Goal: Task Accomplishment & Management: Manage account settings

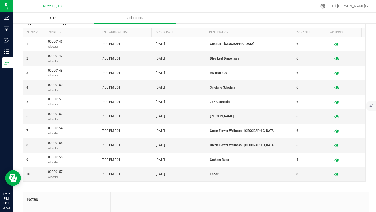
click at [57, 19] on span "Orders" at bounding box center [54, 18] width 24 height 5
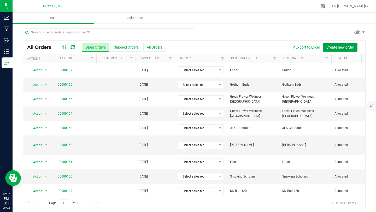
click at [336, 47] on span "Create new order" at bounding box center [341, 47] width 28 height 4
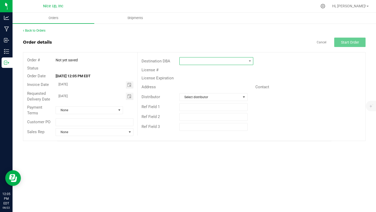
click at [199, 62] on span at bounding box center [213, 60] width 67 height 7
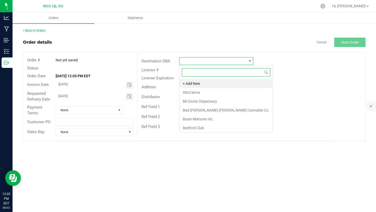
scroll to position [8, 74]
type input "cannabis"
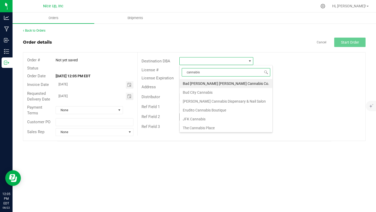
click at [211, 128] on li "The Cannabis Place" at bounding box center [226, 128] width 93 height 9
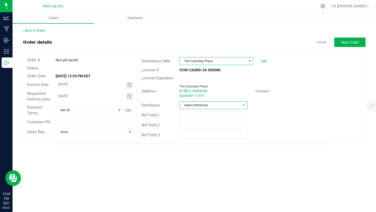
click at [197, 108] on span "Select distributor" at bounding box center [210, 105] width 61 height 7
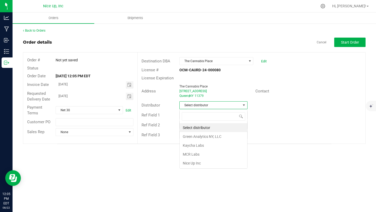
scroll to position [8, 68]
click at [194, 160] on li "Nice Up Inc" at bounding box center [214, 163] width 68 height 9
click at [130, 86] on span "Toggle calendar" at bounding box center [129, 85] width 4 height 4
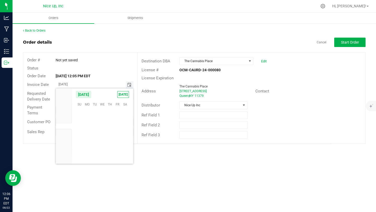
scroll to position [84680, 0]
click at [103, 145] on span "27" at bounding box center [103, 145] width 8 height 8
type input "[DATE]"
click at [129, 98] on span "Toggle calendar" at bounding box center [129, 96] width 4 height 4
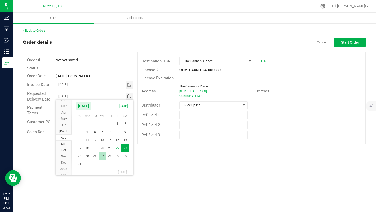
click at [103, 156] on span "27" at bounding box center [103, 156] width 8 height 8
type input "[DATE]"
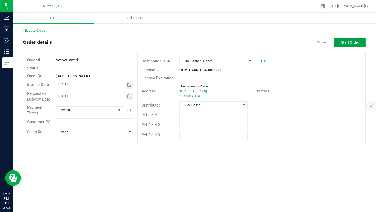
click at [342, 41] on span "Start Order" at bounding box center [350, 42] width 18 height 4
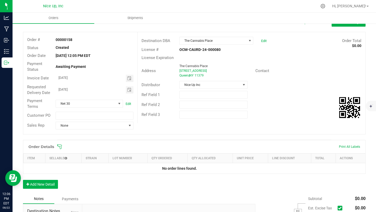
scroll to position [27, 0]
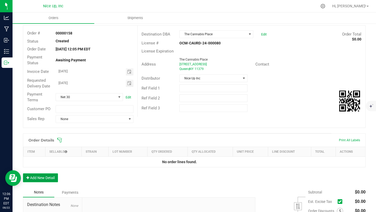
click at [47, 177] on button "Add New Detail" at bounding box center [40, 177] width 35 height 9
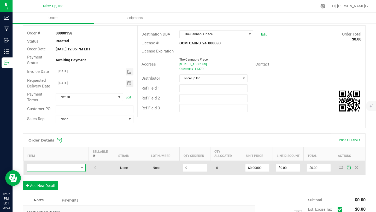
click at [66, 168] on span "NO DATA FOUND" at bounding box center [53, 167] width 52 height 7
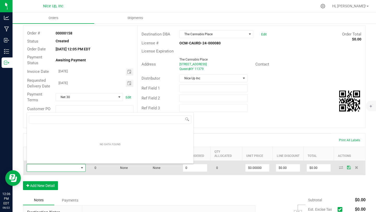
scroll to position [8, 59]
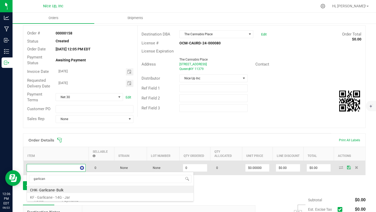
type input "garlicane"
type input "0.0000 g"
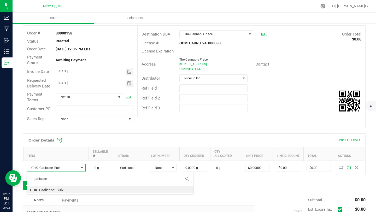
drag, startPoint x: 43, startPoint y: 178, endPoint x: 28, endPoint y: 177, distance: 15.2
click at [28, 177] on span "garlicane" at bounding box center [110, 179] width 167 height 12
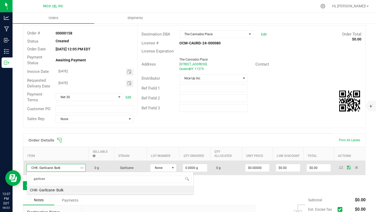
type input "garlicane"
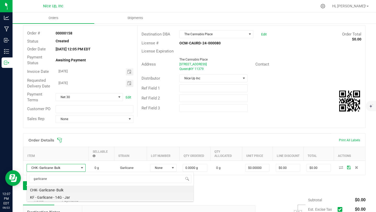
click at [72, 198] on li "KF - Garlicane - 14G - Jar" at bounding box center [110, 196] width 167 height 7
type input "0 ea"
type input "$45.00000"
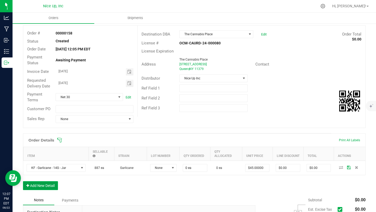
click at [52, 188] on button "Add New Detail" at bounding box center [40, 185] width 35 height 9
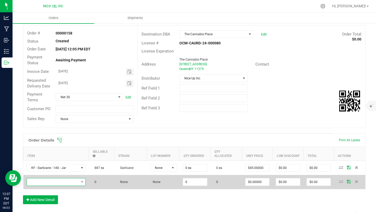
click at [53, 183] on span "NO DATA FOUND" at bounding box center [53, 181] width 52 height 7
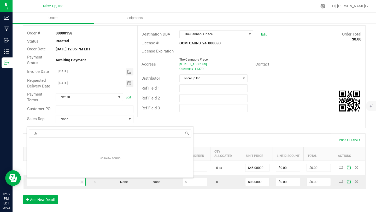
type input "c"
type input "zgas"
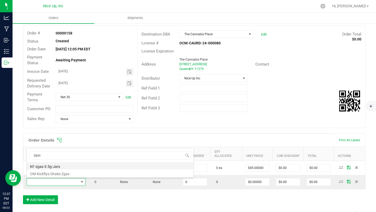
click at [74, 166] on li "KF-zgas-3.5g-Jars" at bounding box center [110, 165] width 167 height 7
type input "0 ea"
type input "$15.00000"
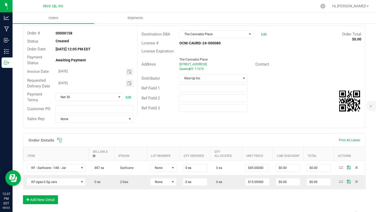
click at [45, 204] on div "Order Details Print All Labels Item Sellable Strain Lot Number Qty Ordered Qty …" at bounding box center [194, 171] width 343 height 76
click at [44, 201] on button "Add New Detail" at bounding box center [40, 199] width 35 height 9
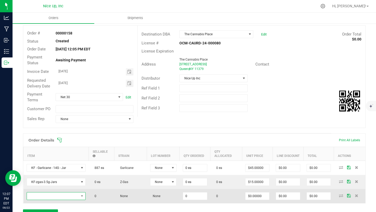
click at [44, 197] on span "NO DATA FOUND" at bounding box center [53, 196] width 52 height 7
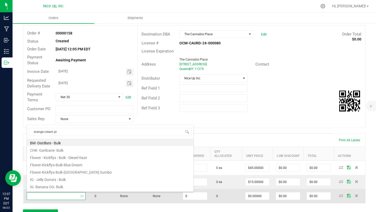
type input "orange cream pie"
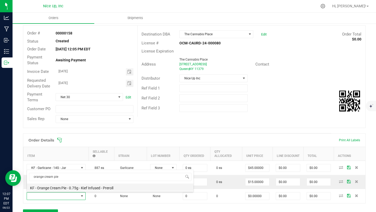
click at [64, 188] on li "KF - Orange Cream Pie - 0.75g - Kief Infused - Preroll" at bounding box center [110, 187] width 167 height 7
type input "0 ea"
type input "$4.42000"
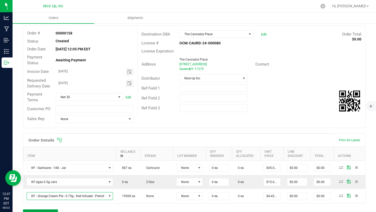
click at [45, 212] on button "Add New Detail" at bounding box center [40, 214] width 35 height 9
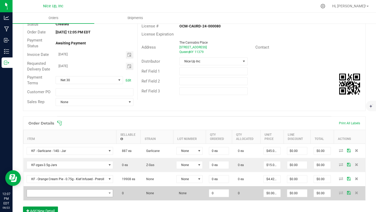
scroll to position [44, 0]
click at [60, 193] on span "NO DATA FOUND" at bounding box center [67, 192] width 80 height 7
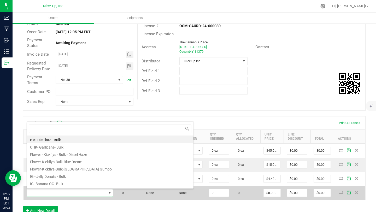
scroll to position [8, 89]
type input "cali octane"
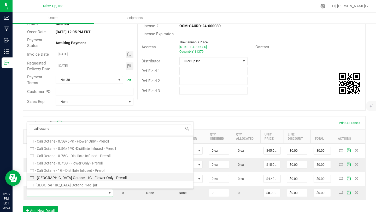
scroll to position [6, 0]
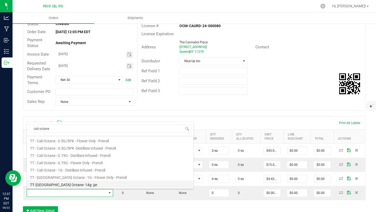
click at [74, 186] on li "TT- [GEOGRAPHIC_DATA] Octane- 14g- jar" at bounding box center [110, 184] width 167 height 7
type input "0 ea"
type input "$67.50000"
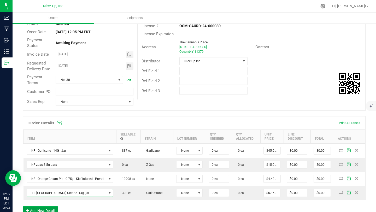
click at [36, 212] on button "Add New Detail" at bounding box center [40, 210] width 35 height 9
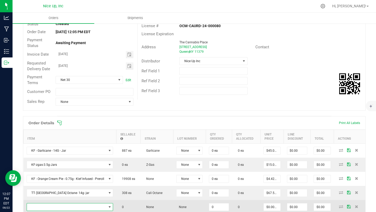
click at [53, 206] on span "NO DATA FOUND" at bounding box center [67, 206] width 80 height 7
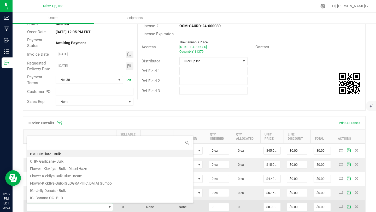
scroll to position [8, 89]
type input "bling"
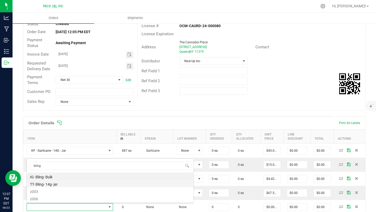
click at [49, 185] on li "TT- Bling- 14g- jar" at bounding box center [110, 183] width 167 height 7
type input "0 ea"
type input "$67.50000"
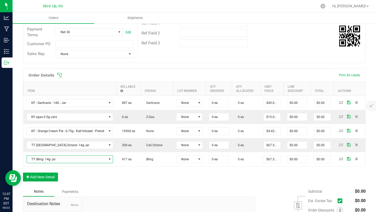
scroll to position [97, 0]
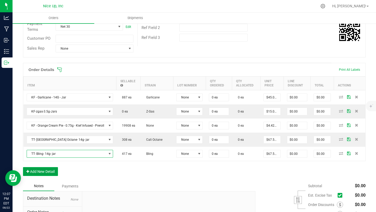
click at [44, 173] on button "Add New Detail" at bounding box center [40, 171] width 35 height 9
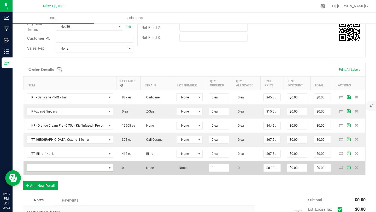
click at [60, 168] on span "NO DATA FOUND" at bounding box center [67, 167] width 80 height 7
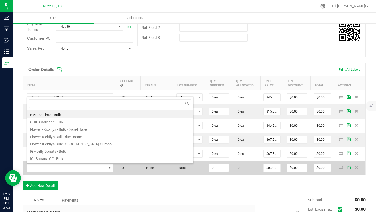
scroll to position [8, 89]
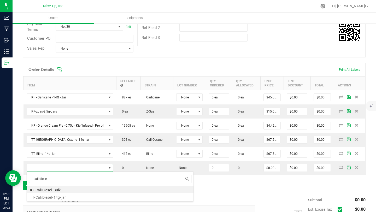
drag, startPoint x: 59, startPoint y: 179, endPoint x: 32, endPoint y: 176, distance: 27.6
click at [32, 176] on input "cali diesel" at bounding box center [110, 179] width 162 height 8
type input "california diesel"
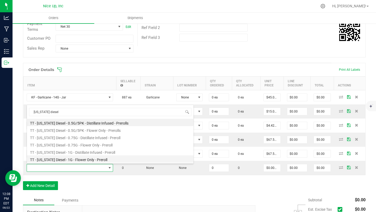
click at [72, 160] on li "TT - [US_STATE] Diesel - 1G - Flower Only - Preroll" at bounding box center [110, 158] width 167 height 7
type input "0 ea"
type input "$6.00000"
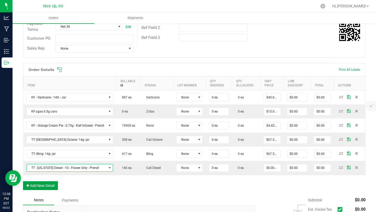
click at [50, 188] on button "Add New Detail" at bounding box center [40, 185] width 35 height 9
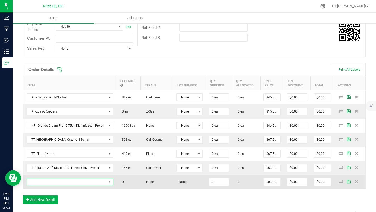
click at [51, 182] on span "NO DATA FOUND" at bounding box center [67, 181] width 80 height 7
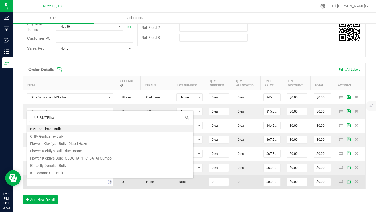
type input "california haz"
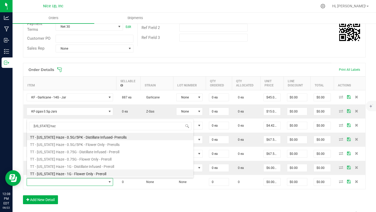
click at [69, 172] on li "TT - [US_STATE] Haze - 1G - Flower Only - Preroll" at bounding box center [110, 173] width 167 height 7
type input "0 ea"
type input "$6.00000"
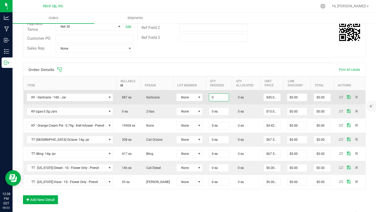
click at [223, 98] on input "0" at bounding box center [218, 97] width 19 height 7
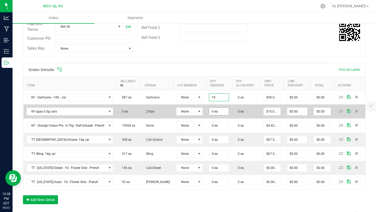
type input "10 ea"
type input "$450.00"
click at [223, 109] on input "0" at bounding box center [218, 111] width 19 height 7
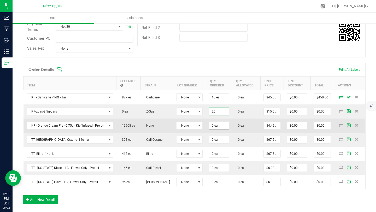
type input "25 ea"
type input "$375.00"
click at [221, 126] on input "0" at bounding box center [218, 125] width 19 height 7
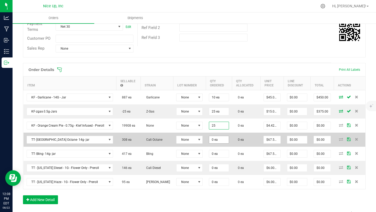
type input "25 ea"
type input "$110.50"
click at [220, 139] on input "0" at bounding box center [218, 139] width 19 height 7
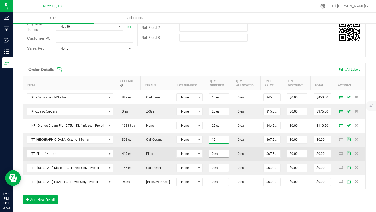
type input "10 ea"
type input "$675.00"
click at [219, 153] on input "0" at bounding box center [218, 153] width 19 height 7
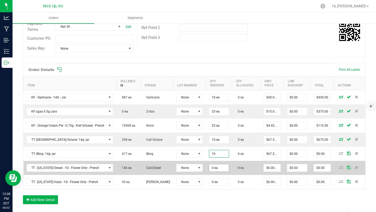
type input "10 ea"
type input "$675.00"
click at [221, 166] on input "0" at bounding box center [218, 167] width 19 height 7
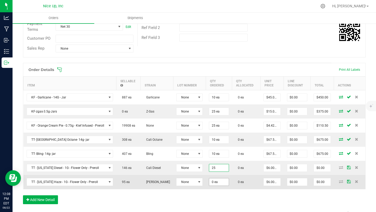
type input "25 ea"
type input "$150.00"
click at [217, 184] on input "0" at bounding box center [218, 181] width 19 height 7
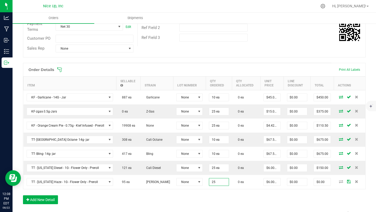
type input "25 ea"
type input "$150.00"
click at [207, 200] on div "Order Details Print All Labels Item Sellable Strain Lot Number Qty Ordered Qty …" at bounding box center [194, 136] width 343 height 147
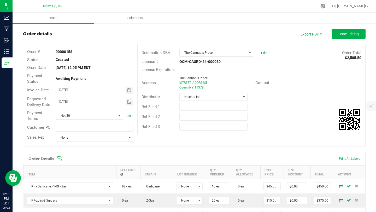
scroll to position [0, 0]
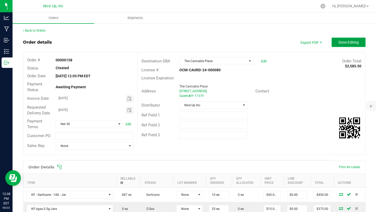
click at [351, 42] on span "Done Editing" at bounding box center [349, 42] width 20 height 4
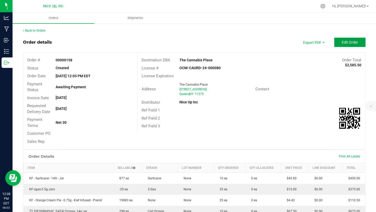
click at [349, 41] on span "Edit Order" at bounding box center [350, 42] width 16 height 4
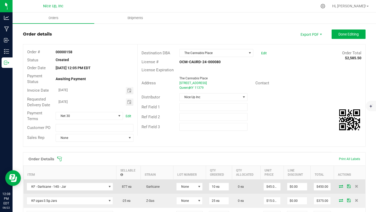
scroll to position [9, 0]
click at [339, 184] on icon at bounding box center [341, 185] width 4 height 3
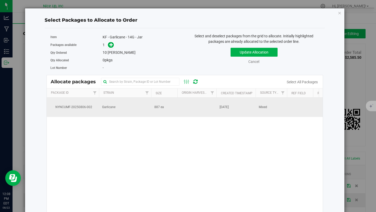
click at [162, 112] on td "887 ea" at bounding box center [164, 107] width 26 height 19
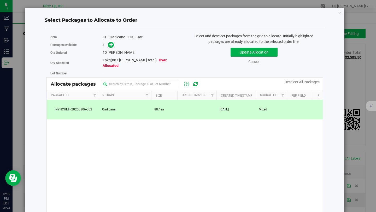
click at [113, 46] on div "1" at bounding box center [142, 45] width 78 height 6
click at [111, 45] on icon at bounding box center [111, 45] width 4 height 4
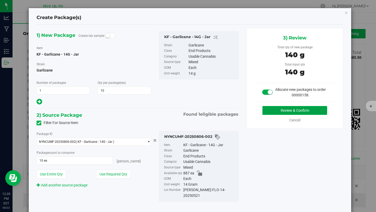
click at [278, 110] on button "Review & Confirm" at bounding box center [295, 110] width 65 height 9
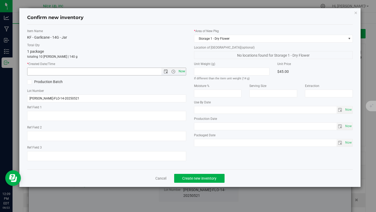
click at [182, 73] on span "Now" at bounding box center [181, 72] width 9 height 8
type input "8/22/2025 12:09 PM"
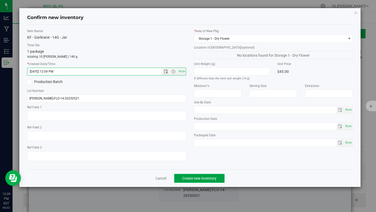
click at [195, 179] on span "Create new inventory" at bounding box center [199, 178] width 34 height 4
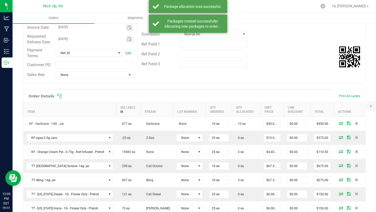
scroll to position [73, 0]
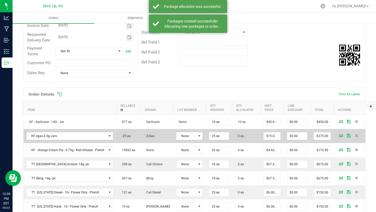
click at [339, 136] on icon at bounding box center [341, 135] width 4 height 3
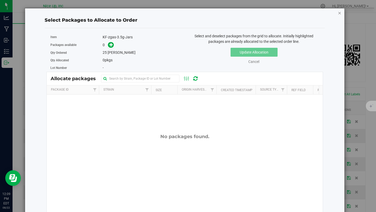
click at [338, 13] on icon "button" at bounding box center [340, 13] width 4 height 6
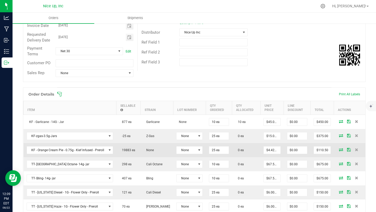
click at [339, 149] on icon at bounding box center [341, 149] width 4 height 3
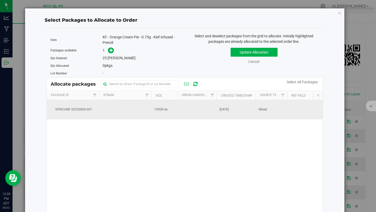
click at [115, 108] on td at bounding box center [125, 109] width 52 height 19
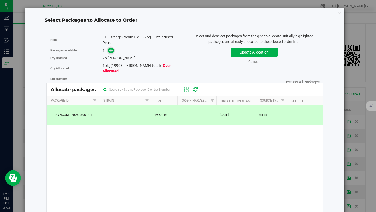
click at [109, 52] on span at bounding box center [111, 50] width 7 height 7
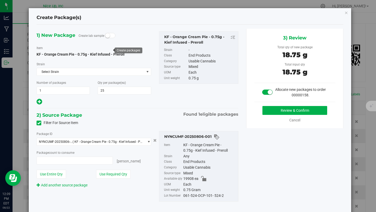
type input "25 ea"
click at [275, 111] on button "Review & Confirm" at bounding box center [295, 110] width 65 height 9
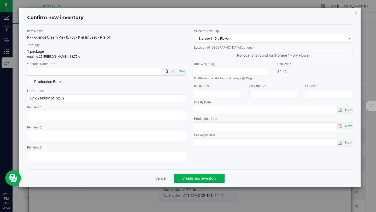
click at [181, 70] on span "Now" at bounding box center [181, 72] width 9 height 8
type input "8/22/2025 12:09 PM"
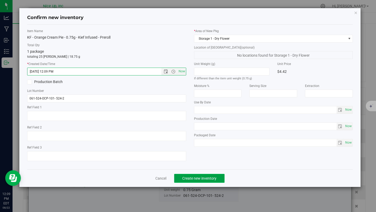
click at [203, 177] on span "Create new inventory" at bounding box center [199, 178] width 34 height 4
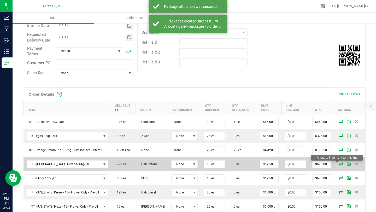
click at [339, 164] on icon at bounding box center [341, 163] width 4 height 3
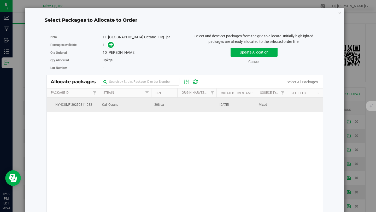
click at [189, 107] on td at bounding box center [196, 105] width 39 height 14
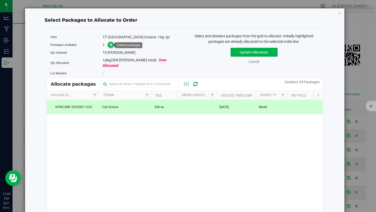
click at [110, 45] on icon at bounding box center [111, 45] width 4 height 4
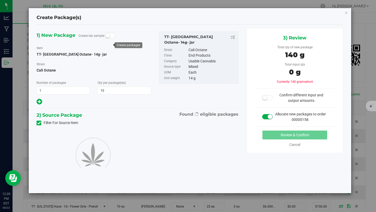
type input "10"
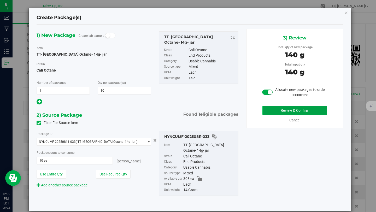
click at [270, 110] on button "Review & Confirm" at bounding box center [295, 110] width 65 height 9
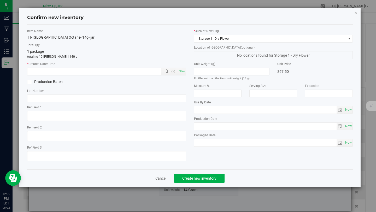
drag, startPoint x: 356, startPoint y: 14, endPoint x: 354, endPoint y: 16, distance: 2.8
click at [356, 14] on icon "button" at bounding box center [356, 12] width 4 height 6
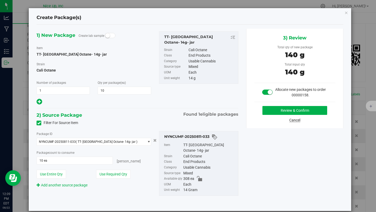
click at [293, 120] on link "Cancel" at bounding box center [294, 120] width 11 height 4
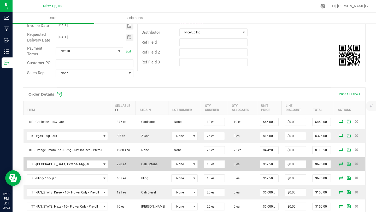
click at [339, 164] on icon at bounding box center [341, 163] width 4 height 3
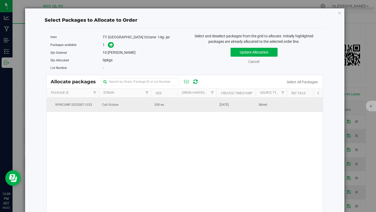
click at [120, 107] on td "Cali Octane" at bounding box center [125, 105] width 52 height 14
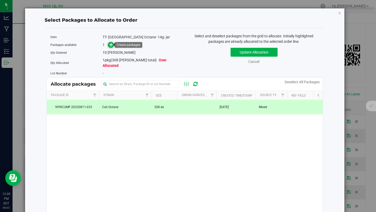
click at [110, 44] on icon at bounding box center [111, 45] width 4 height 4
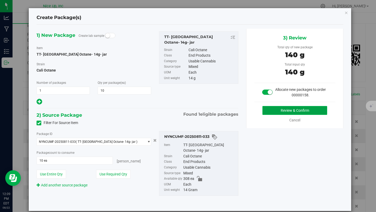
click at [286, 110] on button "Review & Confirm" at bounding box center [295, 110] width 65 height 9
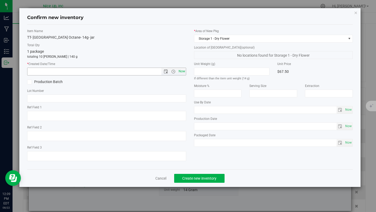
click at [185, 71] on span "Now" at bounding box center [181, 72] width 9 height 8
type input "8/22/2025 12:09 PM"
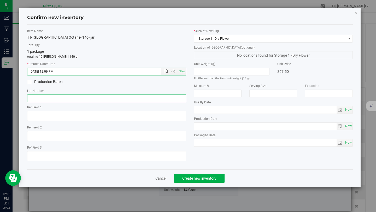
click at [88, 100] on input "text" at bounding box center [106, 99] width 159 height 8
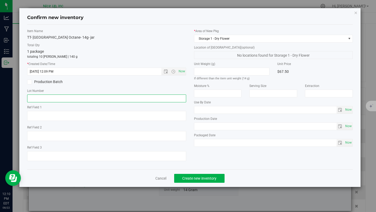
click at [88, 99] on input "text" at bounding box center [106, 99] width 159 height 8
paste input "250520CaOc003"
type input "250520CaOc003"
click at [201, 180] on span "Create new inventory" at bounding box center [199, 178] width 34 height 4
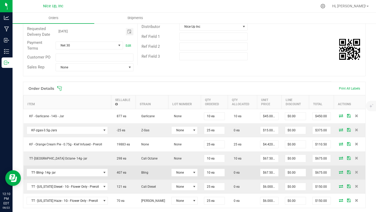
scroll to position [79, 0]
click at [339, 172] on icon at bounding box center [341, 171] width 4 height 3
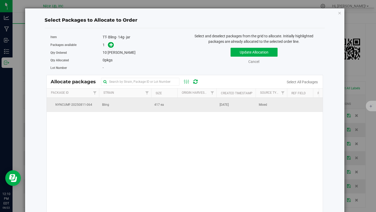
click at [101, 104] on td "Bling" at bounding box center [125, 105] width 52 height 14
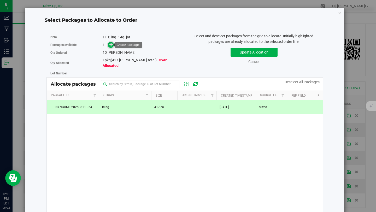
click at [111, 44] on icon at bounding box center [111, 45] width 4 height 4
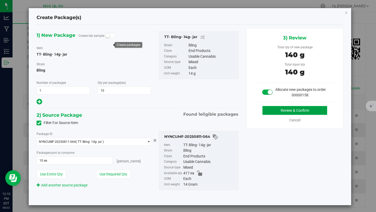
click at [287, 109] on button "Review & Confirm" at bounding box center [295, 110] width 65 height 9
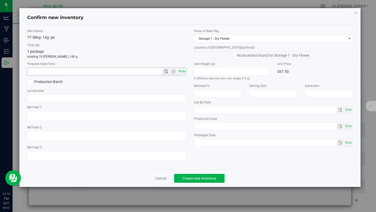
click at [180, 70] on span "Now" at bounding box center [181, 72] width 9 height 8
type input "8/22/2025 12:10 PM"
click at [64, 98] on input "text" at bounding box center [106, 99] width 159 height 8
paste input "250520Bling003"
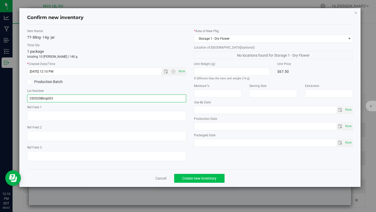
type input "250520Bling003"
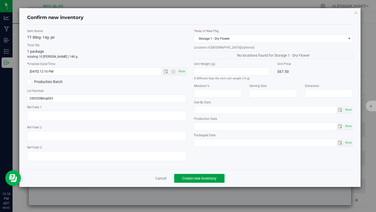
click at [208, 177] on span "Create new inventory" at bounding box center [199, 178] width 34 height 4
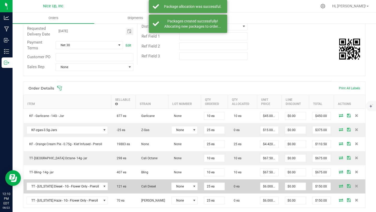
click at [339, 187] on icon at bounding box center [341, 185] width 4 height 3
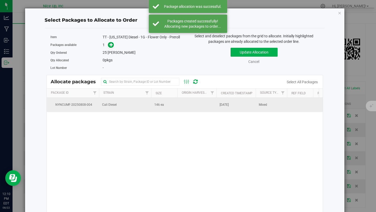
click at [111, 106] on span "Cali Diesel" at bounding box center [109, 104] width 15 height 5
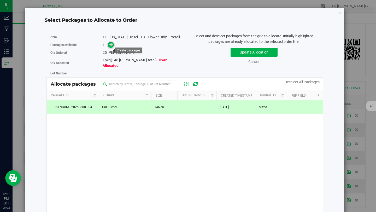
click at [109, 46] on icon at bounding box center [111, 45] width 4 height 4
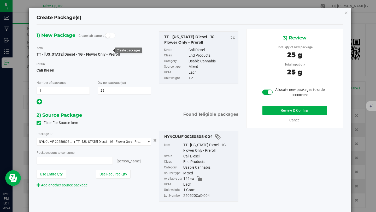
type input "25 ea"
click at [286, 112] on button "Review & Confirm" at bounding box center [295, 110] width 65 height 9
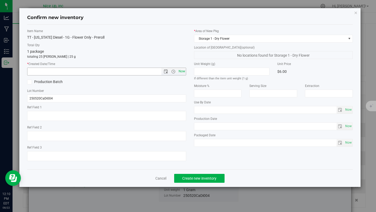
click at [183, 72] on span "Now" at bounding box center [181, 72] width 9 height 8
type input "8/22/2025 12:10 PM"
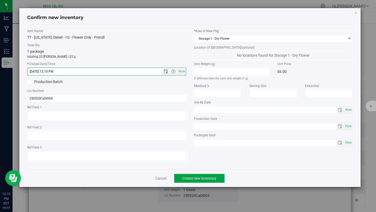
click at [185, 178] on span "Create new inventory" at bounding box center [199, 178] width 34 height 4
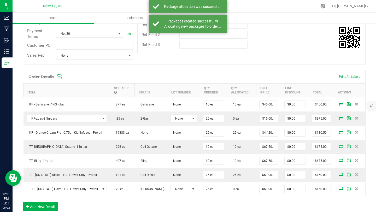
scroll to position [106, 0]
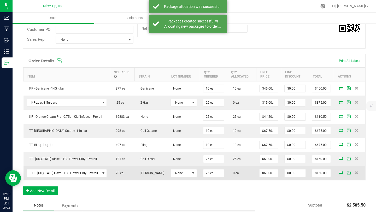
click at [340, 172] on span at bounding box center [341, 172] width 8 height 3
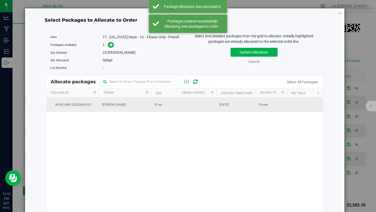
click at [157, 107] on span "95 ea" at bounding box center [158, 104] width 8 height 5
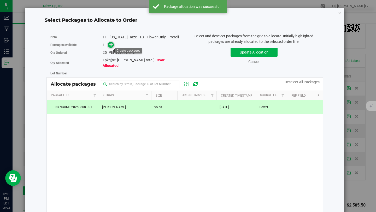
click at [111, 46] on icon at bounding box center [111, 45] width 4 height 4
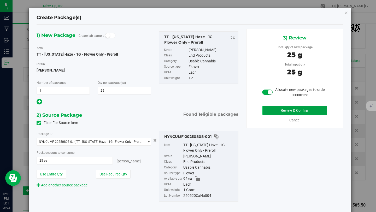
click at [288, 108] on button "Review & Confirm" at bounding box center [295, 110] width 65 height 9
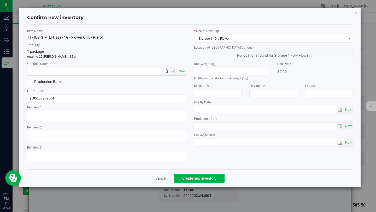
click at [182, 71] on span "Now" at bounding box center [181, 72] width 9 height 8
type input "8/22/2025 12:10 PM"
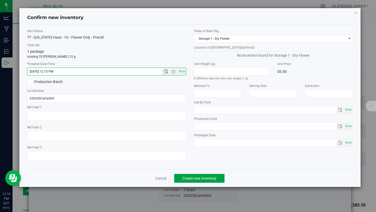
click at [197, 180] on span "Create new inventory" at bounding box center [199, 178] width 34 height 4
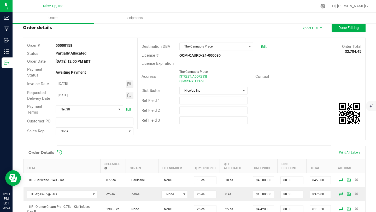
scroll to position [13, 0]
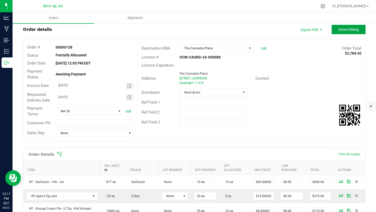
click at [344, 31] on span "Done Editing" at bounding box center [349, 29] width 20 height 4
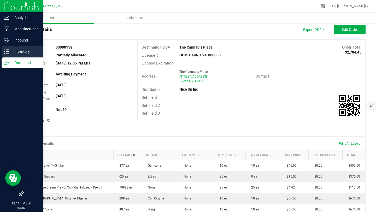
click at [8, 52] on icon at bounding box center [6, 51] width 5 height 5
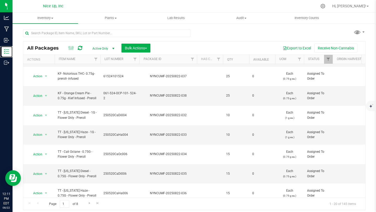
scroll to position [174, 0]
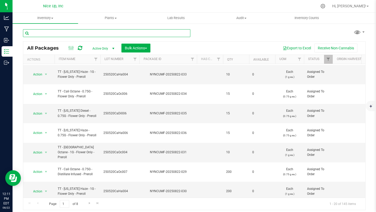
click at [82, 33] on input "text" at bounding box center [106, 33] width 167 height 8
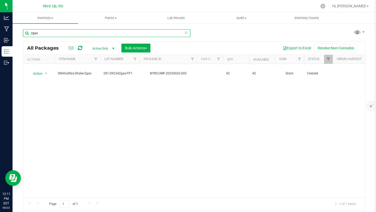
type input "zgas"
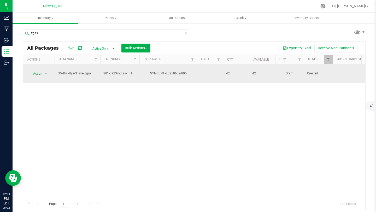
click at [40, 70] on span "Action" at bounding box center [35, 73] width 14 height 7
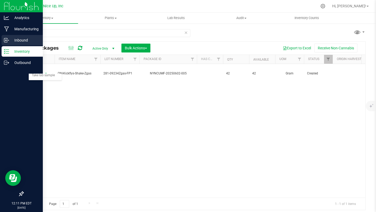
click at [14, 42] on p "Inbound" at bounding box center [24, 40] width 31 height 6
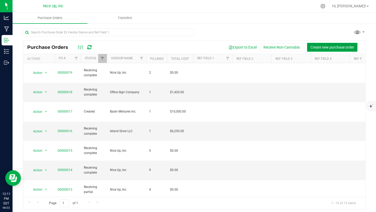
click at [327, 46] on span "Create new purchase order" at bounding box center [333, 47] width 44 height 4
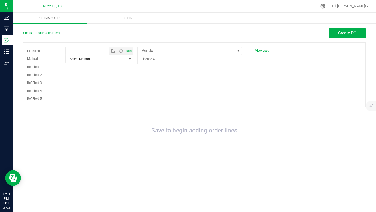
type input "8/22/2025 12:11 PM"
click at [187, 50] on span at bounding box center [206, 50] width 57 height 7
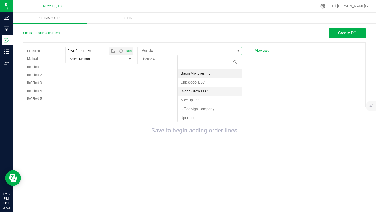
scroll to position [8, 65]
click at [194, 97] on li "Nice Up, Inc" at bounding box center [210, 100] width 64 height 9
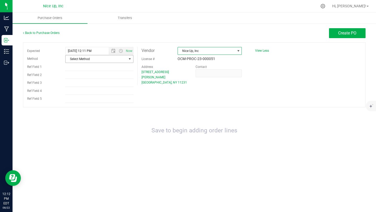
click at [97, 61] on span "Select Method" at bounding box center [96, 58] width 61 height 7
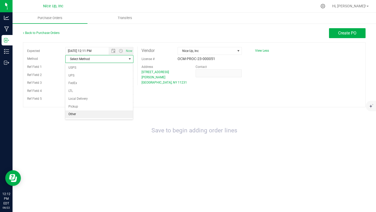
click at [92, 115] on li "Other" at bounding box center [99, 114] width 68 height 8
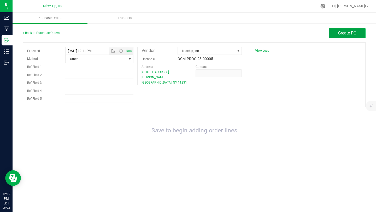
click at [342, 36] on button "Create PO" at bounding box center [347, 33] width 37 height 10
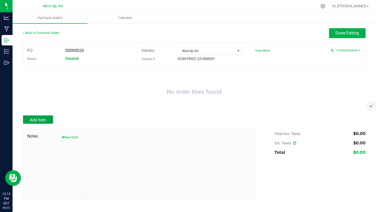
click at [41, 121] on span "Add Item" at bounding box center [38, 120] width 16 height 5
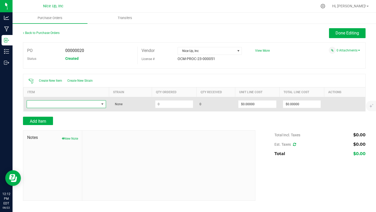
click at [63, 105] on span "NO DATA FOUND" at bounding box center [63, 104] width 72 height 7
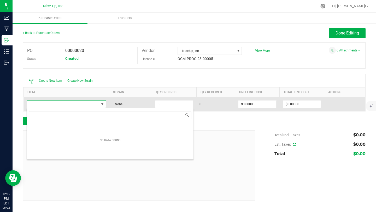
scroll to position [8, 79]
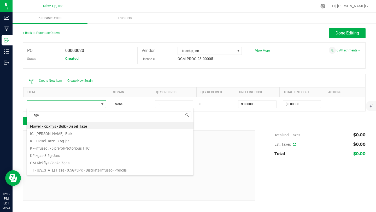
type input "zgas"
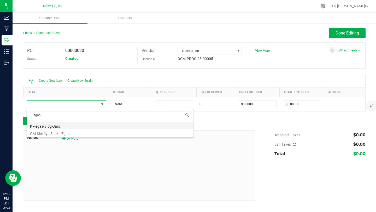
click at [69, 125] on li "KF-zgas-3.5g-Jars" at bounding box center [110, 125] width 167 height 7
type input "$1.45089"
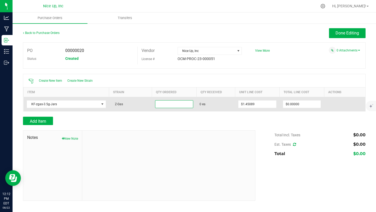
click at [173, 106] on input at bounding box center [174, 104] width 38 height 7
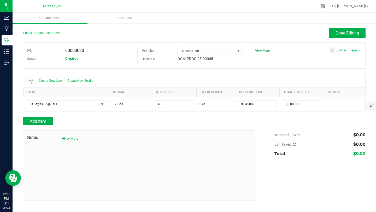
type input "40 ea"
click at [202, 115] on div at bounding box center [194, 114] width 343 height 5
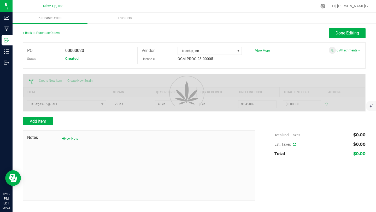
type input "$58.03560"
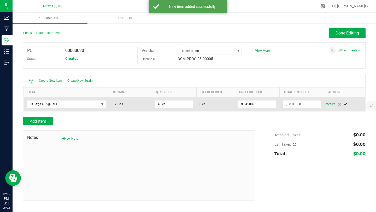
click at [331, 105] on span "Receive" at bounding box center [330, 104] width 10 height 6
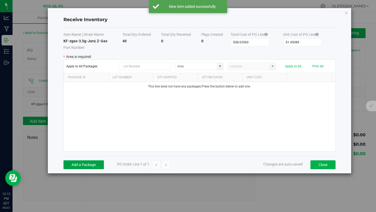
click at [81, 165] on button "Add a Package" at bounding box center [83, 164] width 40 height 9
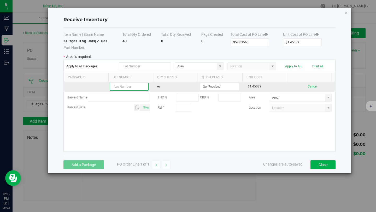
click at [130, 88] on input "text" at bounding box center [129, 87] width 39 height 8
paste input "281-092324ZGAS-FP1"
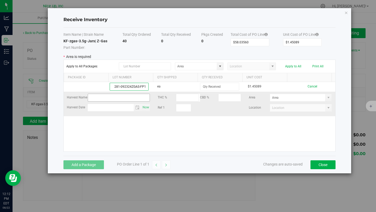
scroll to position [0, 1]
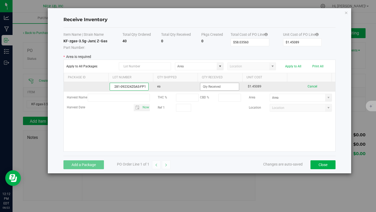
type input "281-092324ZGAS-FP1"
click at [220, 87] on input at bounding box center [219, 86] width 38 height 7
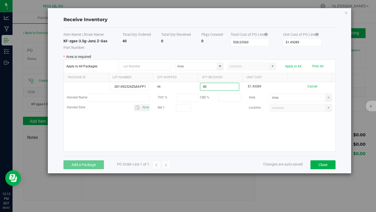
type input "40 ea"
click at [272, 136] on kendo-grid-list "281-092324ZGAS-FP1 ea 40 ea $1.45089 Cancel Harvest Name THC % CBD % Area Harve…" at bounding box center [200, 116] width 272 height 69
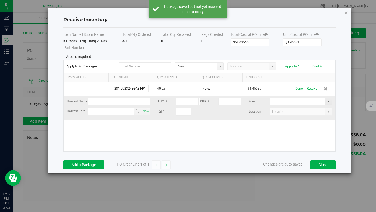
click at [287, 101] on input at bounding box center [297, 101] width 55 height 7
click at [328, 100] on span at bounding box center [328, 101] width 7 height 7
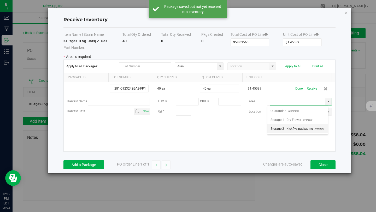
click at [315, 126] on span "Inventory" at bounding box center [318, 129] width 11 height 8
type input "Storage 2 - Kickflys packaging"
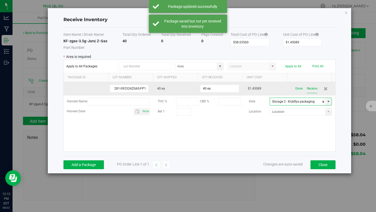
click at [310, 89] on button "Receive" at bounding box center [312, 88] width 10 height 9
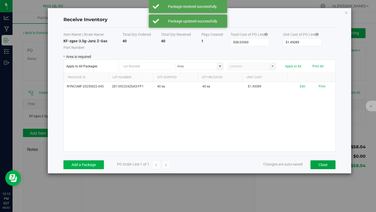
click at [322, 166] on button "Close" at bounding box center [323, 164] width 25 height 9
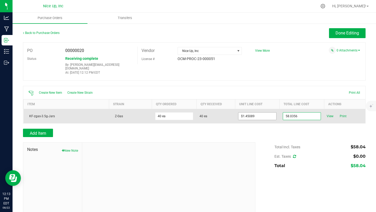
drag, startPoint x: 302, startPoint y: 113, endPoint x: 273, endPoint y: 112, distance: 28.7
click at [273, 112] on purchase-order-line-row "KF-zgas-3.5g-Jars Z-Gas 40 ea 40 ea $1.45089 58.0356 View Print" at bounding box center [195, 116] width 342 height 14
drag, startPoint x: 301, startPoint y: 115, endPoint x: 267, endPoint y: 114, distance: 33.7
click at [267, 114] on purchase-order-line-row "KF-zgas-3.5g-Jars Z-Gas 40 ea 40 ea $1.45089 58.0356 View Print" at bounding box center [195, 116] width 342 height 14
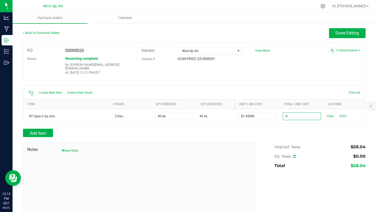
type input "$0.00000"
click at [259, 126] on body "Analytics Manufacturing Inbound Inventory Outbound 12:13 PM EDT 08/22/2025 08/2…" at bounding box center [188, 106] width 376 height 212
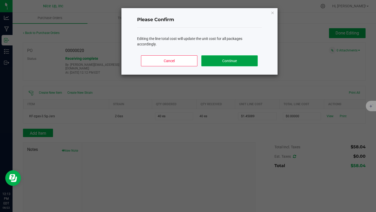
click at [233, 61] on button "Continue" at bounding box center [229, 60] width 56 height 11
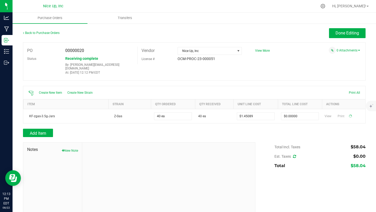
type input "40"
type input "$0.00000"
click at [336, 35] on span "Done Editing" at bounding box center [348, 33] width 24 height 5
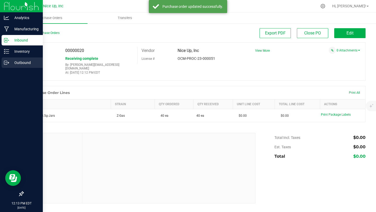
click at [5, 67] on div "Outbound" at bounding box center [22, 62] width 41 height 10
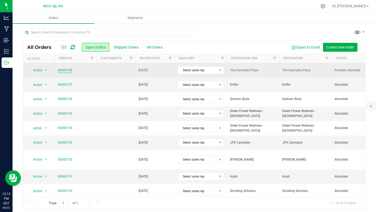
click at [68, 71] on link "00000158" at bounding box center [65, 70] width 15 height 5
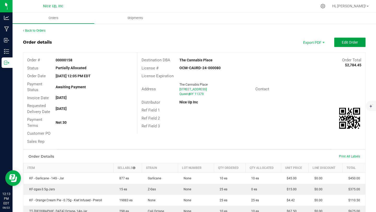
click at [348, 41] on span "Edit Order" at bounding box center [350, 42] width 16 height 4
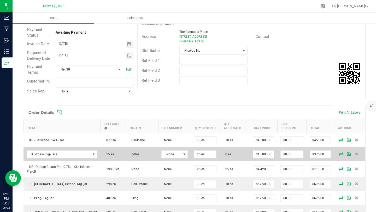
scroll to position [60, 0]
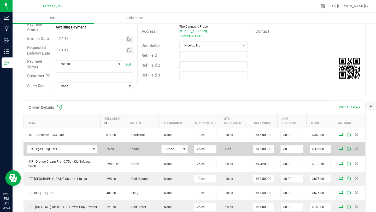
click at [339, 148] on icon at bounding box center [341, 148] width 4 height 3
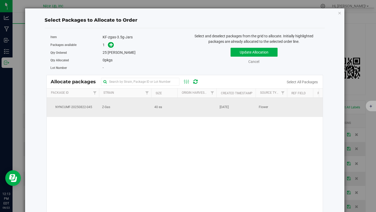
click at [126, 112] on td "Z-Gas" at bounding box center [125, 107] width 52 height 19
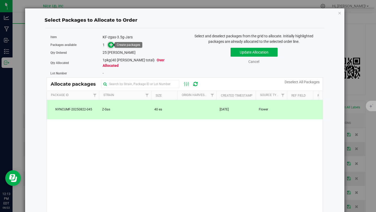
click at [110, 45] on icon at bounding box center [111, 45] width 4 height 4
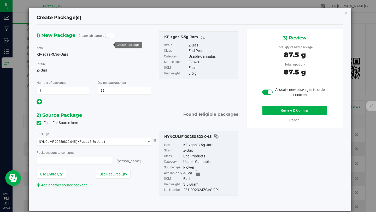
type input "25 ea"
click at [298, 112] on button "Review & Confirm" at bounding box center [295, 110] width 65 height 9
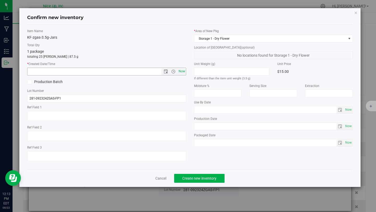
click at [181, 70] on span "Now" at bounding box center [181, 72] width 9 height 8
type input "8/22/2025 12:13 PM"
click at [194, 179] on span "Create new inventory" at bounding box center [199, 178] width 34 height 4
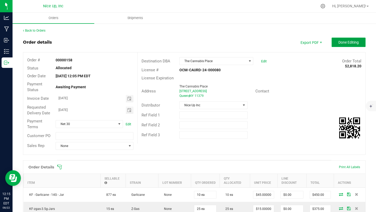
click at [345, 42] on span "Done Editing" at bounding box center [349, 42] width 20 height 4
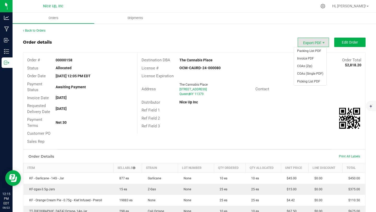
click at [316, 43] on span "Export PDF" at bounding box center [313, 42] width 31 height 9
click at [316, 57] on span "Invoice PDF" at bounding box center [310, 59] width 32 height 8
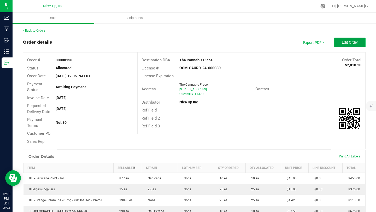
click at [337, 41] on button "Edit Order" at bounding box center [349, 42] width 31 height 9
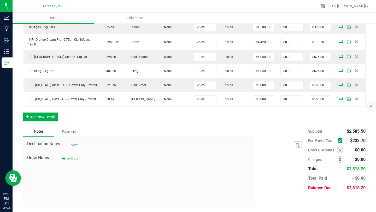
click at [338, 141] on icon at bounding box center [339, 141] width 3 height 0
click at [0, 0] on input "checkbox" at bounding box center [0, 0] width 0 height 0
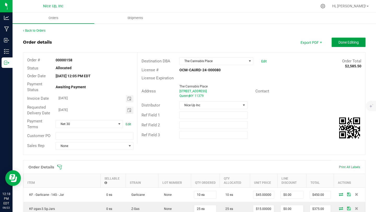
click at [342, 42] on span "Done Editing" at bounding box center [349, 42] width 20 height 4
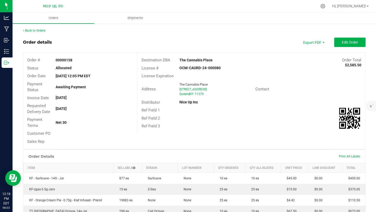
drag, startPoint x: 137, startPoint y: 39, endPoint x: 144, endPoint y: 39, distance: 7.6
click at [137, 39] on div "Order details Export PDF Edit Order" at bounding box center [194, 42] width 343 height 9
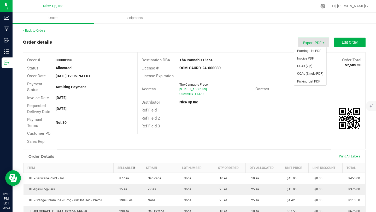
click at [316, 42] on span "Export PDF" at bounding box center [313, 42] width 31 height 9
click at [311, 57] on span "Invoice PDF" at bounding box center [310, 59] width 32 height 8
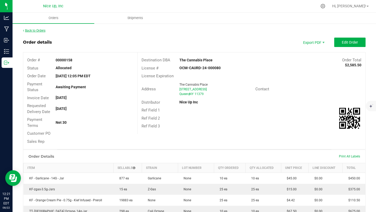
click at [41, 32] on link "Back to Orders" at bounding box center [34, 31] width 22 height 4
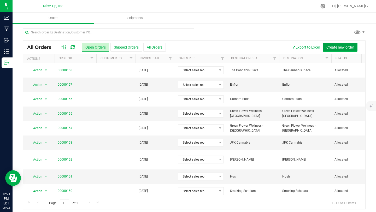
click at [328, 48] on span "Create new order" at bounding box center [341, 47] width 28 height 4
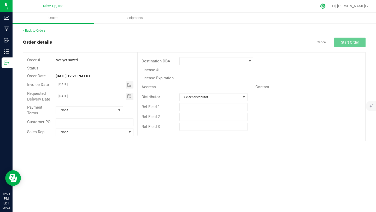
click at [325, 6] on icon at bounding box center [323, 6] width 5 height 5
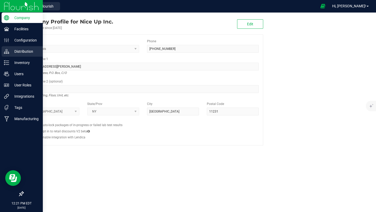
click at [14, 54] on p "Distribution" at bounding box center [24, 51] width 31 height 6
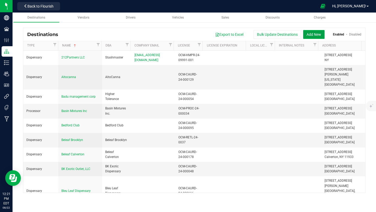
click at [311, 34] on button "Add New" at bounding box center [313, 34] width 21 height 9
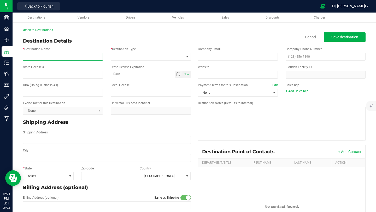
click at [34, 59] on input "* Destination Name" at bounding box center [63, 57] width 80 height 8
type input "Frass Box"
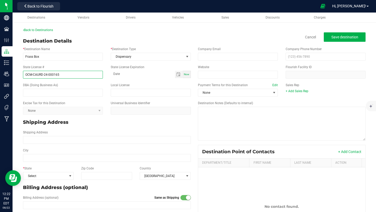
type input "OCM-CAURD-24-000165"
type input "month-day-year"
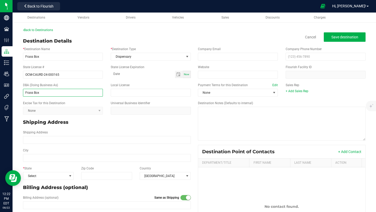
type input "Frass Box"
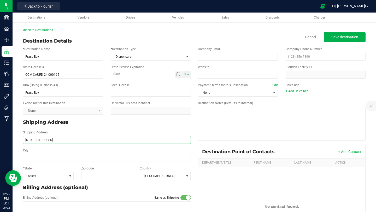
type input "3633 Kings Bridge"
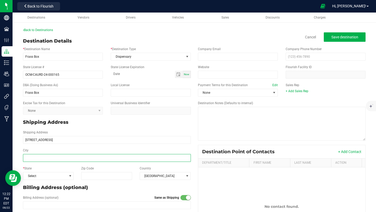
type input "3633 Kings Bridge"
type input "[GEOGRAPHIC_DATA]"
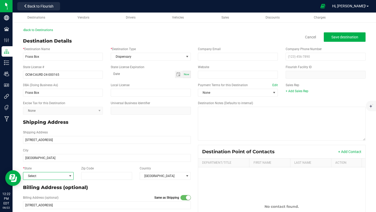
type input "[GEOGRAPHIC_DATA]"
type input "10463"
click at [347, 38] on span "Save destination" at bounding box center [344, 37] width 27 height 4
click at [44, 6] on span "Back to Flourish" at bounding box center [40, 6] width 26 height 4
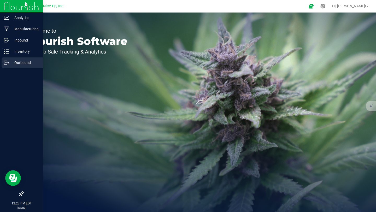
click at [8, 64] on icon at bounding box center [6, 62] width 5 height 5
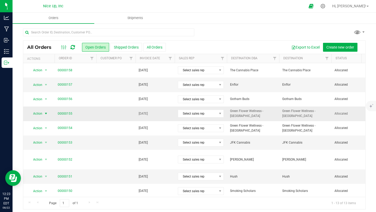
click at [42, 115] on span "Action" at bounding box center [35, 113] width 14 height 7
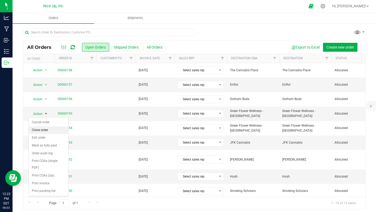
click at [42, 131] on li "Clone order" at bounding box center [48, 130] width 39 height 8
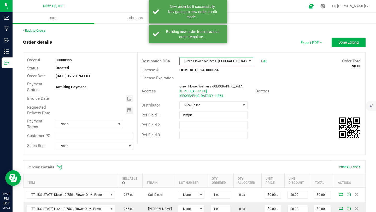
click at [199, 64] on span "Green Flower Wellness - [GEOGRAPHIC_DATA]" at bounding box center [213, 60] width 67 height 7
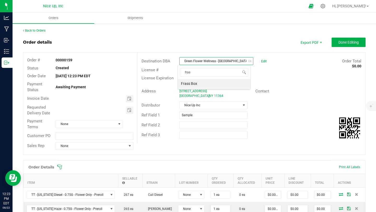
type input "frass"
click at [208, 85] on li "Frass Box" at bounding box center [214, 83] width 73 height 9
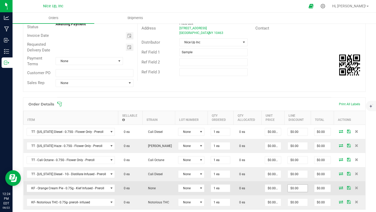
scroll to position [67, 0]
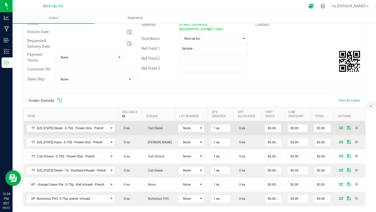
click at [339, 126] on icon at bounding box center [341, 127] width 4 height 3
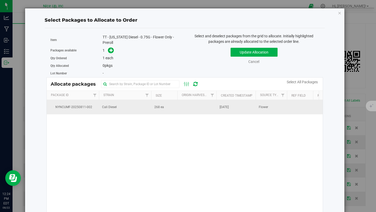
click at [153, 107] on td "268 ea" at bounding box center [164, 107] width 26 height 14
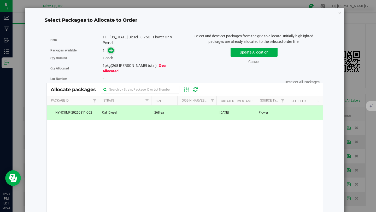
click at [108, 51] on span at bounding box center [111, 51] width 6 height 6
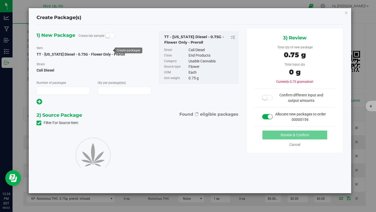
type input "1"
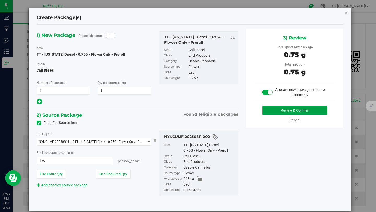
click at [273, 112] on button "Review & Confirm" at bounding box center [295, 110] width 65 height 9
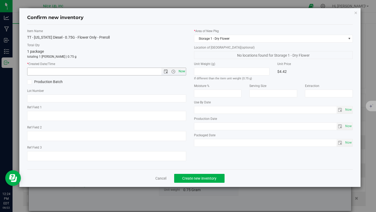
click at [182, 72] on span "Now" at bounding box center [181, 72] width 9 height 8
type input "8/22/2025 12:24 PM"
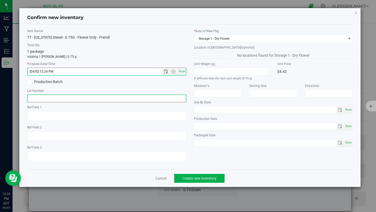
click at [155, 99] on input "text" at bounding box center [106, 99] width 159 height 8
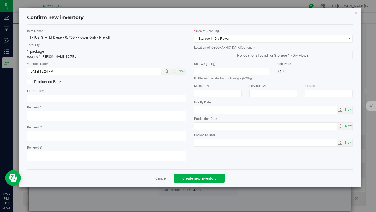
type input "250520CaDi006"
click at [190, 178] on span "Create new inventory" at bounding box center [199, 178] width 34 height 4
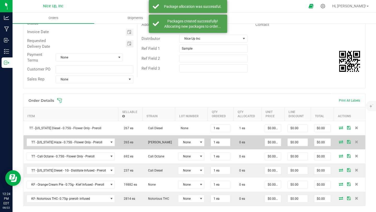
click at [339, 141] on icon at bounding box center [341, 141] width 4 height 3
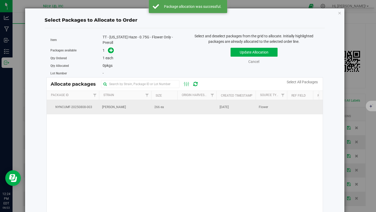
click at [138, 110] on td "[PERSON_NAME]" at bounding box center [125, 107] width 52 height 14
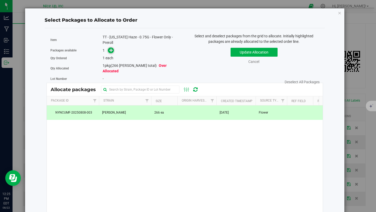
click icon
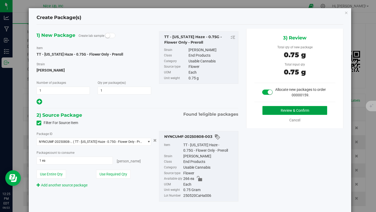
click button "Review & Confirm"
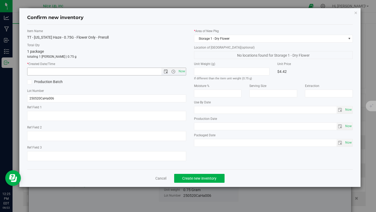
click span "Now"
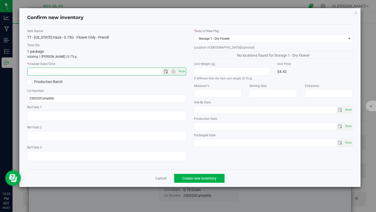
type input "8/22/2025 12:25 PM"
click button "Create new inventory"
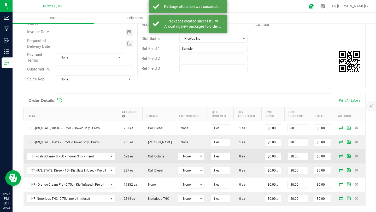
click icon
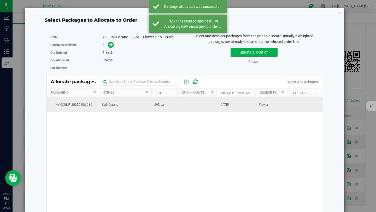
click td "Cali Octane"
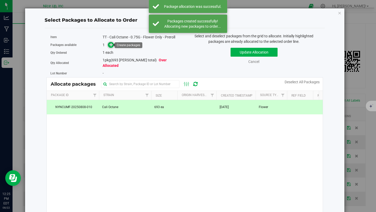
click icon
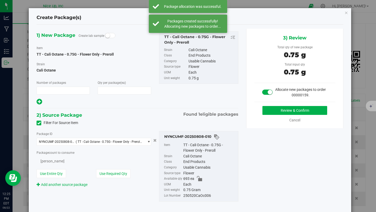
type input "1"
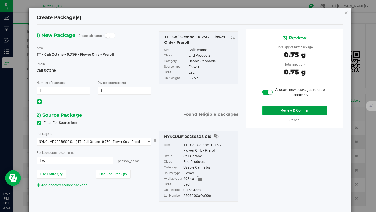
click button "Review & Confirm"
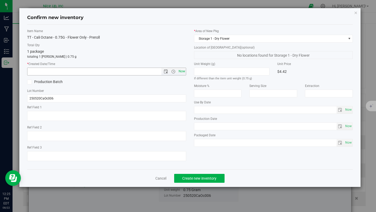
click span "Now"
type input "8/22/2025 12:25 PM"
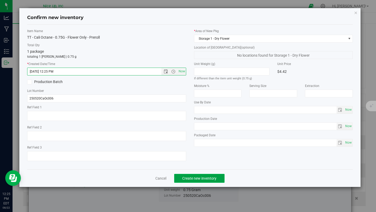
click button "Create new inventory"
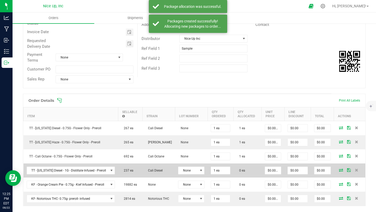
click icon
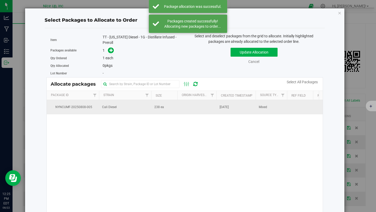
click span "Cali Diesel"
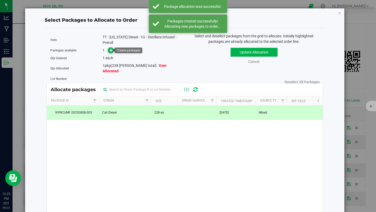
click icon
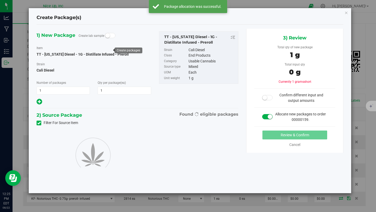
type input "1"
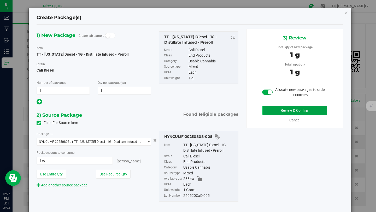
click button "Review & Confirm"
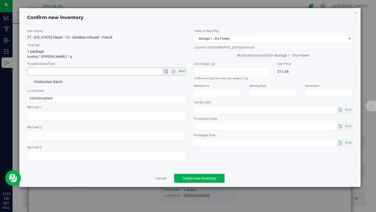
click span "Now"
type input "8/22/2025 12:25 PM"
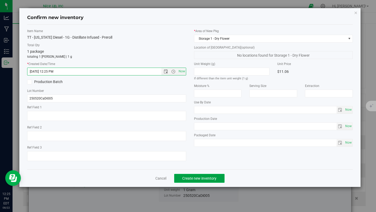
click span "Create new inventory"
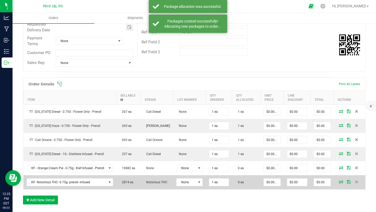
scroll to position [91, 0]
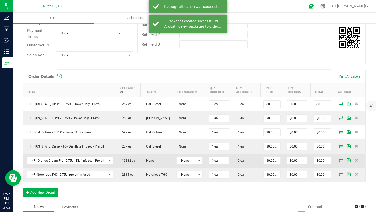
click icon
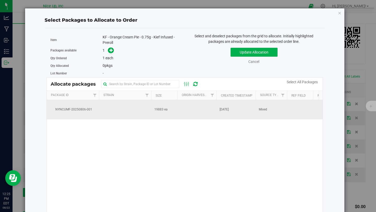
drag, startPoint x: 106, startPoint y: 114, endPoint x: 106, endPoint y: 111, distance: 2.9
click td
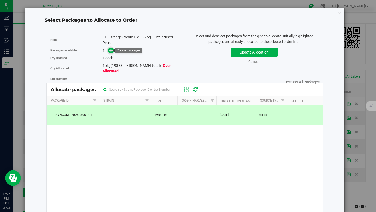
click span
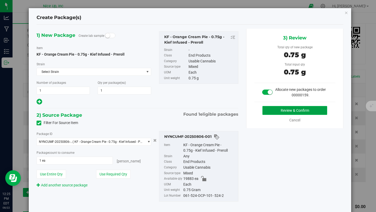
click button "Review & Confirm"
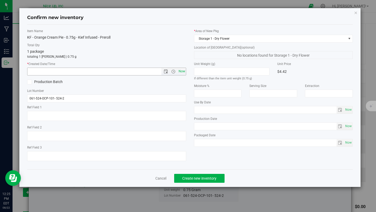
click span "Now"
type input "8/22/2025 12:25 PM"
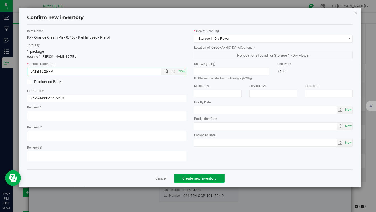
click span "Create new inventory"
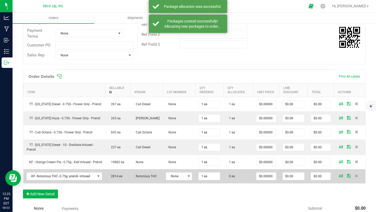
click icon
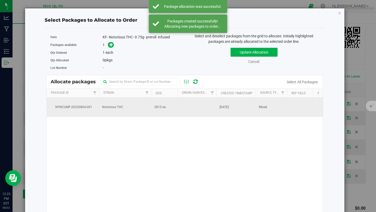
click span "2815 ea"
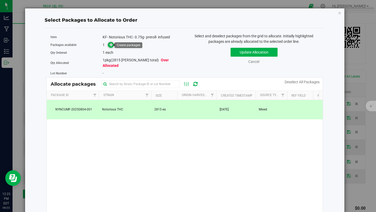
click icon
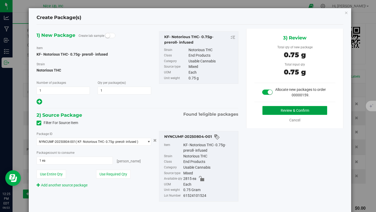
click button "Review & Confirm"
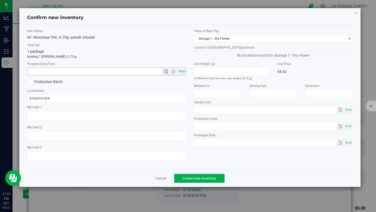
click span "Now"
type input "8/22/2025 12:25 PM"
click button "Create new inventory"
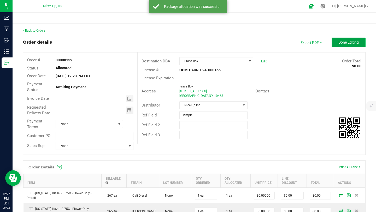
click button "Done Editing"
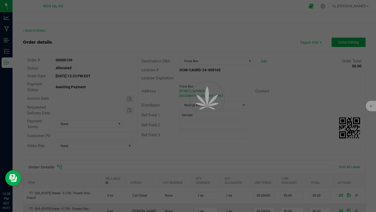
click div
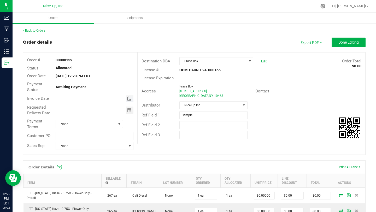
click at [127, 99] on span "Toggle calendar" at bounding box center [129, 99] width 4 height 4
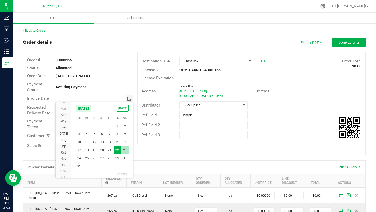
click at [126, 151] on span "23" at bounding box center [125, 150] width 8 height 8
type input "[DATE]"
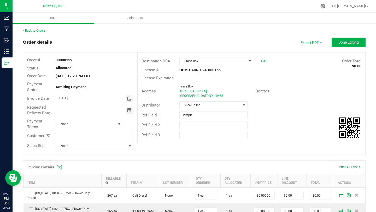
click at [127, 110] on span "Toggle calendar" at bounding box center [129, 110] width 4 height 4
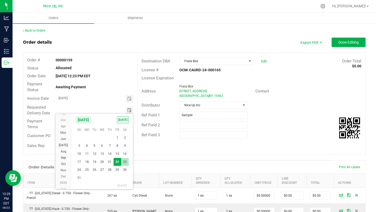
click at [125, 165] on span "23" at bounding box center [125, 162] width 8 height 8
type input "[DATE]"
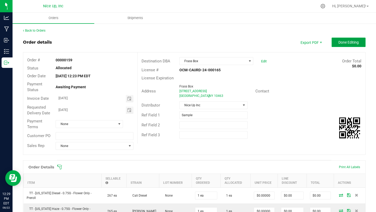
click at [348, 41] on span "Done Editing" at bounding box center [349, 42] width 20 height 4
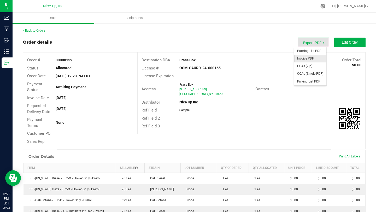
click at [310, 57] on span "Invoice PDF" at bounding box center [310, 59] width 32 height 8
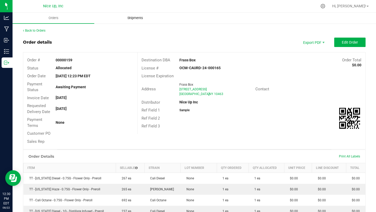
click at [123, 18] on span "Shipments" at bounding box center [135, 18] width 30 height 5
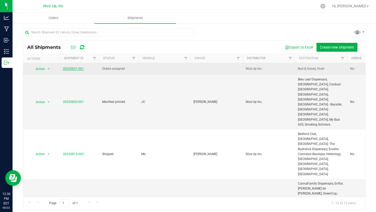
click at [76, 69] on link "20250821-001" at bounding box center [73, 69] width 21 height 4
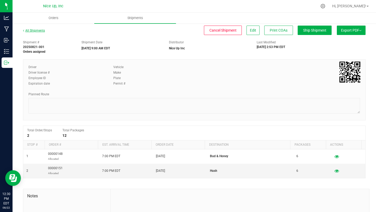
click at [39, 32] on link "All Shipments" at bounding box center [34, 31] width 22 height 4
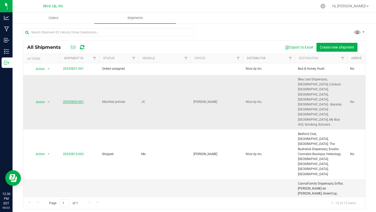
click at [65, 100] on link "20250820-001" at bounding box center [73, 102] width 21 height 4
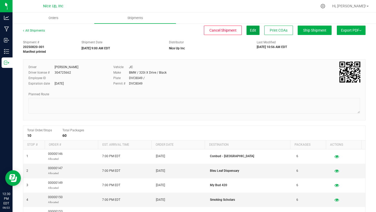
click at [250, 31] on span "Edit" at bounding box center [253, 30] width 6 height 4
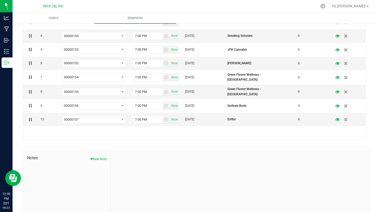
scroll to position [67, 0]
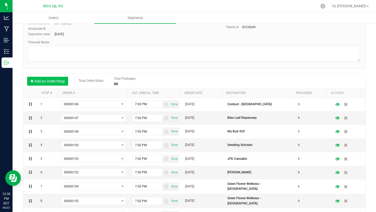
click at [46, 82] on button "Add an Order/Stop" at bounding box center [47, 81] width 41 height 9
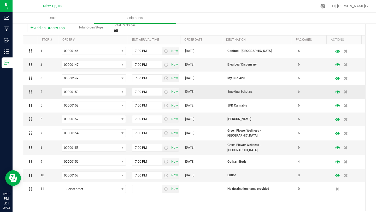
scroll to position [206, 0]
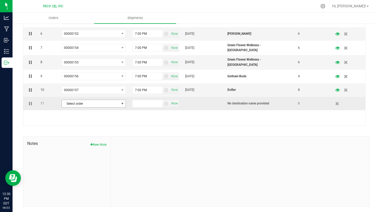
click at [102, 103] on span "Select order" at bounding box center [90, 103] width 57 height 7
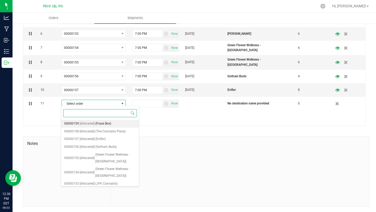
click at [105, 125] on span "(Frass Box)" at bounding box center [103, 123] width 16 height 7
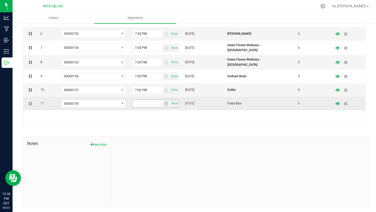
click at [164, 102] on span "select" at bounding box center [166, 104] width 4 height 4
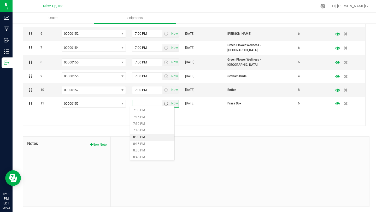
scroll to position [508, 0]
click at [143, 113] on li "7:00 PM" at bounding box center [152, 113] width 44 height 7
click at [227, 115] on div "1 00000146 00000159 00000158 00000157 00000156 00000155 00000154 00000153 00000…" at bounding box center [194, 42] width 342 height 167
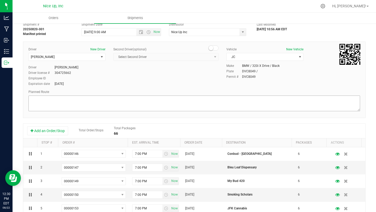
scroll to position [0, 0]
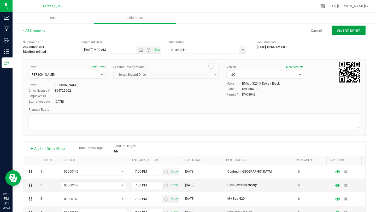
click at [342, 30] on span "Save Shipment" at bounding box center [349, 30] width 24 height 4
type input "8/23/2025 1:00 PM"
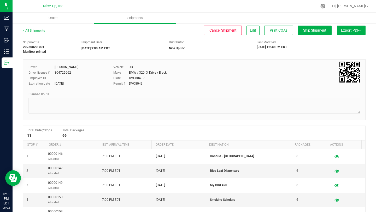
click at [350, 32] on button "Export PDF" at bounding box center [351, 30] width 29 height 9
click at [351, 56] on div "NY Manifest" at bounding box center [351, 58] width 48 height 4
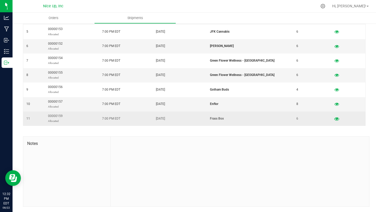
click at [332, 119] on button "button" at bounding box center [336, 118] width 9 height 8
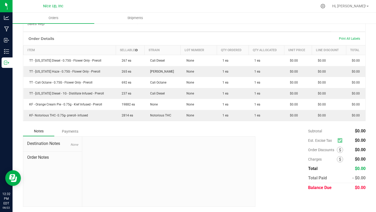
scroll to position [8, 0]
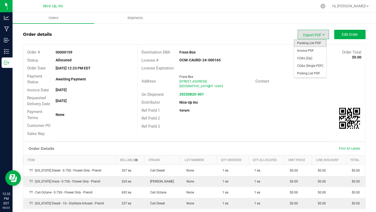
click at [314, 43] on span "Packing List PDF" at bounding box center [310, 43] width 32 height 8
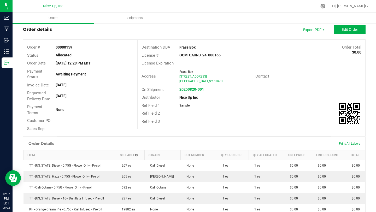
scroll to position [0, 0]
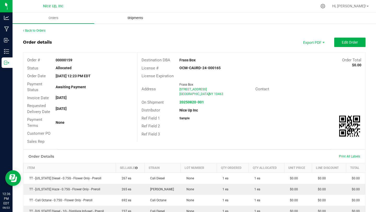
click at [142, 18] on span "Shipments" at bounding box center [135, 18] width 30 height 5
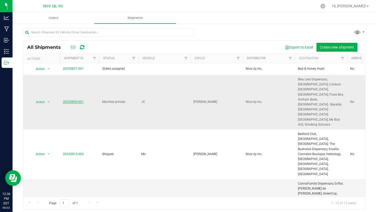
click at [72, 100] on link "20250820-001" at bounding box center [73, 102] width 21 height 4
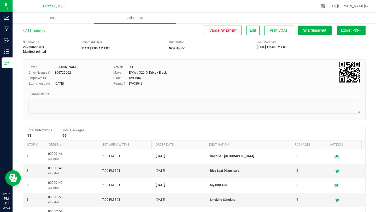
click at [37, 31] on link "All Shipments" at bounding box center [34, 31] width 22 height 4
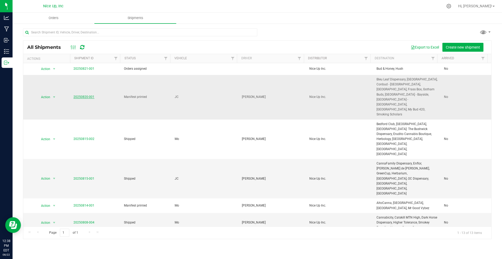
click at [77, 95] on link "20250820-001" at bounding box center [83, 97] width 21 height 4
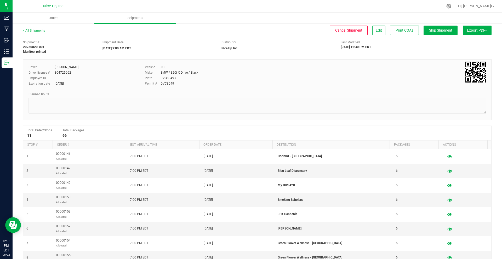
scroll to position [136, 0]
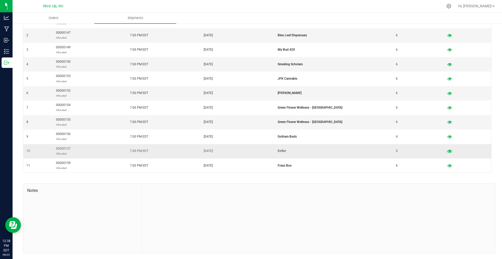
click at [376, 151] on icon "button" at bounding box center [449, 151] width 5 height 4
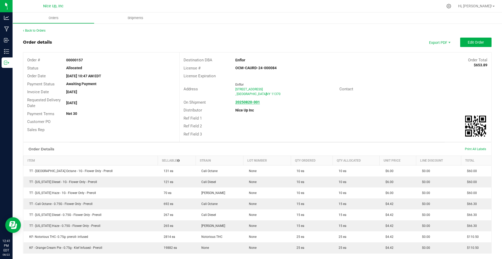
click at [240, 102] on strong "20250820-001" at bounding box center [247, 102] width 25 height 4
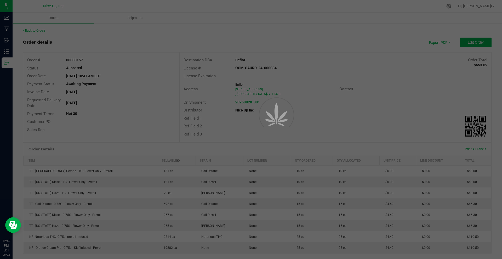
click at [51, 19] on div at bounding box center [251, 129] width 502 height 259
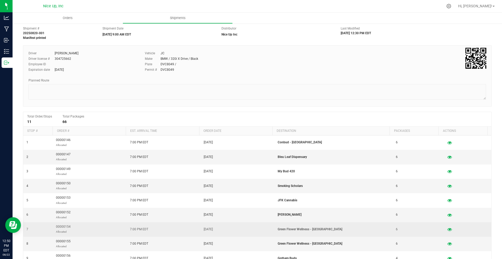
scroll to position [60, 0]
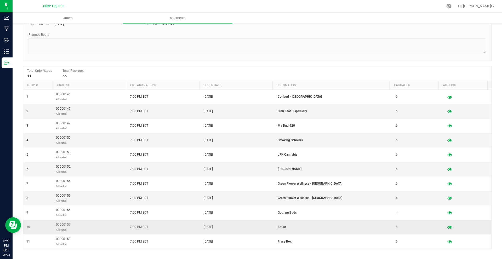
click at [447, 227] on icon "button" at bounding box center [449, 227] width 5 height 4
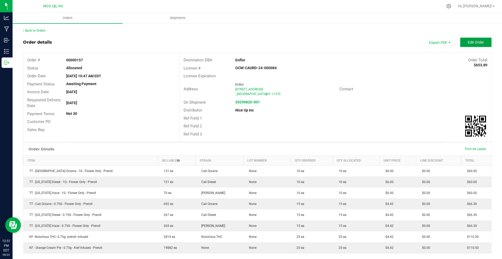
click at [468, 43] on span "Edit Order" at bounding box center [475, 42] width 16 height 4
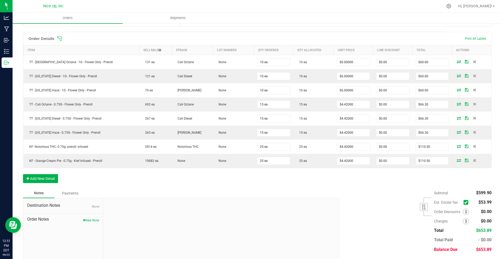
scroll to position [141, 0]
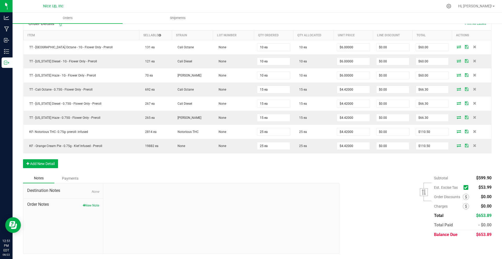
click at [464, 188] on icon at bounding box center [465, 188] width 3 height 0
click at [0, 0] on input "checkbox" at bounding box center [0, 0] width 0 height 0
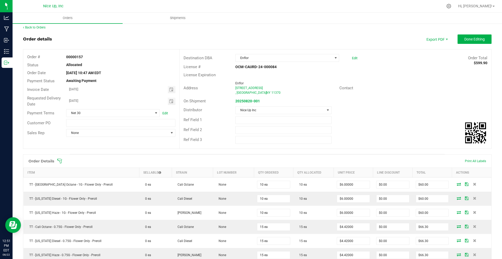
scroll to position [0, 0]
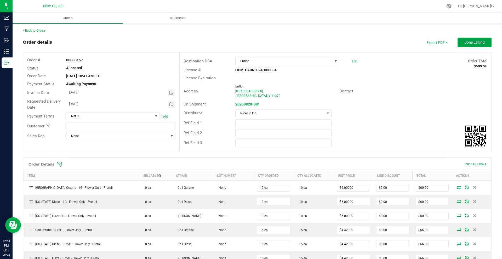
click at [467, 45] on button "Done Editing" at bounding box center [474, 42] width 34 height 9
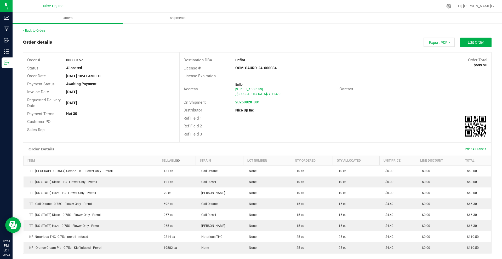
click at [435, 44] on span "Export PDF" at bounding box center [438, 42] width 31 height 9
click at [433, 56] on span "Invoice PDF" at bounding box center [436, 59] width 32 height 8
click at [177, 17] on span "Shipments" at bounding box center [178, 18] width 30 height 5
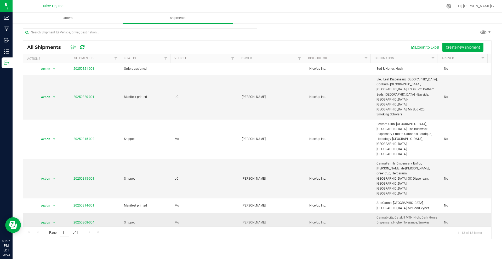
click at [83, 221] on link "20250808-004" at bounding box center [83, 223] width 21 height 4
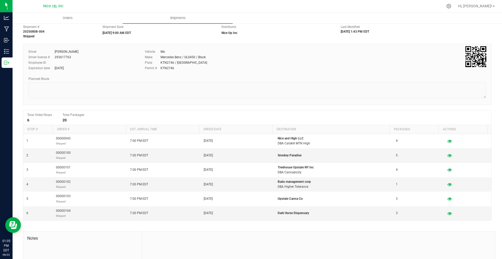
scroll to position [63, 0]
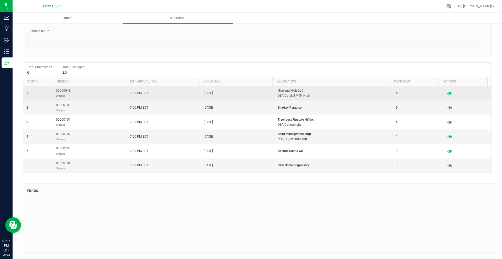
click at [281, 90] on p "Nice and High LLC" at bounding box center [333, 90] width 112 height 5
click at [289, 95] on p "DBA Catskill MTN High" at bounding box center [333, 95] width 112 height 5
click at [447, 94] on icon "button" at bounding box center [449, 93] width 5 height 4
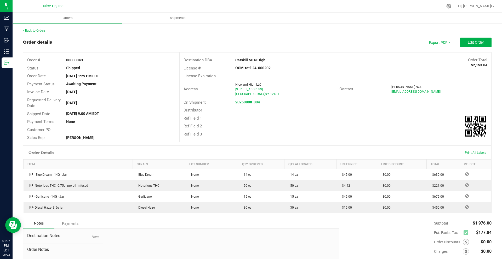
click at [244, 103] on strong "20250808-004" at bounding box center [247, 102] width 25 height 4
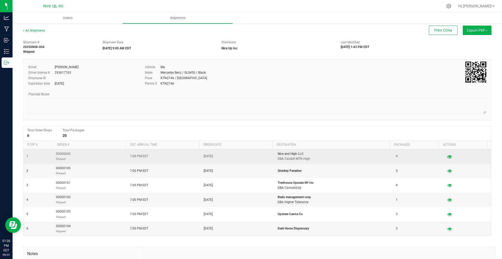
click at [447, 156] on icon "button" at bounding box center [449, 157] width 5 height 4
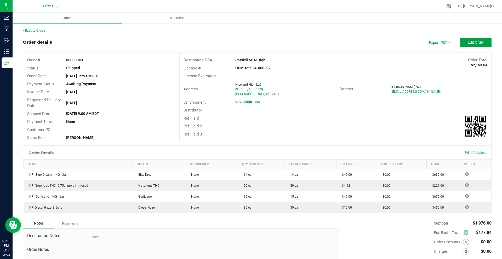
click at [473, 44] on span "Edit Order" at bounding box center [475, 42] width 16 height 4
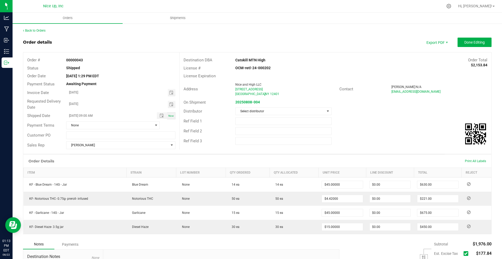
scroll to position [44, 0]
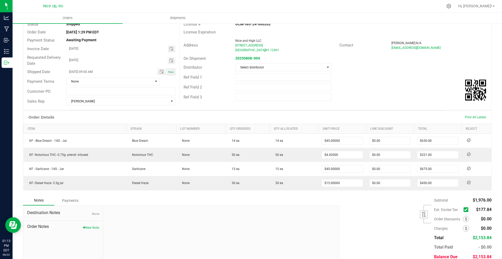
click at [464, 210] on icon at bounding box center [465, 210] width 3 height 0
click at [0, 0] on input "checkbox" at bounding box center [0, 0] width 0 height 0
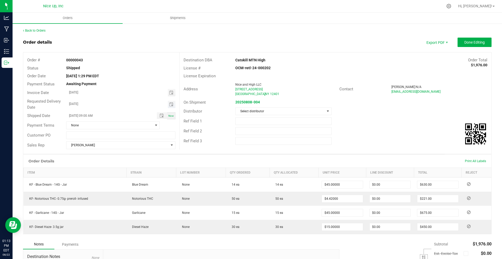
click at [172, 106] on span "Toggle calendar" at bounding box center [172, 104] width 8 height 7
click at [75, 151] on span "Aug" at bounding box center [74, 152] width 6 height 4
click at [97, 148] on span "11" at bounding box center [98, 147] width 8 height 8
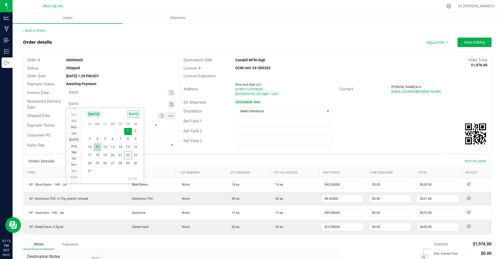
type input "08/11/2025"
click at [171, 94] on span "Toggle calendar" at bounding box center [171, 93] width 4 height 4
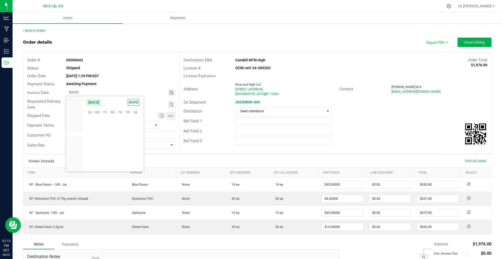
scroll to position [84606, 0]
click at [73, 140] on span "Aug" at bounding box center [74, 140] width 6 height 4
click at [98, 136] on span "11" at bounding box center [98, 135] width 8 height 8
type input "08/11/2025"
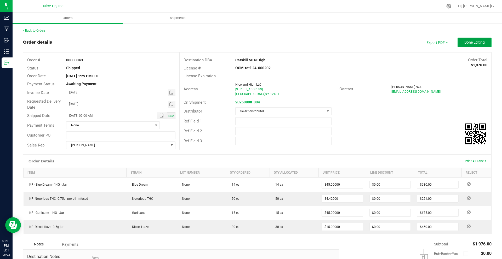
click at [482, 43] on button "Done Editing" at bounding box center [474, 42] width 34 height 9
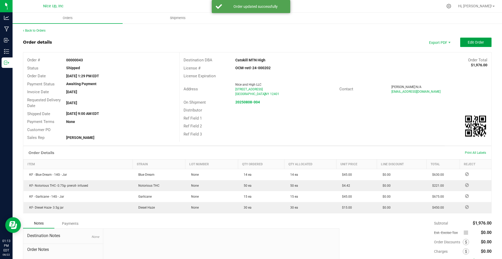
click at [475, 43] on span "Edit Order" at bounding box center [475, 42] width 16 height 4
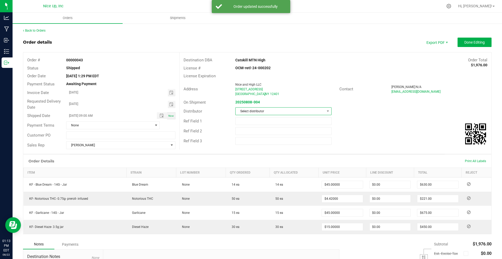
click at [278, 113] on span "Select distributor" at bounding box center [279, 111] width 89 height 7
click at [277, 110] on span "Select distributor" at bounding box center [279, 111] width 89 height 7
click at [276, 114] on span "Select distributor" at bounding box center [279, 111] width 89 height 7
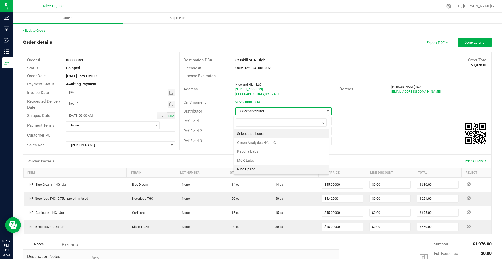
click at [254, 168] on li "Nice Up Inc" at bounding box center [281, 169] width 95 height 9
click at [469, 43] on span "Done Editing" at bounding box center [474, 42] width 20 height 4
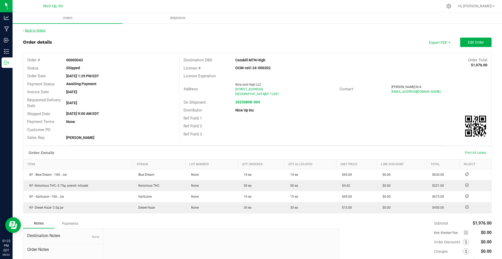
click at [37, 31] on link "Back to Orders" at bounding box center [34, 31] width 22 height 4
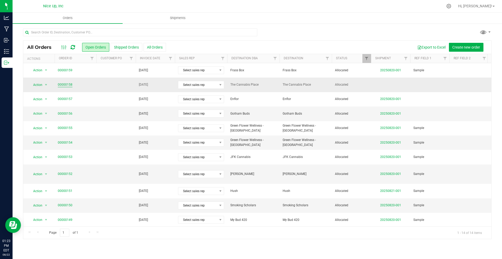
click at [69, 85] on link "00000158" at bounding box center [65, 84] width 15 height 5
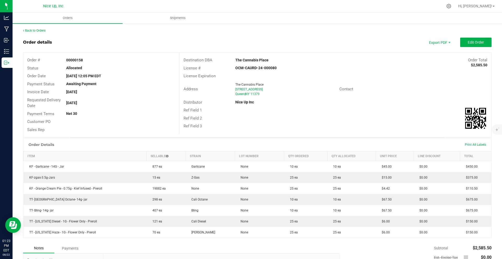
click at [468, 47] on outbound-order-header "Order details Export PDF Edit Order Order # 00000158 Status Allocated Order Dat…" at bounding box center [257, 88] width 468 height 100
click at [469, 44] on span "Edit Order" at bounding box center [475, 42] width 16 height 4
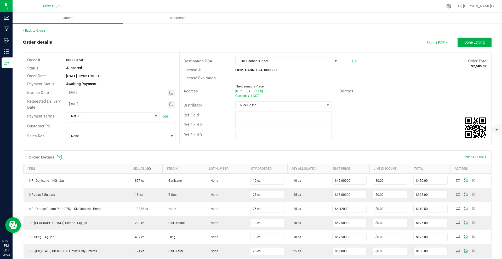
scroll to position [119, 0]
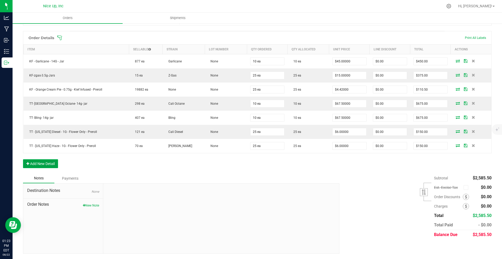
click at [50, 163] on button "Add New Detail" at bounding box center [40, 163] width 35 height 9
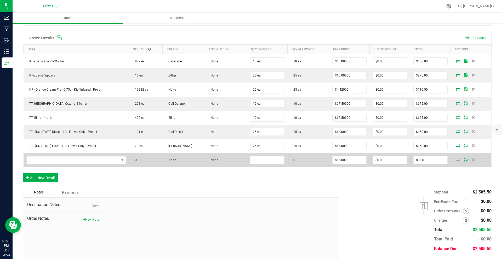
click at [84, 161] on span "NO DATA FOUND" at bounding box center [73, 159] width 92 height 7
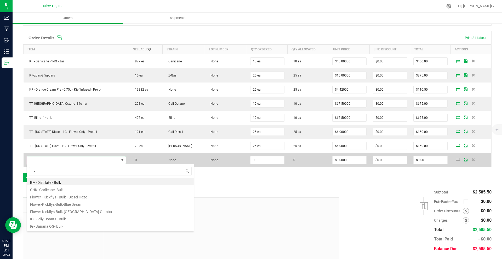
scroll to position [8, 99]
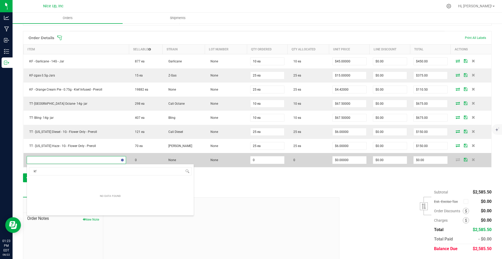
type input "k"
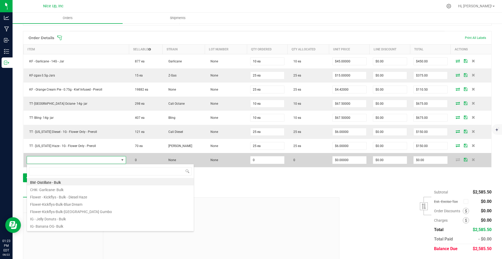
type input "y"
type input "trpp"
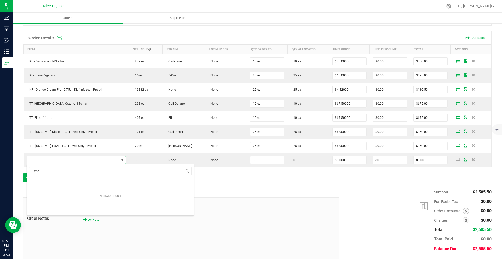
drag, startPoint x: 54, startPoint y: 171, endPoint x: 21, endPoint y: 170, distance: 32.2
click at [21, 170] on body "Analytics Manufacturing Inbound Inventory Outbound 01:23 PM EDT 08/22/2025 08/2…" at bounding box center [251, 129] width 502 height 259
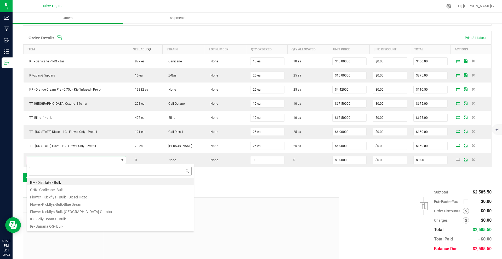
click at [59, 172] on input at bounding box center [110, 171] width 162 height 8
type input "kf"
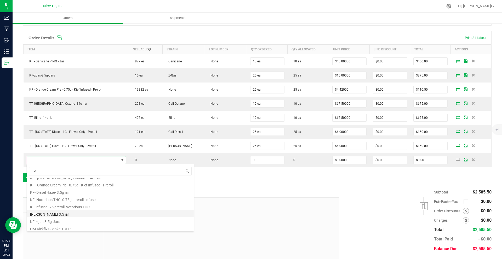
scroll to position [42, 0]
click at [50, 212] on li "[PERSON_NAME] 3.5 jar" at bounding box center [110, 212] width 167 height 7
type input "0 ea"
type input "$15.00000"
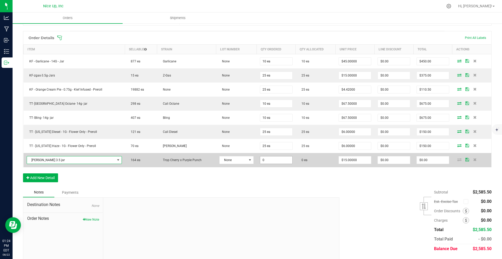
click at [267, 161] on input "0" at bounding box center [276, 159] width 32 height 7
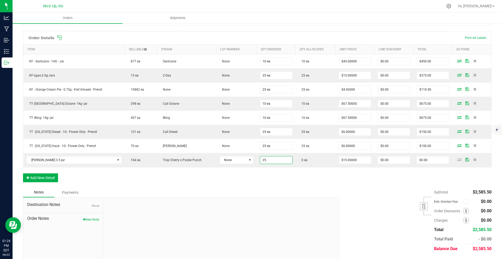
click at [372, 178] on div "Order Details Print All Labels Item Sellable Strain Lot Number Qty Ordered Qty …" at bounding box center [257, 109] width 468 height 156
type input "25 ea"
type input "$375.00"
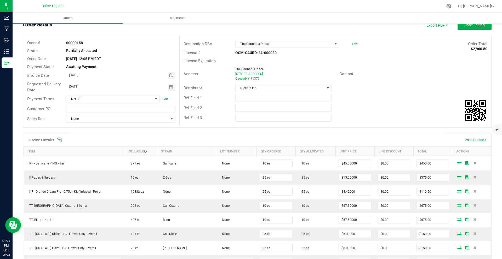
scroll to position [16, 0]
click at [478, 29] on button "Done Editing" at bounding box center [474, 25] width 34 height 9
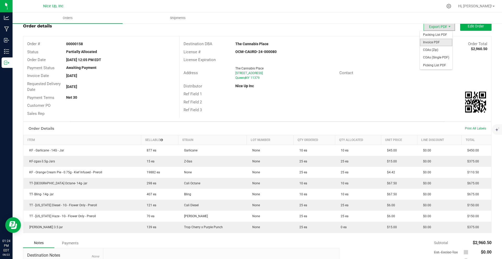
click at [435, 42] on span "Invoice PDF" at bounding box center [436, 43] width 32 height 8
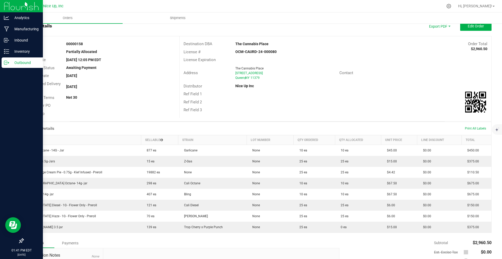
click at [21, 63] on p "Outbound" at bounding box center [24, 63] width 31 height 6
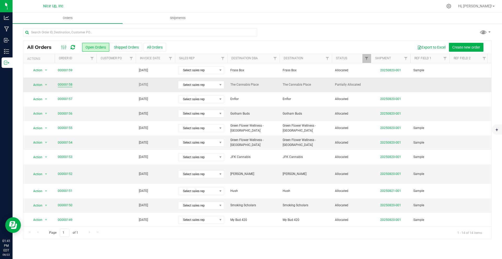
click at [64, 84] on link "00000158" at bounding box center [65, 84] width 15 height 5
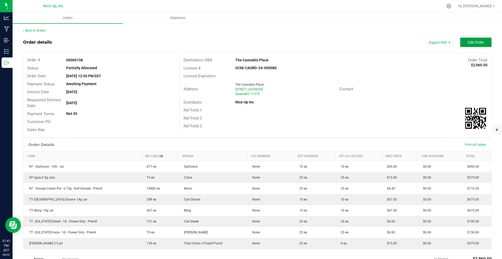
click at [472, 42] on span "Edit Order" at bounding box center [475, 42] width 16 height 4
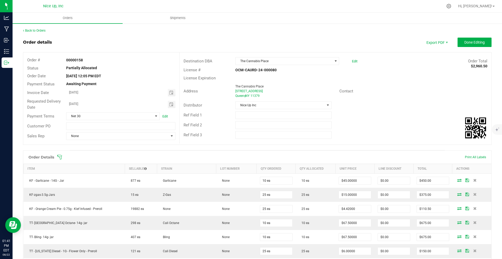
scroll to position [73, 0]
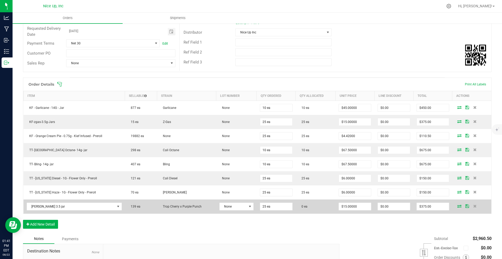
click at [457, 206] on icon at bounding box center [459, 206] width 4 height 3
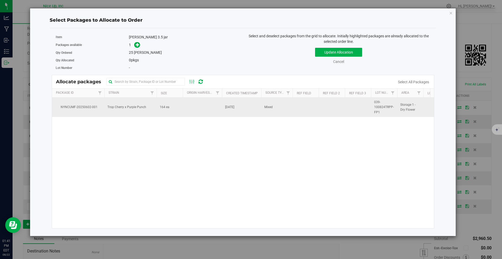
click at [173, 108] on td "164 ea" at bounding box center [169, 107] width 26 height 19
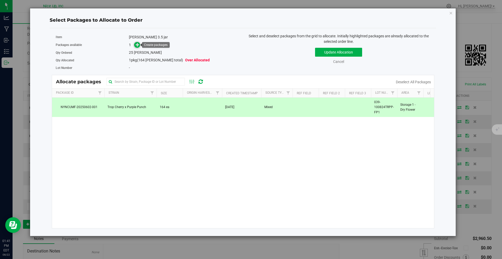
click at [135, 45] on span at bounding box center [137, 45] width 6 height 6
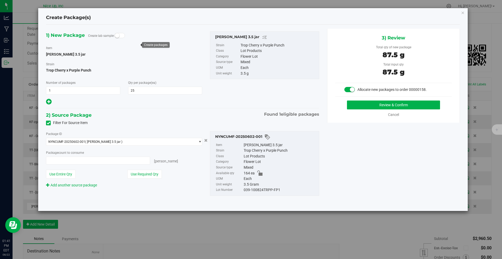
type input "25 ea"
click at [397, 107] on button "Review & Confirm" at bounding box center [393, 105] width 93 height 9
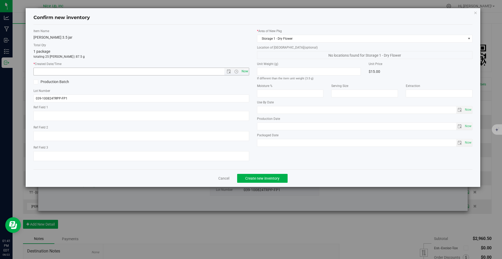
click at [245, 71] on span "Now" at bounding box center [244, 72] width 9 height 8
type input "8/22/2025 1:41 PM"
click at [260, 180] on span "Create new inventory" at bounding box center [262, 178] width 34 height 4
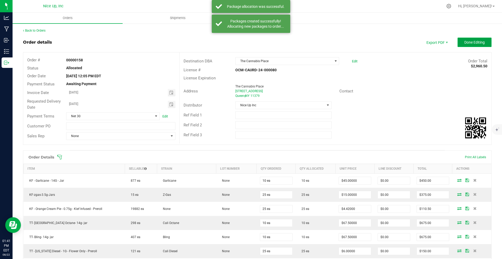
click at [464, 43] on span "Done Editing" at bounding box center [474, 42] width 20 height 4
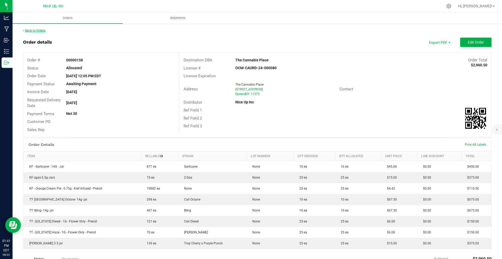
click at [40, 30] on link "Back to Orders" at bounding box center [34, 31] width 22 height 4
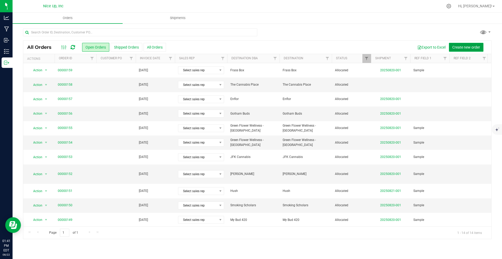
click at [462, 47] on span "Create new order" at bounding box center [466, 47] width 28 height 4
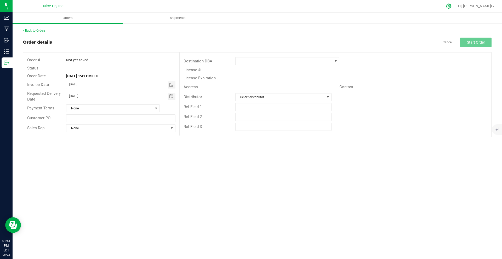
click at [451, 7] on icon at bounding box center [448, 5] width 5 height 5
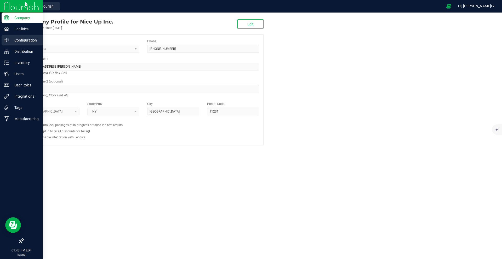
click at [7, 44] on div "Configuration" at bounding box center [22, 40] width 41 height 10
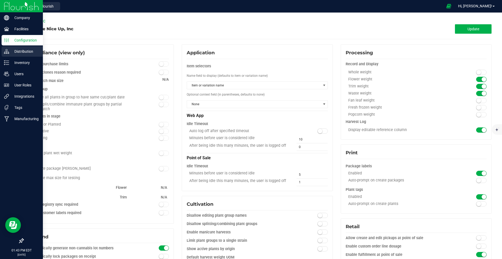
click at [19, 51] on p "Distribution" at bounding box center [24, 51] width 31 height 6
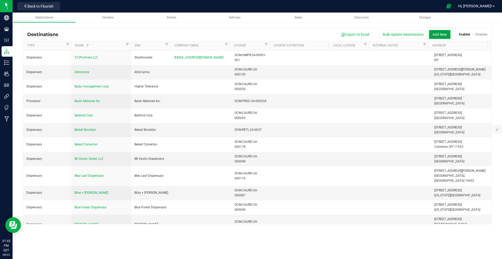
click at [440, 35] on button "Add New" at bounding box center [439, 34] width 21 height 9
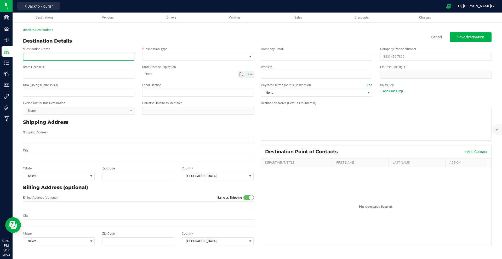
click at [53, 56] on input "* Destination Name" at bounding box center [78, 57] width 111 height 8
type input "Gotham"
type input "OCM-CAURD-23-000009"
type input "month-day-year"
type input "Gotham"
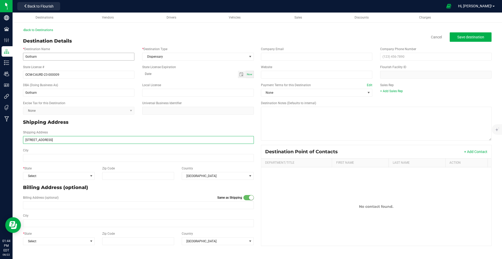
type input "3 East 3rd Street"
type input "New Yok"
type input "12534"
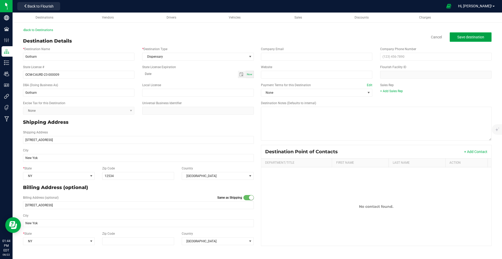
type input "12534"
click at [460, 40] on button "Save destination" at bounding box center [470, 36] width 42 height 9
click at [40, 27] on div "Back to Destinations Destination Details Disable Cancel Save destination * Dest…" at bounding box center [257, 137] width 489 height 231
click at [41, 29] on link "Back to Destinations" at bounding box center [38, 30] width 30 height 4
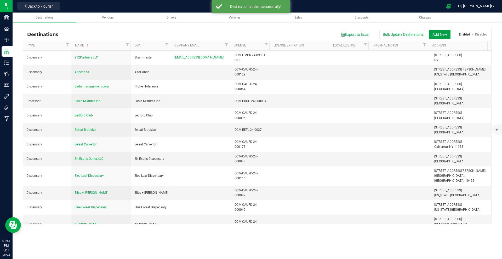
click at [439, 31] on button "Add New" at bounding box center [439, 34] width 21 height 9
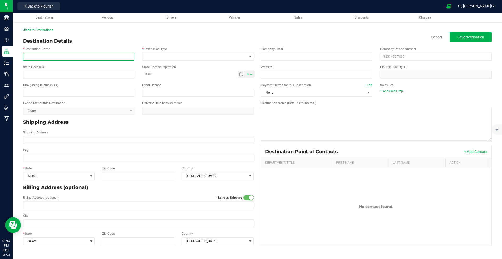
click at [83, 59] on input "* Destination Name" at bounding box center [78, 57] width 111 height 8
type input "Hydroman Dispensary - Gotham Hudson"
type input "OCM-CAURD-24-000197"
type input "month-day-year"
type input "Hydroman Dispensary - Gotham Hudson"
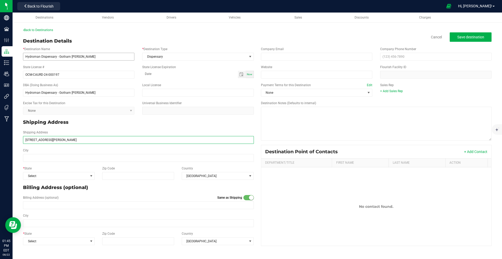
type input "260 Warren Street"
type input "Hudson"
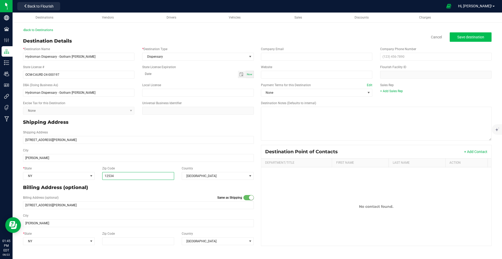
type input "12534"
click at [467, 39] on button "Save destination" at bounding box center [470, 36] width 42 height 9
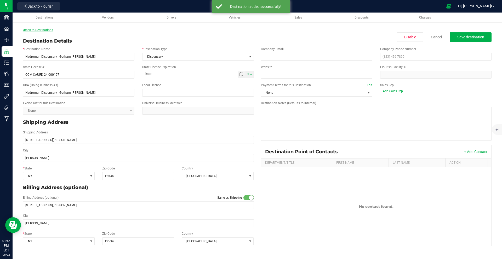
click at [45, 30] on link "Back to Destinations" at bounding box center [38, 30] width 30 height 4
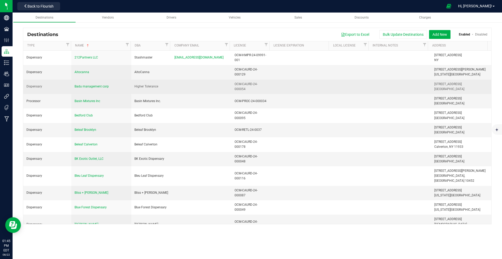
scroll to position [370, 0]
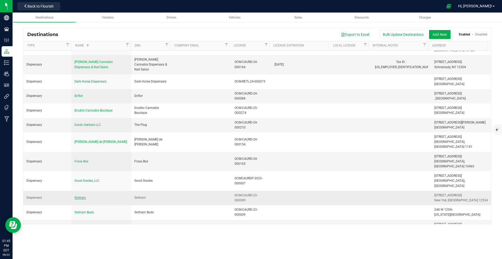
click at [83, 196] on span "Gotham" at bounding box center [79, 198] width 11 height 4
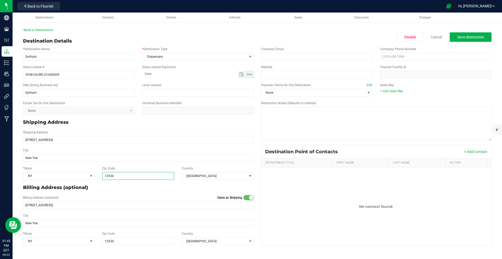
drag, startPoint x: 116, startPoint y: 175, endPoint x: 100, endPoint y: 173, distance: 15.8
click at [100, 173] on div "Zip Code 12534" at bounding box center [137, 173] width 79 height 14
type input "10003"
click at [478, 38] on span "Save destination" at bounding box center [470, 37] width 27 height 4
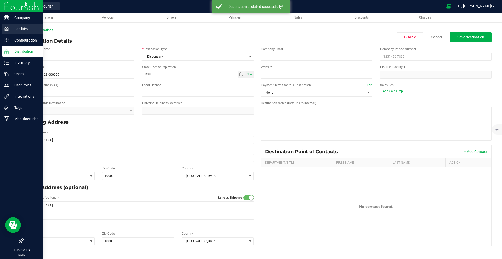
click at [33, 32] on div "Facilities" at bounding box center [22, 29] width 41 height 10
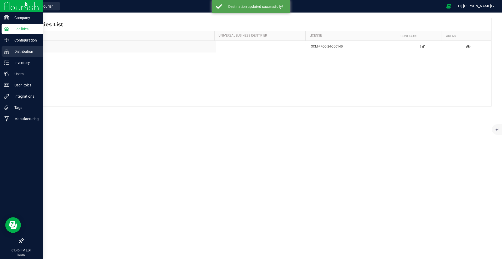
click at [14, 52] on p "Distribution" at bounding box center [24, 51] width 31 height 6
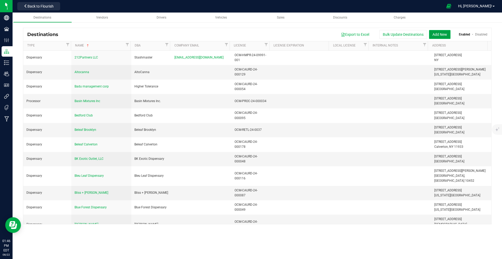
click at [435, 35] on button "Add New" at bounding box center [439, 34] width 21 height 9
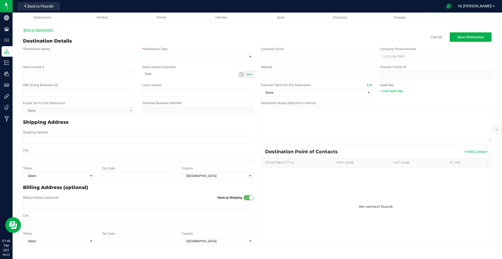
click at [45, 31] on link "Back to Destinations" at bounding box center [38, 30] width 30 height 4
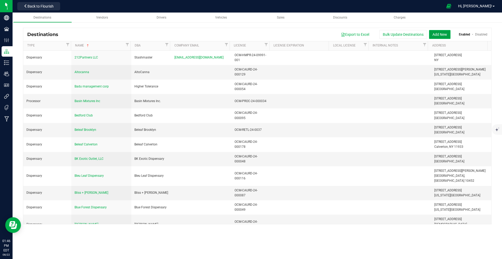
click at [441, 38] on button "Add New" at bounding box center [439, 34] width 21 height 9
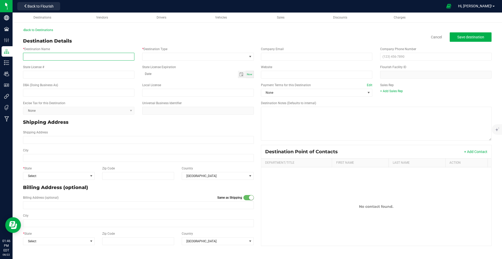
click at [84, 56] on input "* Destination Name" at bounding box center [78, 57] width 111 height 8
type input "Hybrid NYC LLC"
click at [39, 94] on input "text" at bounding box center [78, 93] width 111 height 8
type input "Gotham - Domino"
click at [157, 59] on span at bounding box center [194, 56] width 104 height 7
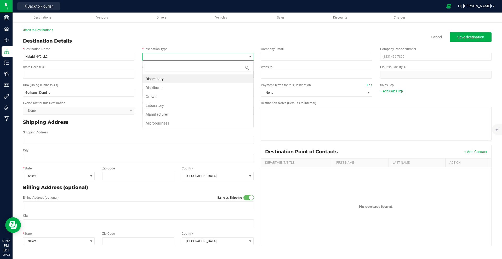
scroll to position [8, 112]
click at [153, 77] on li "Dispensary" at bounding box center [197, 78] width 111 height 9
click at [69, 77] on input "State License #" at bounding box center [78, 75] width 111 height 8
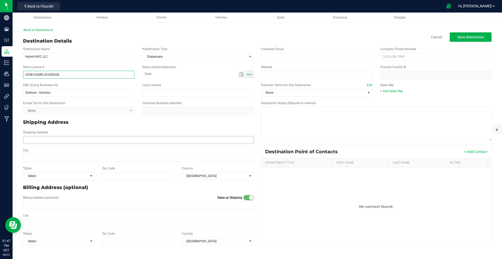
type input "OCM-CAURD-24-000206"
click at [58, 141] on input "Shipping Address" at bounding box center [138, 140] width 231 height 8
type input "296 Kent Ave"
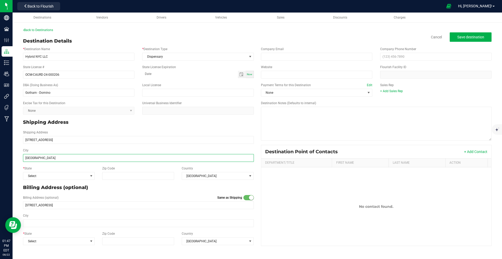
type input "[GEOGRAPHIC_DATA]"
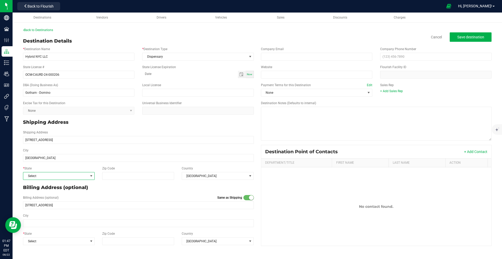
type input "[GEOGRAPHIC_DATA]"
type input "11249"
click at [469, 35] on span "Save destination" at bounding box center [470, 37] width 27 height 4
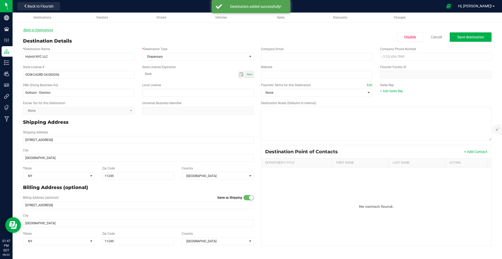
click at [42, 30] on link "Back to Destinations" at bounding box center [38, 30] width 30 height 4
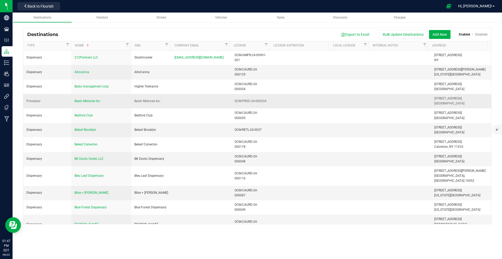
scroll to position [604, 0]
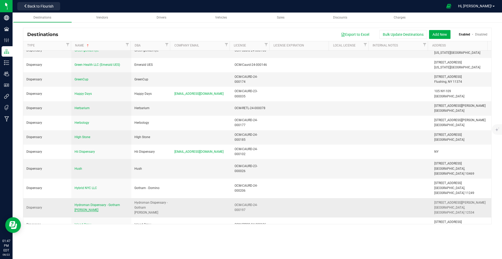
click at [104, 203] on span "Hydroman Dispensary - Gotham Hudson" at bounding box center [96, 207] width 45 height 9
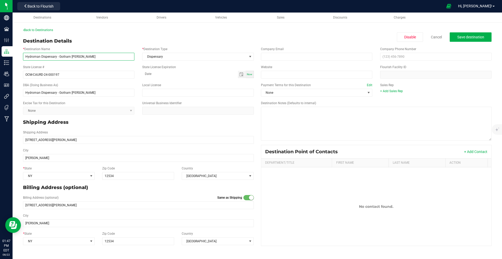
click at [58, 57] on input "Hydroman Dispensary - Gotham Hudson" at bounding box center [78, 57] width 111 height 8
drag, startPoint x: 59, startPoint y: 57, endPoint x: 100, endPoint y: 56, distance: 41.0
click at [100, 56] on input "Hydroman Dispensary - Gotham Hudson" at bounding box center [78, 57] width 111 height 8
type input "Hydroman Dispensary"
click at [29, 81] on div "DBA (Doing Business As) Hydroman Dispensary - Gotham Hudson Local License" at bounding box center [138, 90] width 238 height 18
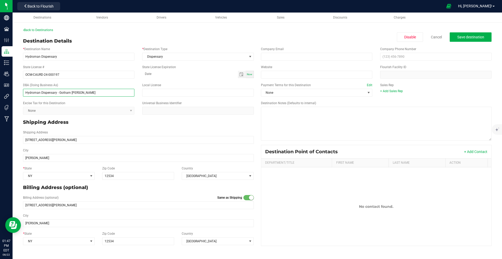
drag, startPoint x: 60, startPoint y: 93, endPoint x: 21, endPoint y: 93, distance: 39.2
click at [21, 93] on div "DBA (Doing Business As) Hydroman Dispensary - Gotham Hudson" at bounding box center [78, 90] width 119 height 14
type input "Gotham Hudson"
click at [457, 36] on span "Save destination" at bounding box center [470, 37] width 27 height 4
click at [45, 30] on link "Back to Destinations" at bounding box center [38, 30] width 30 height 4
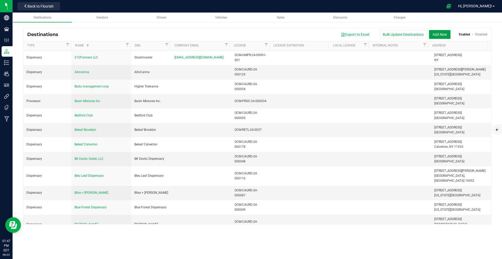
click at [439, 33] on button "Add New" at bounding box center [439, 34] width 21 height 9
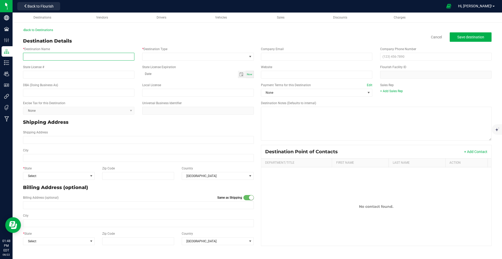
click at [68, 56] on input "* Destination Name" at bounding box center [78, 57] width 111 height 8
type input "Best of Harlem Grade"
type input "OCM-CAURD-25-000238"
type input "month-day-year"
type input "Gotham 10th Ave"
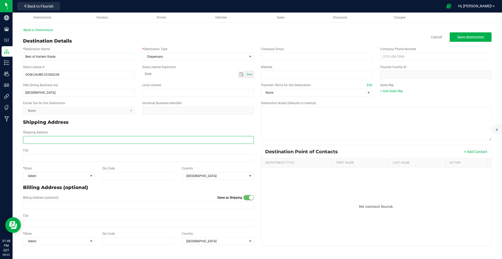
click at [84, 140] on input "Shipping Address" at bounding box center [138, 140] width 231 height 8
type input "146 10th Avenue"
type input "New York"
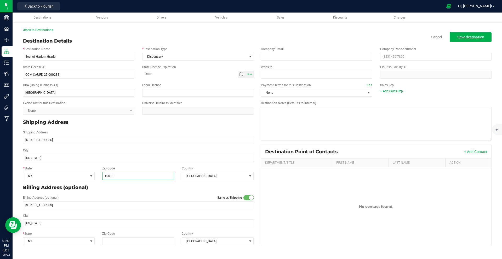
type input "10011"
click at [182, 37] on div "Back to Destinations Destination Details Cancel Save destination * Destination …" at bounding box center [257, 138] width 468 height 220
click at [464, 38] on span "Save destination" at bounding box center [470, 37] width 27 height 4
click at [469, 36] on span "Save destination" at bounding box center [470, 37] width 27 height 4
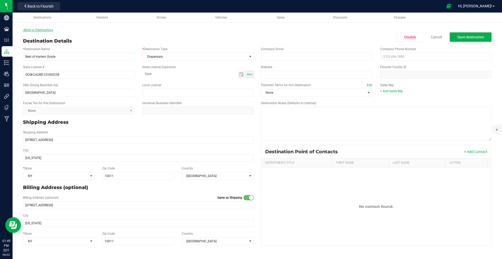
click at [47, 29] on link "Back to Destinations" at bounding box center [38, 30] width 30 height 4
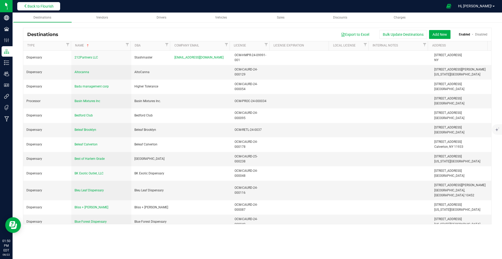
click at [41, 4] on span "Back to Flourish" at bounding box center [40, 6] width 26 height 4
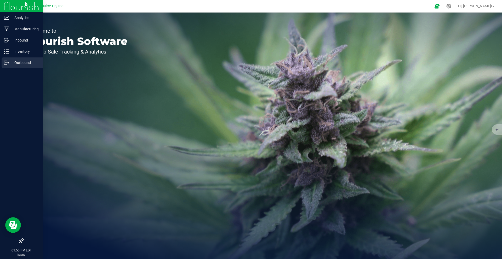
click at [8, 61] on icon at bounding box center [6, 62] width 5 height 5
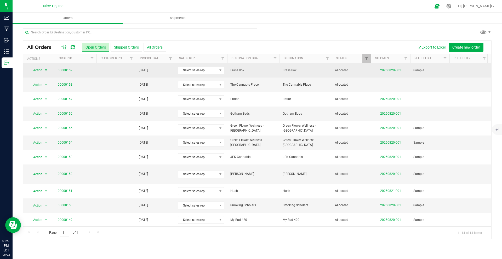
click at [43, 70] on span "select" at bounding box center [46, 70] width 7 height 7
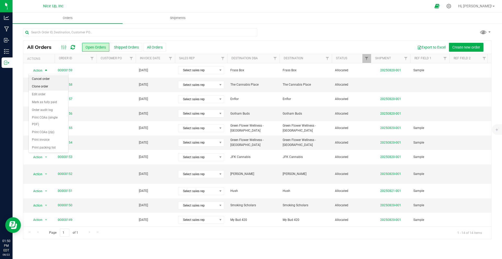
click at [45, 86] on li "Clone order" at bounding box center [48, 87] width 39 height 8
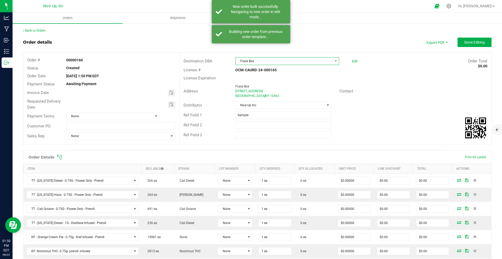
click at [271, 61] on span "Frass Box" at bounding box center [283, 60] width 97 height 7
click at [254, 62] on span "Frass Box" at bounding box center [283, 60] width 97 height 7
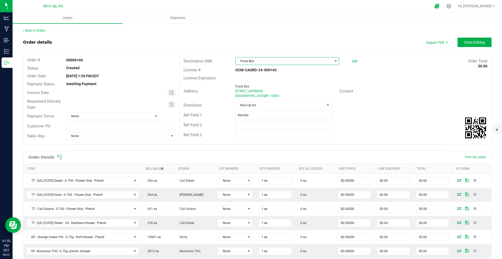
click at [255, 61] on span "Frass Box" at bounding box center [283, 60] width 97 height 7
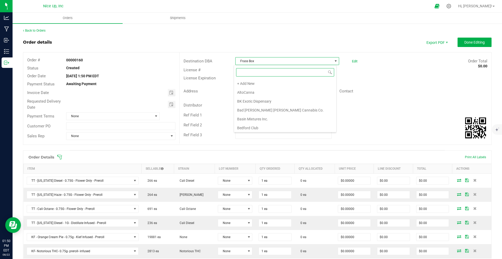
scroll to position [8, 103]
type input "gotham"
click at [267, 85] on li "Gotham" at bounding box center [285, 83] width 102 height 9
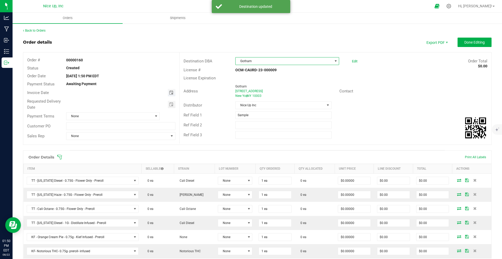
click at [169, 91] on span "Toggle calendar" at bounding box center [171, 93] width 4 height 4
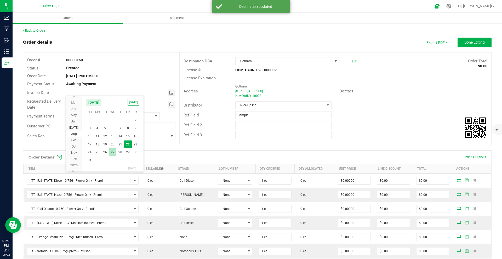
click at [109, 151] on span "27" at bounding box center [113, 152] width 8 height 8
type input "[DATE]"
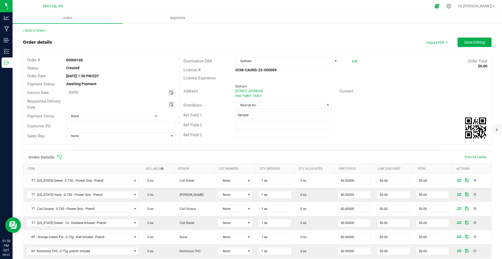
click at [171, 103] on span "Toggle calendar" at bounding box center [171, 104] width 4 height 4
click at [378, 121] on div "Ref Field 2" at bounding box center [334, 125] width 311 height 10
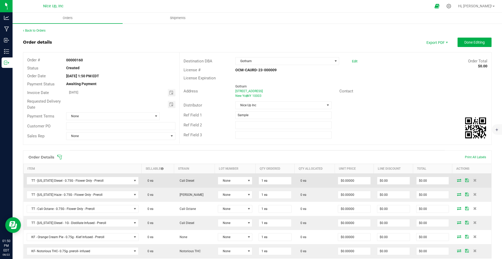
click at [457, 180] on icon at bounding box center [459, 180] width 4 height 3
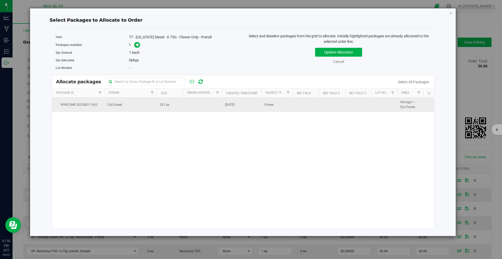
click at [201, 106] on td at bounding box center [202, 105] width 39 height 14
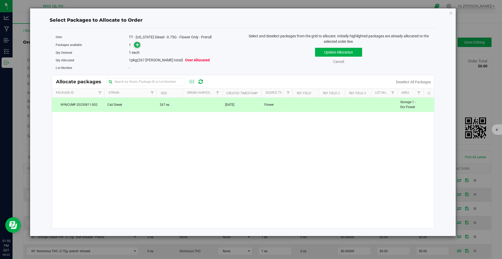
click at [139, 45] on icon at bounding box center [138, 45] width 4 height 4
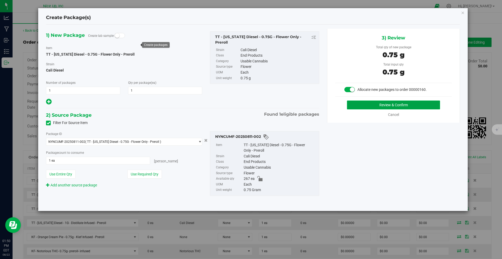
click at [387, 105] on button "Review & Confirm" at bounding box center [393, 105] width 93 height 9
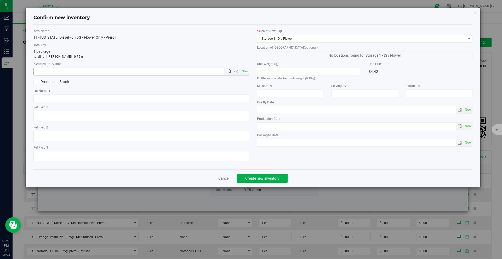
click at [245, 72] on span "Now" at bounding box center [244, 72] width 9 height 8
type input "8/22/2025 1:50 PM"
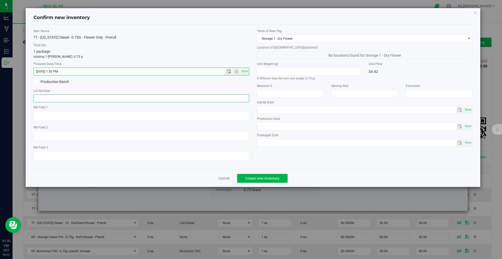
click at [119, 100] on input "text" at bounding box center [141, 99] width 216 height 8
type input "250520CaDi006"
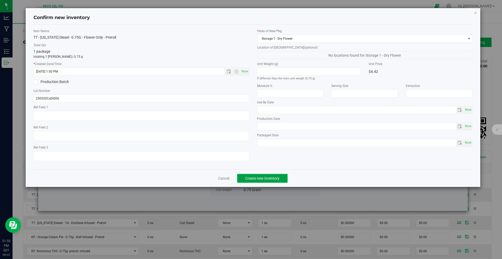
click at [262, 178] on span "Create new inventory" at bounding box center [262, 178] width 34 height 4
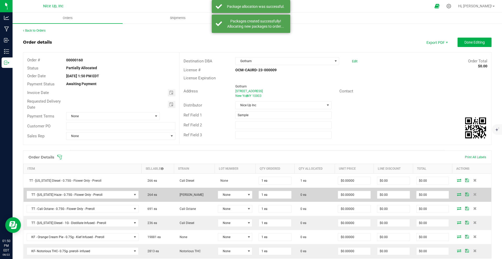
click at [457, 195] on icon at bounding box center [459, 194] width 4 height 3
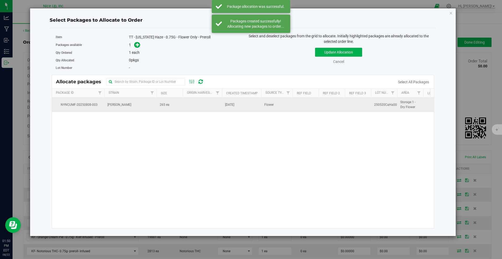
click at [131, 105] on td "[PERSON_NAME]" at bounding box center [130, 105] width 52 height 14
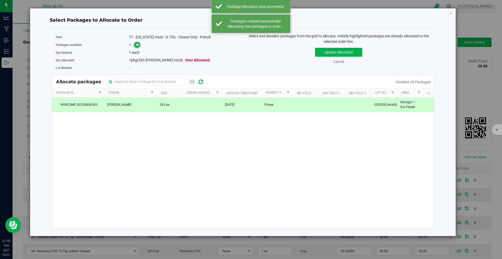
click at [136, 45] on icon at bounding box center [138, 45] width 4 height 4
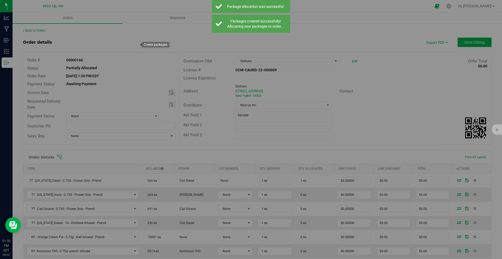
type input "1"
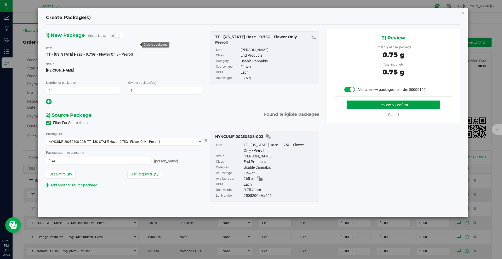
click at [375, 104] on button "Review & Confirm" at bounding box center [393, 105] width 93 height 9
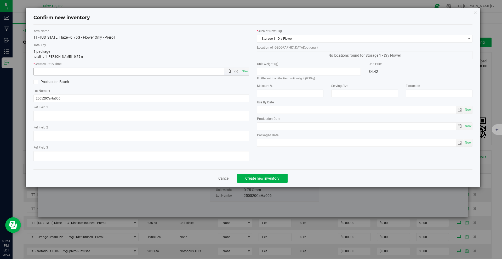
click at [246, 71] on span "Now" at bounding box center [244, 72] width 9 height 8
type input "8/22/2025 1:51 PM"
click at [261, 176] on button "Create new inventory" at bounding box center [262, 178] width 50 height 9
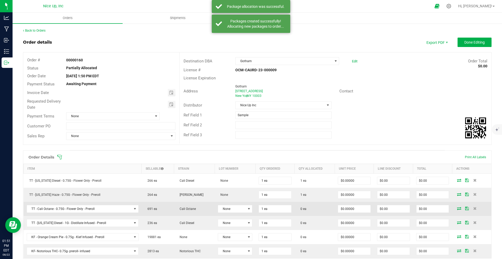
click at [455, 209] on span at bounding box center [459, 208] width 8 height 3
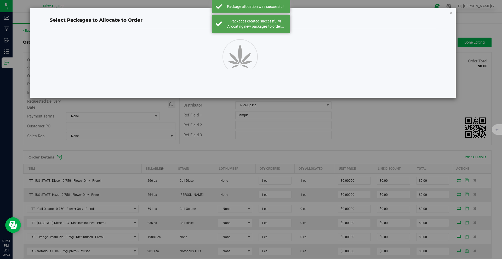
click at [455, 98] on div "Select Packages to Allocate to Order" at bounding box center [243, 53] width 426 height 90
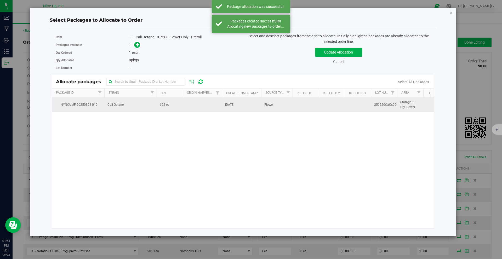
click at [177, 102] on td "692 ea" at bounding box center [169, 105] width 26 height 14
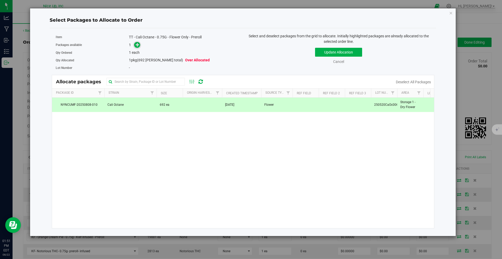
click at [137, 45] on icon at bounding box center [138, 45] width 4 height 4
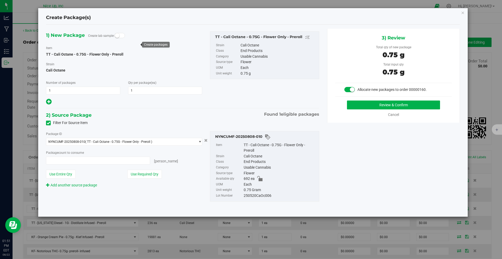
type input "1 ea"
click at [379, 107] on button "Review & Confirm" at bounding box center [393, 105] width 93 height 9
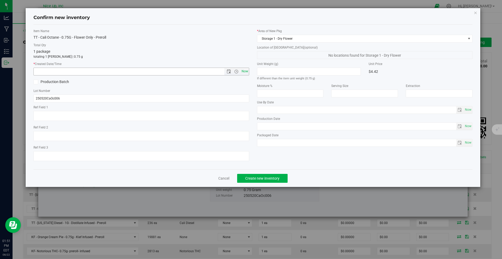
click at [247, 71] on span "Now" at bounding box center [244, 72] width 9 height 8
type input "8/22/2025 1:51 PM"
click at [272, 177] on span "Create new inventory" at bounding box center [262, 178] width 34 height 4
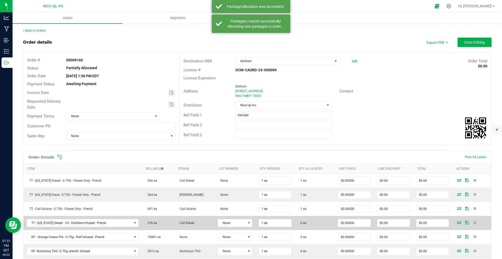
click at [457, 222] on icon at bounding box center [459, 222] width 4 height 3
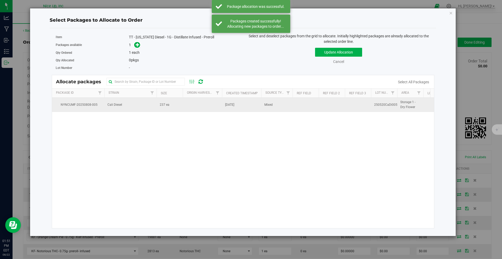
click at [138, 106] on td "Cali Diesel" at bounding box center [130, 105] width 52 height 14
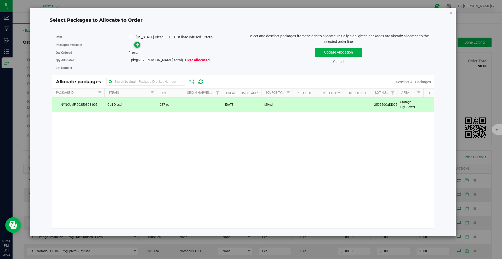
click at [136, 46] on icon at bounding box center [138, 45] width 4 height 4
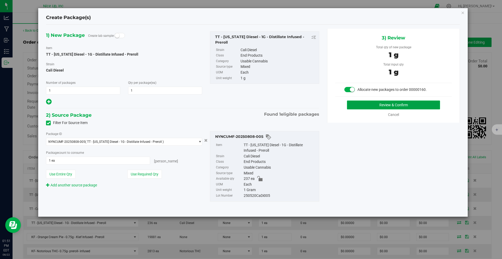
click at [368, 106] on button "Review & Confirm" at bounding box center [393, 105] width 93 height 9
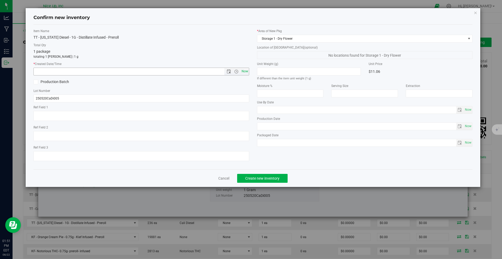
click at [248, 72] on span "Now" at bounding box center [244, 72] width 9 height 8
type input "8/22/2025 1:51 PM"
click at [267, 178] on span "Create new inventory" at bounding box center [262, 178] width 34 height 4
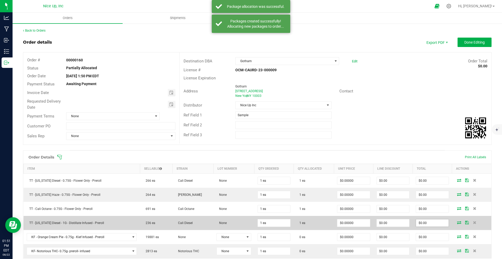
scroll to position [20, 0]
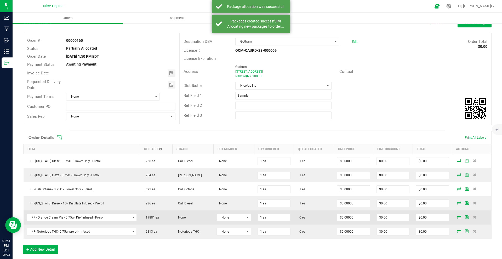
click at [457, 217] on icon at bounding box center [459, 217] width 4 height 3
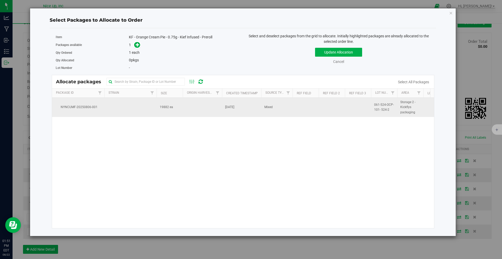
click at [136, 104] on td at bounding box center [130, 107] width 52 height 19
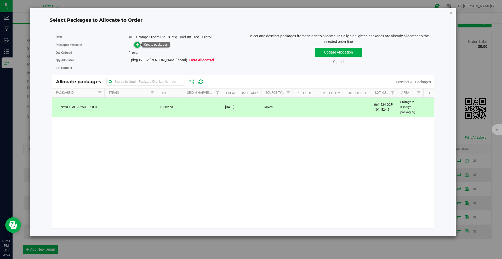
click at [137, 44] on icon at bounding box center [138, 45] width 4 height 4
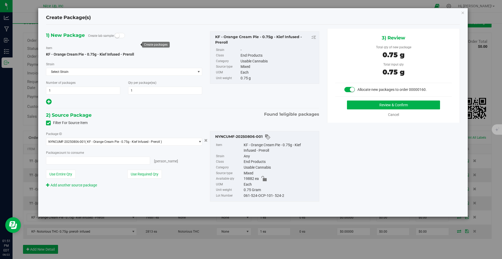
type input "1 ea"
click at [389, 103] on button "Review & Confirm" at bounding box center [393, 105] width 93 height 9
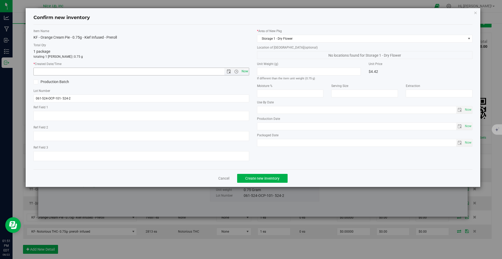
click at [247, 71] on span "Now" at bounding box center [244, 72] width 9 height 8
type input "8/22/2025 1:51 PM"
click at [273, 176] on span "Create new inventory" at bounding box center [262, 178] width 34 height 4
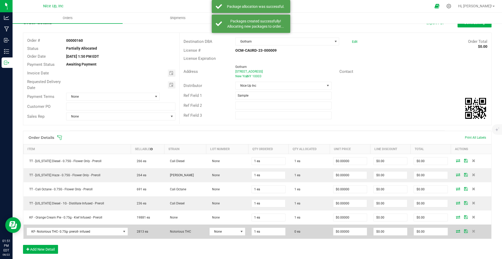
click at [456, 231] on icon at bounding box center [458, 231] width 4 height 3
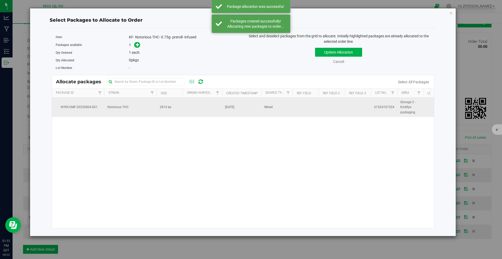
click at [173, 105] on td "2814 ea" at bounding box center [169, 107] width 26 height 19
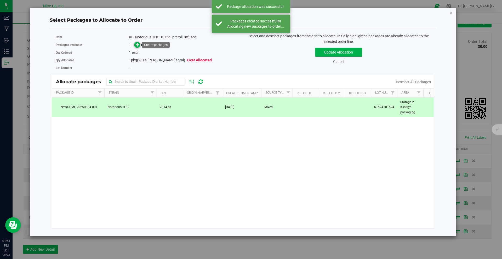
click at [138, 43] on icon at bounding box center [138, 45] width 4 height 4
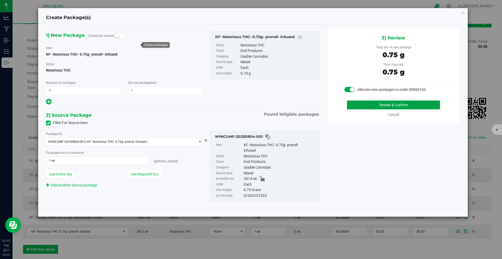
click at [368, 102] on button "Review & Confirm" at bounding box center [393, 105] width 93 height 9
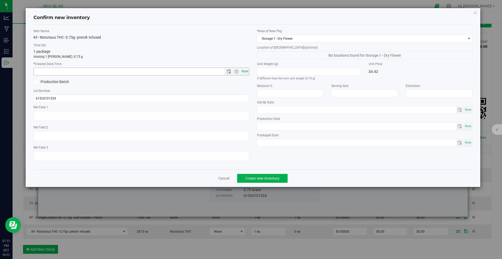
click at [245, 71] on span "Now" at bounding box center [244, 72] width 9 height 8
type input "8/22/2025 1:51 PM"
click at [274, 178] on span "Create new inventory" at bounding box center [262, 178] width 34 height 4
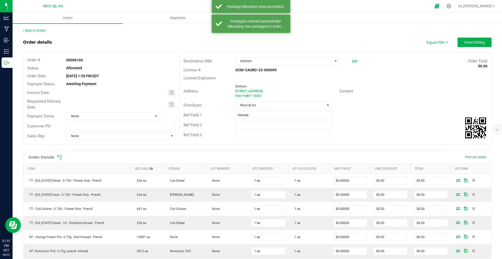
click at [168, 93] on span "Toggle calendar" at bounding box center [172, 92] width 8 height 7
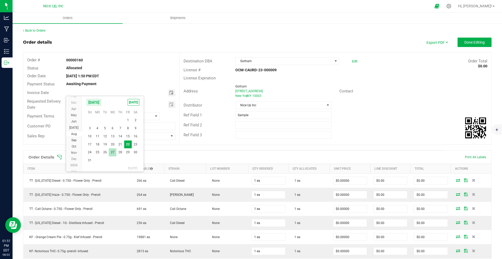
click at [110, 152] on span "27" at bounding box center [113, 152] width 8 height 8
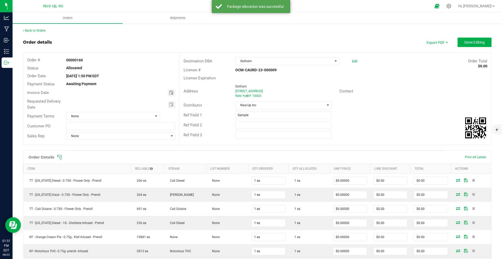
type input "[DATE]"
click at [169, 103] on span "Toggle calendar" at bounding box center [171, 104] width 4 height 4
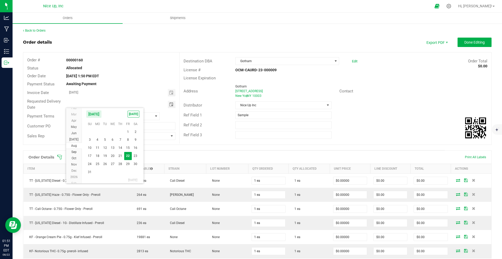
click at [110, 164] on span "27" at bounding box center [113, 164] width 8 height 8
type input "[DATE]"
click at [465, 42] on span "Done Editing" at bounding box center [474, 42] width 20 height 4
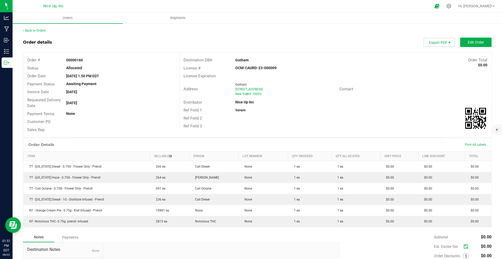
click at [447, 43] on span "Export PDF" at bounding box center [449, 42] width 4 height 4
click at [440, 57] on span "Invoice PDF" at bounding box center [436, 59] width 32 height 8
click at [40, 31] on link "Back to Orders" at bounding box center [34, 31] width 22 height 4
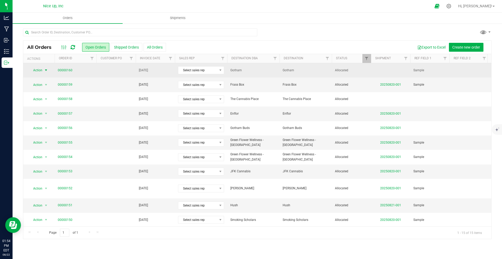
click at [43, 69] on span "select" at bounding box center [46, 70] width 7 height 7
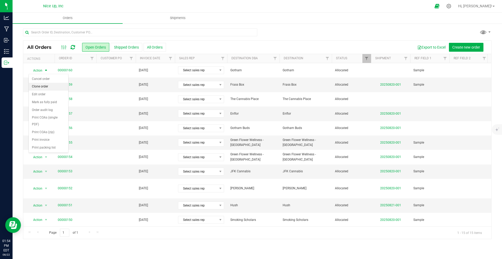
click at [43, 87] on li "Clone order" at bounding box center [48, 87] width 39 height 8
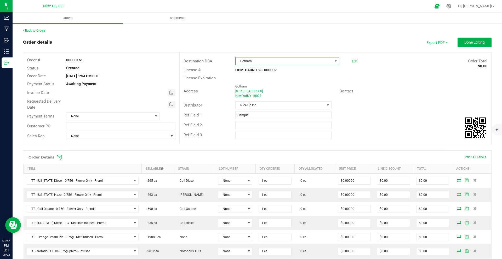
click at [267, 61] on span "Gotham" at bounding box center [283, 60] width 97 height 7
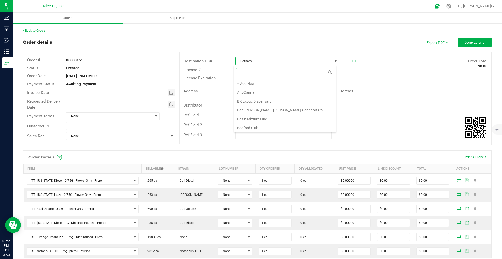
scroll to position [232, 0]
type input "gotham"
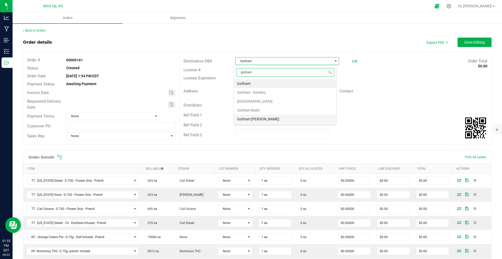
click at [259, 118] on li "Gotham [PERSON_NAME]" at bounding box center [285, 119] width 102 height 9
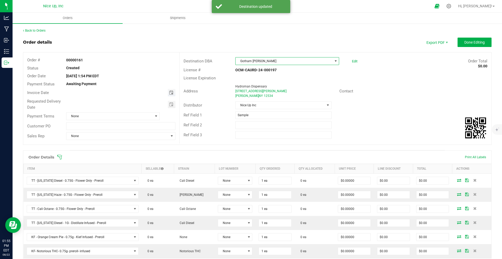
click at [170, 94] on span "Toggle calendar" at bounding box center [171, 93] width 4 height 4
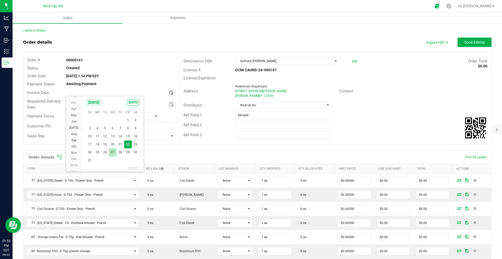
click at [112, 152] on span "27" at bounding box center [113, 152] width 8 height 8
type input "[DATE]"
click at [173, 102] on span "Toggle calendar" at bounding box center [172, 104] width 8 height 7
click at [114, 164] on span "27" at bounding box center [113, 164] width 8 height 8
type input "[DATE]"
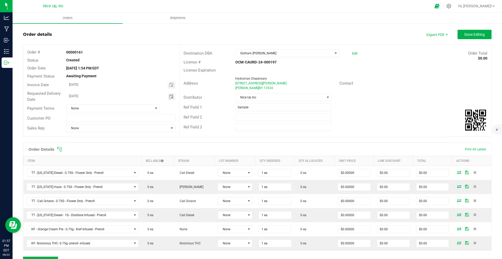
scroll to position [13, 0]
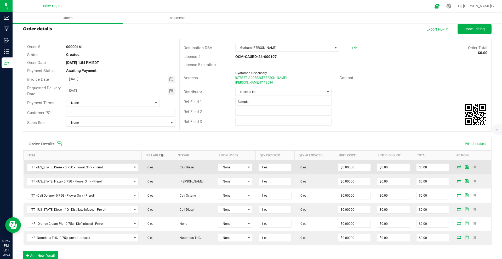
click at [457, 166] on icon at bounding box center [459, 166] width 4 height 3
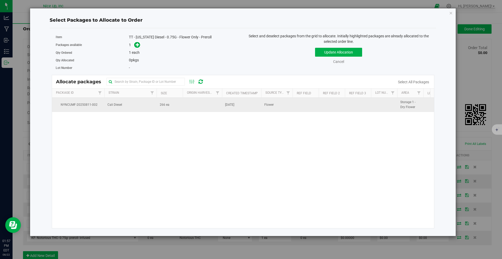
click at [131, 105] on td "Cali Diesel" at bounding box center [130, 105] width 52 height 14
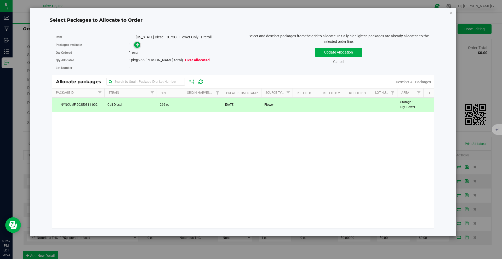
click at [137, 45] on icon at bounding box center [138, 45] width 4 height 4
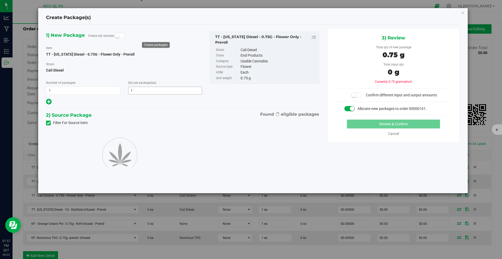
type input "1"
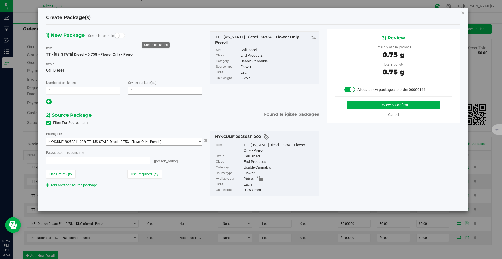
type input "1 ea"
click at [388, 104] on button "Review & Confirm" at bounding box center [393, 105] width 93 height 9
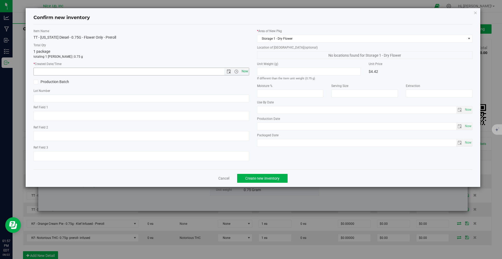
click at [243, 70] on span "Now" at bounding box center [244, 72] width 9 height 8
type input "8/22/2025 1:57 PM"
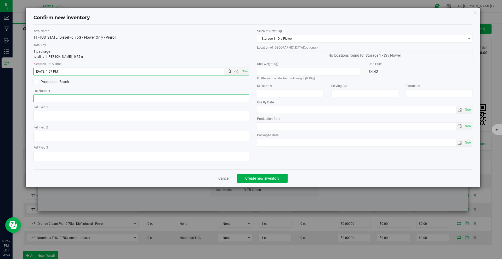
click at [68, 100] on input "text" at bounding box center [141, 99] width 216 height 8
type input "250520CaDi006"
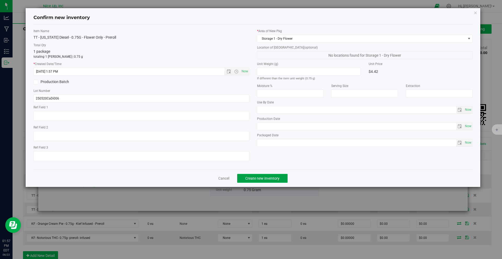
click at [259, 176] on span "Create new inventory" at bounding box center [262, 178] width 34 height 4
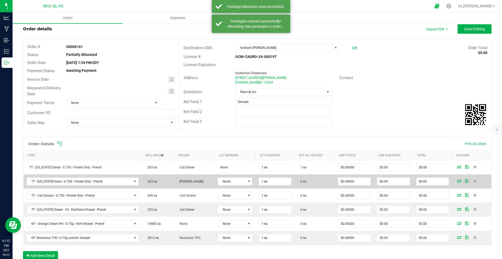
click at [457, 182] on icon at bounding box center [459, 180] width 4 height 3
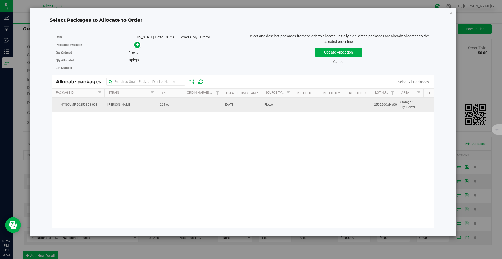
click at [162, 103] on span "264 ea" at bounding box center [165, 104] width 10 height 5
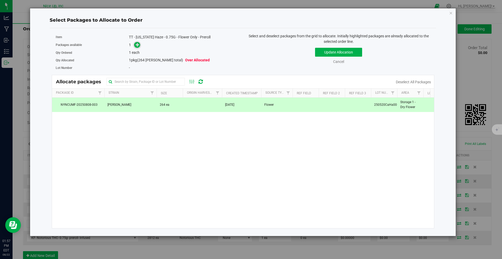
click at [139, 44] on icon at bounding box center [138, 45] width 4 height 4
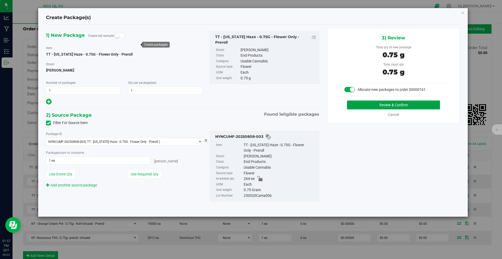
click at [376, 106] on button "Review & Confirm" at bounding box center [393, 105] width 93 height 9
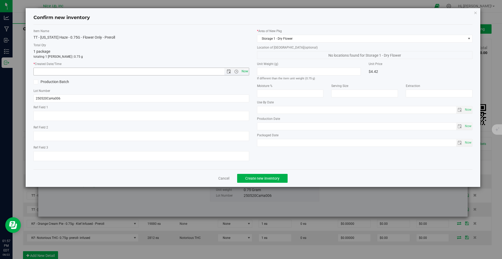
click at [246, 68] on span "Now" at bounding box center [244, 72] width 9 height 8
type input "8/22/2025 1:57 PM"
click at [276, 178] on span "Create new inventory" at bounding box center [262, 178] width 34 height 4
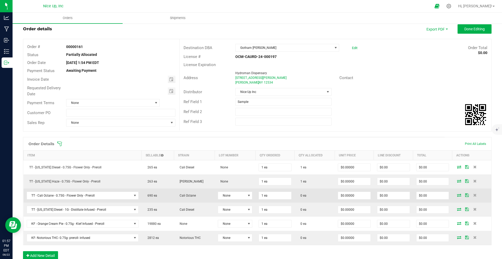
click at [457, 195] on icon at bounding box center [459, 195] width 4 height 3
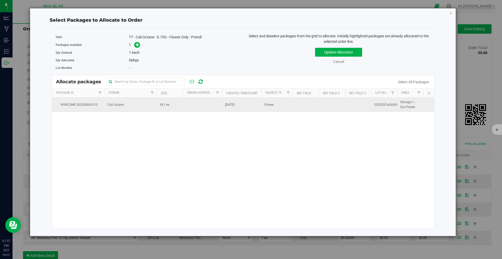
click at [164, 102] on span "691 ea" at bounding box center [165, 104] width 10 height 5
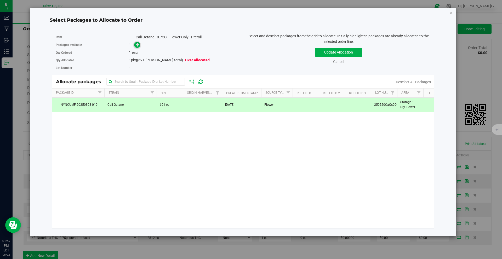
click at [137, 45] on icon at bounding box center [138, 45] width 4 height 4
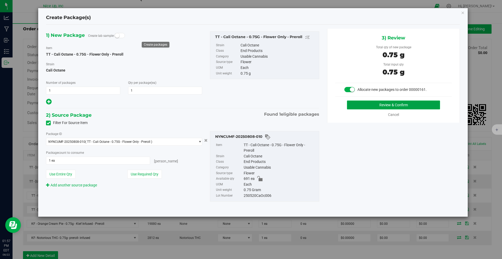
click at [365, 104] on button "Review & Confirm" at bounding box center [393, 105] width 93 height 9
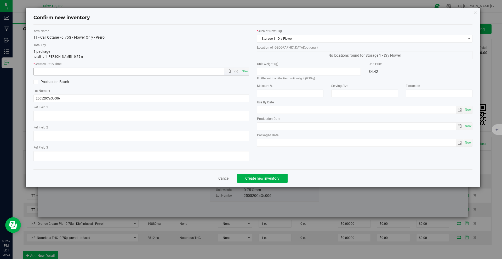
click at [248, 69] on span "Now" at bounding box center [244, 72] width 9 height 8
type input "8/22/2025 1:57 PM"
click at [265, 179] on span "Create new inventory" at bounding box center [262, 178] width 34 height 4
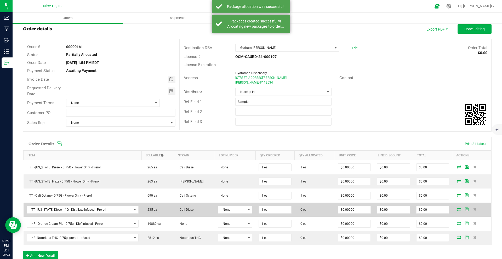
click at [457, 209] on icon at bounding box center [459, 209] width 4 height 3
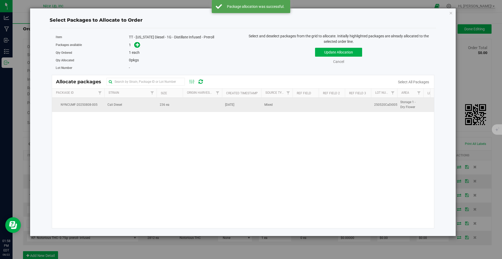
click at [135, 105] on td "Cali Diesel" at bounding box center [130, 105] width 52 height 14
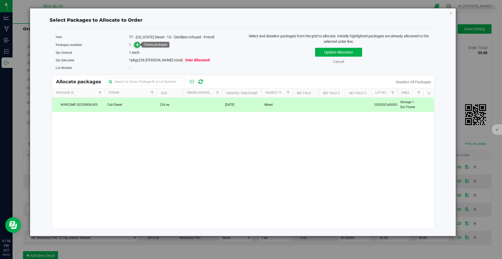
click at [136, 43] on icon at bounding box center [138, 45] width 4 height 4
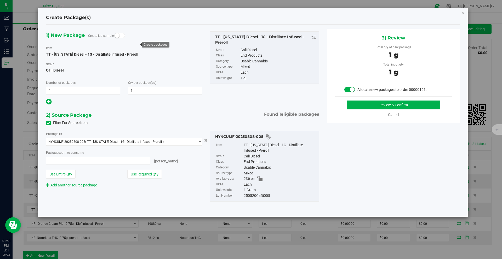
type input "1 ea"
click at [404, 101] on button "Review & Confirm" at bounding box center [393, 105] width 93 height 9
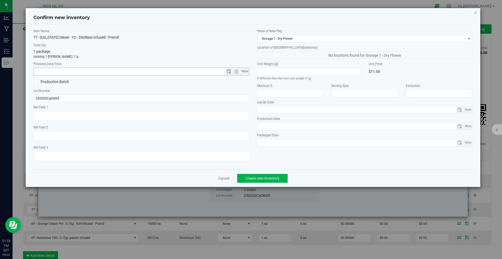
click at [246, 69] on span "Now" at bounding box center [244, 72] width 9 height 8
type input "8/22/2025 1:58 PM"
click at [268, 178] on span "Create new inventory" at bounding box center [262, 178] width 34 height 4
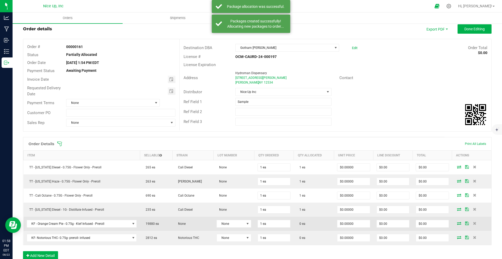
click at [457, 225] on icon at bounding box center [459, 223] width 4 height 3
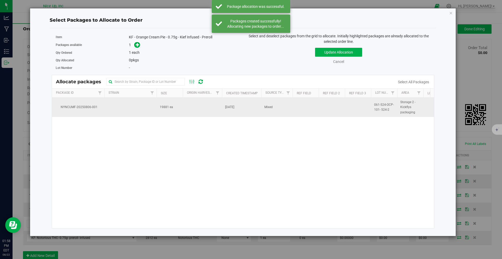
click at [167, 105] on span "19881 ea" at bounding box center [166, 107] width 13 height 5
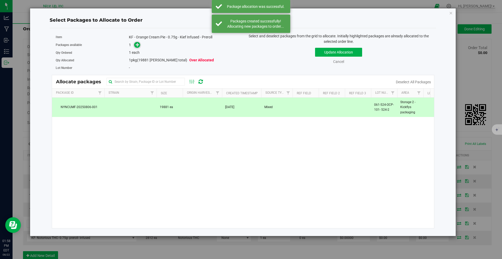
click at [137, 46] on icon at bounding box center [138, 45] width 4 height 4
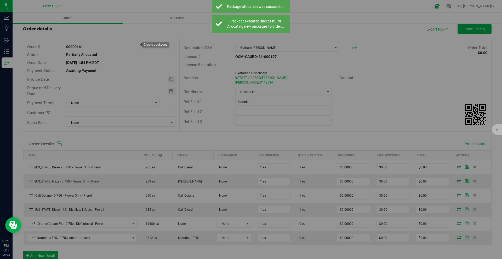
type input "1"
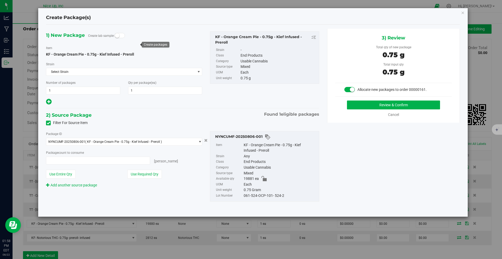
type input "1 ea"
click at [403, 103] on button "Review & Confirm" at bounding box center [393, 105] width 93 height 9
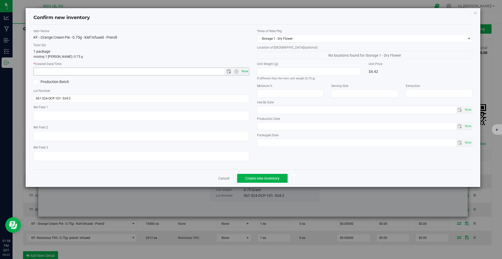
click at [243, 70] on span "Now" at bounding box center [244, 72] width 9 height 8
type input "8/22/2025 1:58 PM"
click at [273, 179] on span "Create new inventory" at bounding box center [262, 178] width 34 height 4
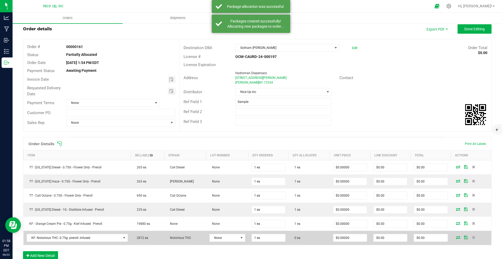
click at [456, 237] on icon at bounding box center [458, 237] width 4 height 3
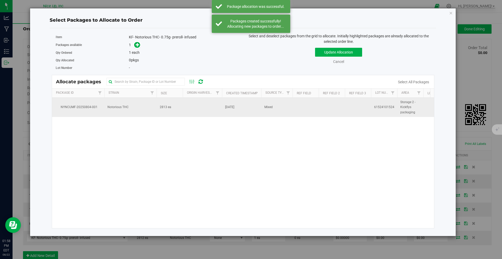
click at [143, 113] on td "Notorious THC" at bounding box center [130, 107] width 52 height 19
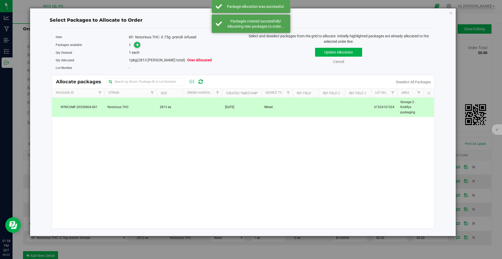
click at [137, 48] on div "Packages available 1" at bounding box center [147, 45] width 183 height 8
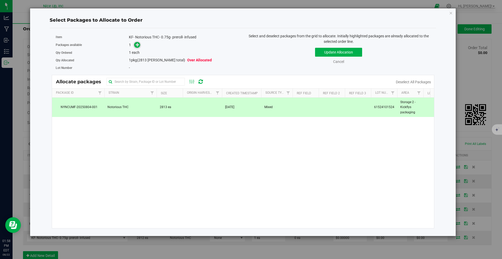
click at [136, 46] on icon at bounding box center [138, 45] width 4 height 4
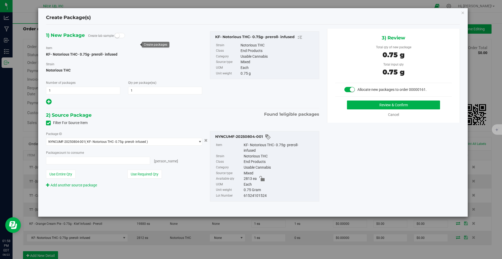
type input "1 ea"
click at [379, 103] on button "Review & Confirm" at bounding box center [393, 105] width 93 height 9
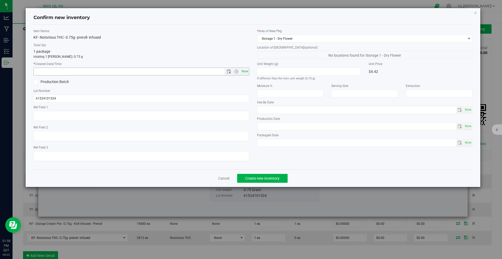
click at [246, 69] on span "Now" at bounding box center [244, 72] width 9 height 8
type input "8/22/2025 1:58 PM"
click at [271, 179] on span "Create new inventory" at bounding box center [262, 178] width 34 height 4
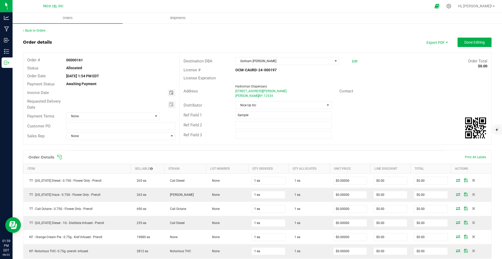
click at [171, 94] on span "Toggle calendar" at bounding box center [171, 93] width 4 height 4
click at [113, 152] on span "27" at bounding box center [113, 152] width 8 height 8
type input "[DATE]"
click at [170, 104] on span "Toggle calendar" at bounding box center [171, 104] width 4 height 4
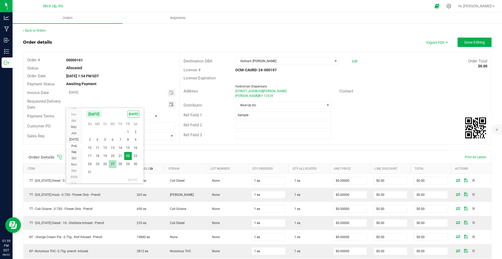
click at [114, 164] on span "27" at bounding box center [113, 164] width 8 height 8
type input "[DATE]"
click at [467, 44] on span "Done Editing" at bounding box center [474, 42] width 20 height 4
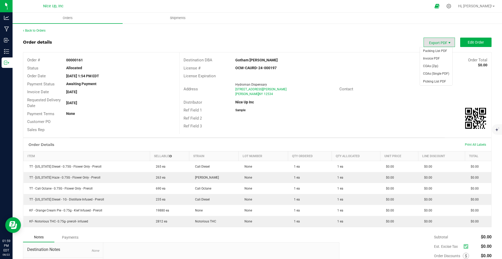
click at [447, 41] on span "Export PDF" at bounding box center [449, 43] width 4 height 4
click at [437, 58] on span "Invoice PDF" at bounding box center [436, 59] width 32 height 8
click at [42, 30] on link "Back to Orders" at bounding box center [34, 31] width 22 height 4
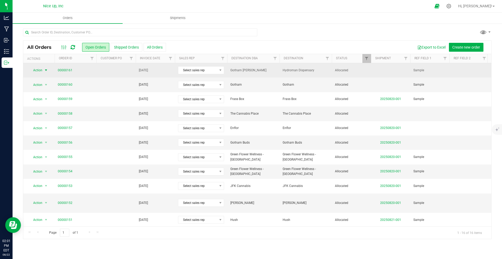
click at [44, 71] on span "select" at bounding box center [46, 70] width 4 height 4
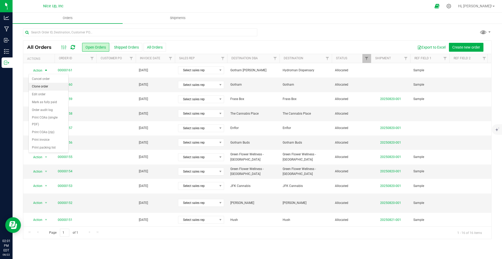
click at [47, 86] on li "Clone order" at bounding box center [48, 87] width 39 height 8
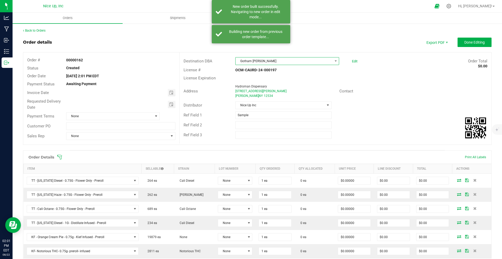
click at [267, 64] on span "Gotham [PERSON_NAME]" at bounding box center [283, 60] width 97 height 7
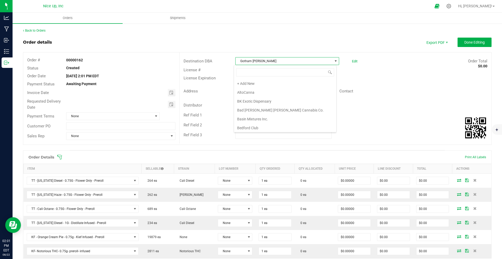
scroll to position [267, 0]
click at [270, 102] on li "Gotham - Domino" at bounding box center [285, 100] width 102 height 9
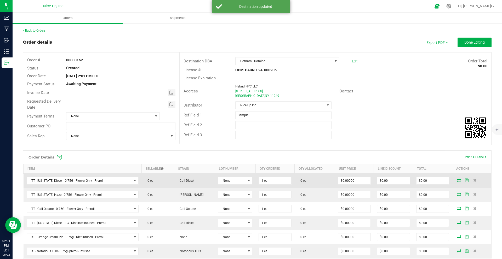
click at [454, 182] on td at bounding box center [471, 181] width 39 height 14
click at [457, 181] on icon at bounding box center [459, 180] width 4 height 3
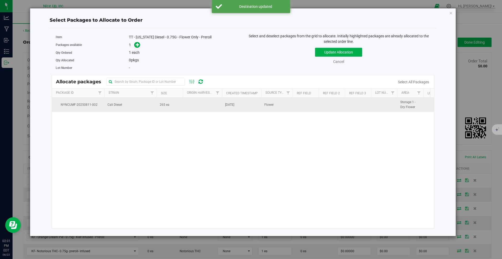
click at [115, 106] on span "Cali Diesel" at bounding box center [114, 104] width 15 height 5
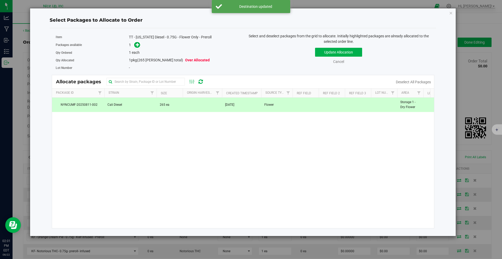
click at [141, 46] on div "1" at bounding box center [184, 45] width 110 height 6
click at [135, 45] on span at bounding box center [137, 45] width 6 height 6
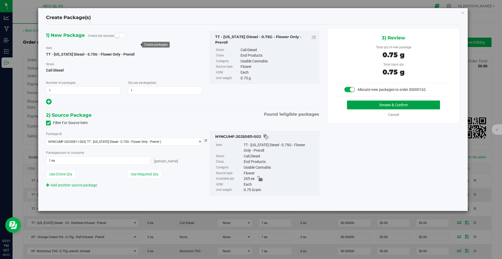
click at [394, 103] on button "Review & Confirm" at bounding box center [393, 105] width 93 height 9
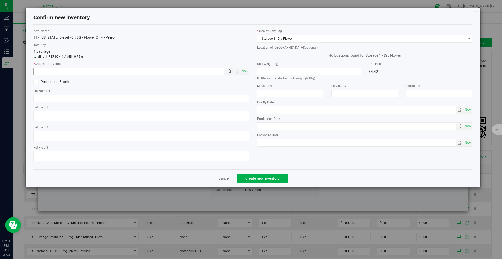
click at [242, 70] on span "Now" at bounding box center [244, 72] width 9 height 8
type input "8/22/2025 2:01 PM"
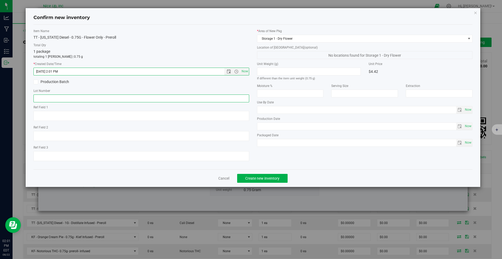
click at [109, 99] on input "text" at bounding box center [141, 99] width 216 height 8
type input "250520CaDi006"
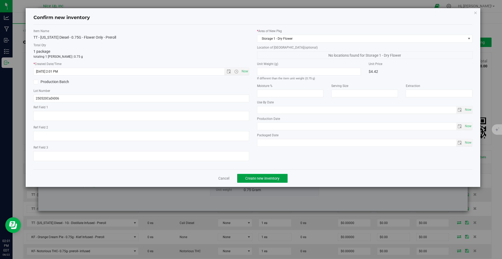
click at [281, 179] on button "Create new inventory" at bounding box center [262, 178] width 50 height 9
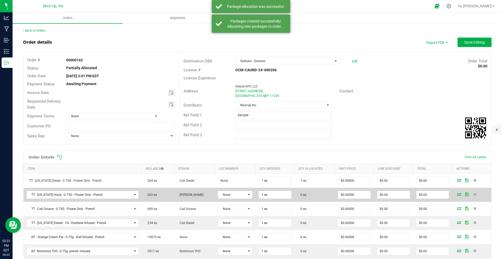
click at [457, 195] on icon at bounding box center [459, 194] width 4 height 3
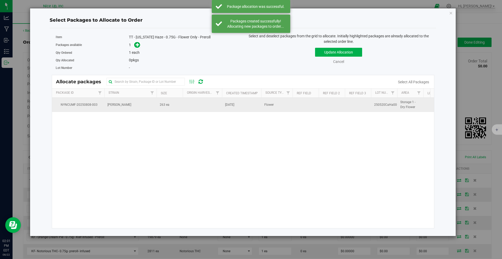
click at [114, 107] on span "[PERSON_NAME]" at bounding box center [119, 104] width 24 height 5
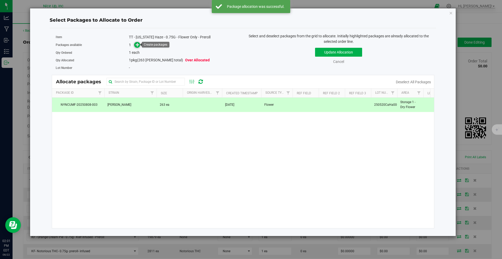
click at [138, 46] on icon at bounding box center [138, 45] width 4 height 4
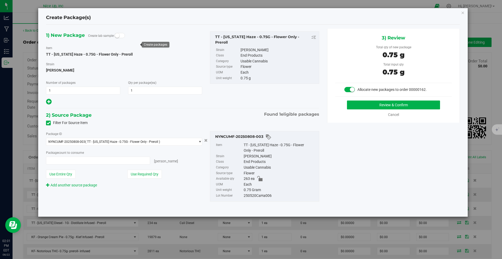
type input "1 ea"
click at [373, 106] on button "Review & Confirm" at bounding box center [393, 105] width 93 height 9
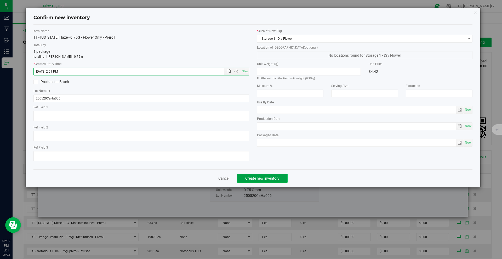
click at [264, 178] on span "Create new inventory" at bounding box center [262, 178] width 34 height 4
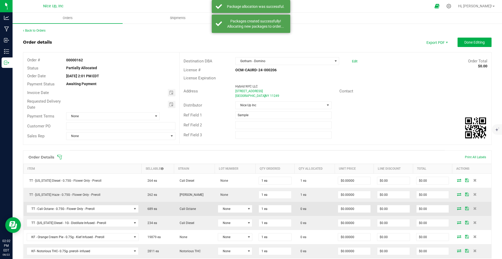
click at [457, 208] on icon at bounding box center [459, 208] width 4 height 3
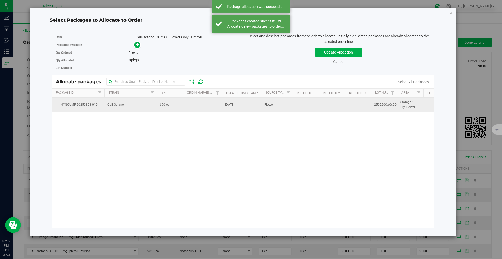
click at [120, 106] on span "Cali Octane" at bounding box center [115, 104] width 16 height 5
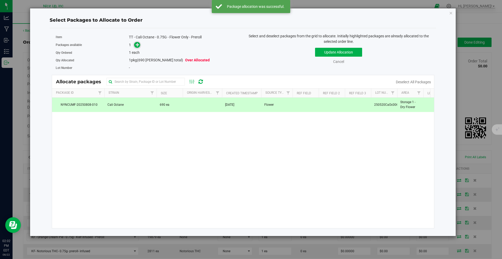
click at [137, 46] on icon at bounding box center [138, 45] width 4 height 4
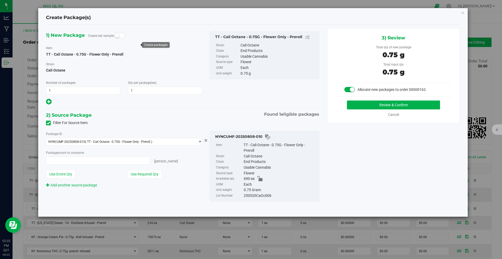
type input "1 ea"
click at [378, 103] on button "Review & Confirm" at bounding box center [393, 105] width 93 height 9
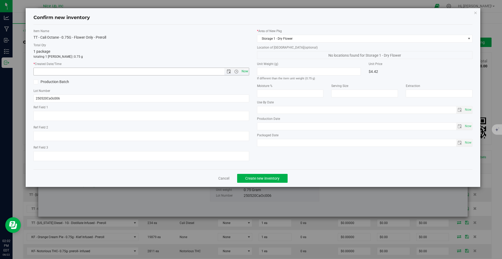
click at [246, 71] on span "Now" at bounding box center [244, 72] width 9 height 8
type input "8/22/2025 2:02 PM"
click at [277, 182] on button "Create new inventory" at bounding box center [262, 178] width 50 height 9
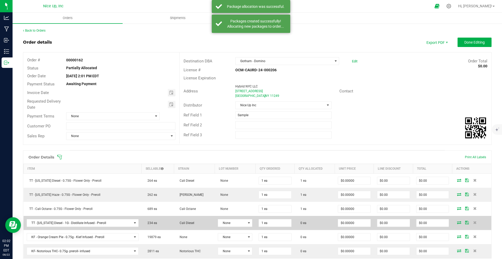
click at [457, 223] on icon at bounding box center [459, 222] width 4 height 3
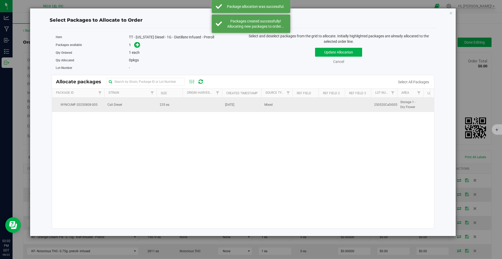
click at [149, 101] on td "Cali Diesel" at bounding box center [130, 105] width 52 height 14
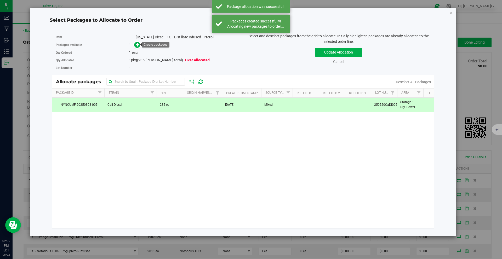
click at [134, 44] on span at bounding box center [136, 45] width 8 height 6
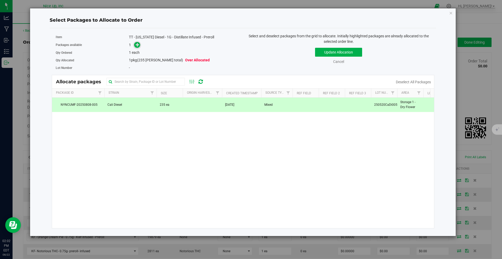
click at [137, 45] on icon at bounding box center [138, 45] width 4 height 4
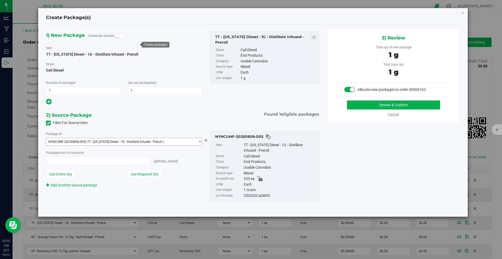
type input "1 ea"
click at [377, 103] on button "Review & Confirm" at bounding box center [393, 105] width 93 height 9
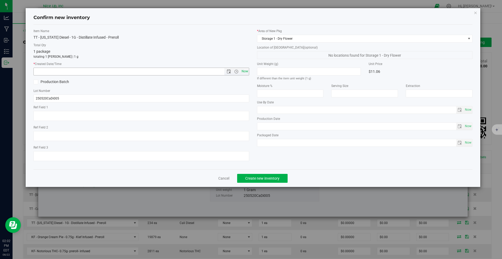
click at [243, 71] on span "Now" at bounding box center [244, 72] width 9 height 8
type input "8/22/2025 2:02 PM"
click at [269, 178] on span "Create new inventory" at bounding box center [262, 178] width 34 height 4
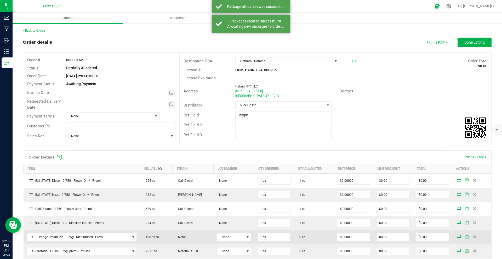
click at [457, 237] on icon at bounding box center [459, 236] width 4 height 3
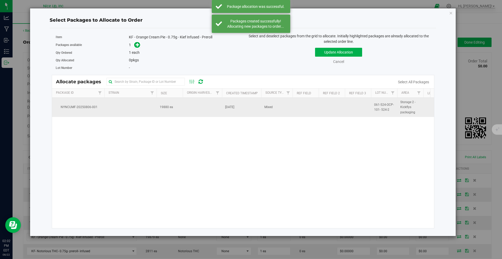
click at [180, 105] on td "19880 ea" at bounding box center [169, 107] width 26 height 19
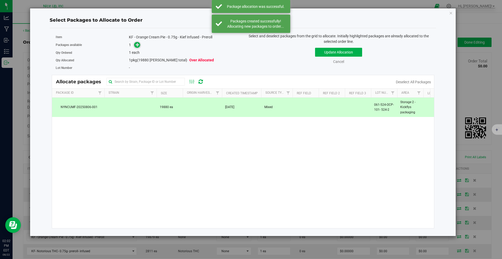
click at [138, 46] on icon at bounding box center [138, 45] width 4 height 4
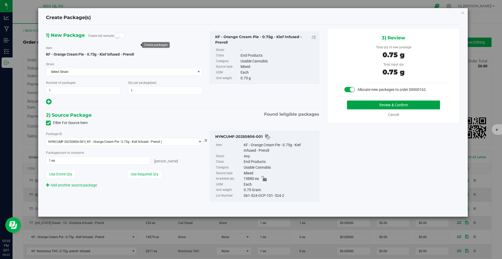
click at [397, 106] on button "Review & Confirm" at bounding box center [393, 105] width 93 height 9
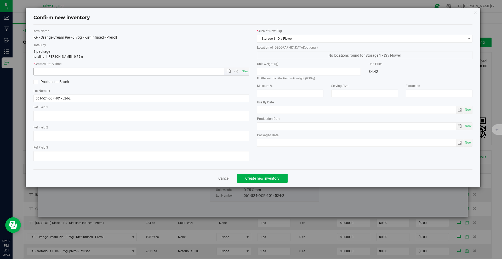
click at [243, 70] on span "Now" at bounding box center [244, 72] width 9 height 8
type input "8/22/2025 2:02 PM"
click at [280, 181] on button "Create new inventory" at bounding box center [262, 178] width 50 height 9
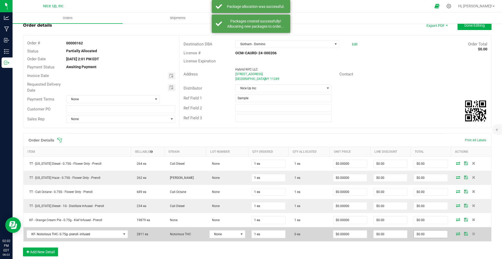
scroll to position [17, 0]
click at [456, 234] on icon at bounding box center [458, 233] width 4 height 3
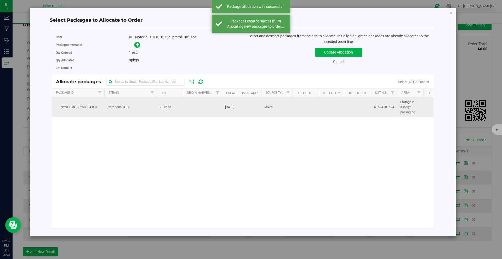
click at [159, 108] on td "2812 ea" at bounding box center [169, 107] width 26 height 19
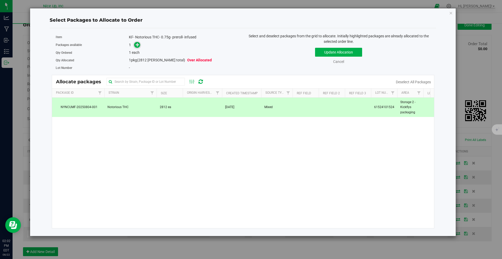
click at [138, 48] on span at bounding box center [137, 45] width 6 height 6
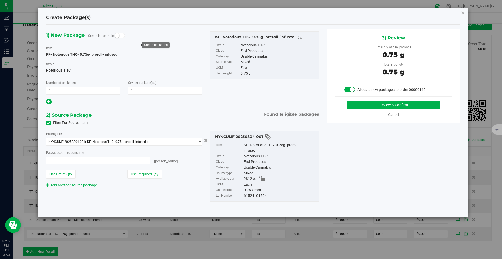
type input "1 ea"
click at [370, 105] on button "Review & Confirm" at bounding box center [393, 105] width 93 height 9
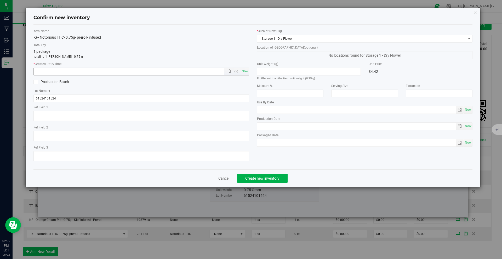
click at [243, 71] on span "Now" at bounding box center [244, 72] width 9 height 8
type input "8/22/2025 2:02 PM"
click at [274, 179] on span "Create new inventory" at bounding box center [262, 178] width 34 height 4
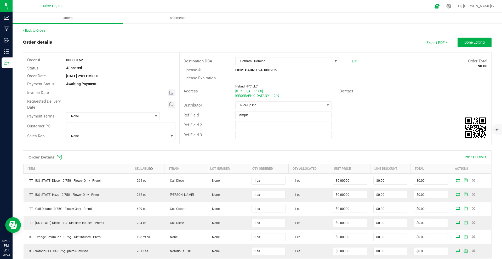
click at [168, 93] on span "Toggle calendar" at bounding box center [172, 92] width 8 height 7
click at [110, 152] on span "27" at bounding box center [113, 152] width 8 height 8
type input "[DATE]"
click at [172, 106] on span "Toggle calendar" at bounding box center [172, 104] width 8 height 7
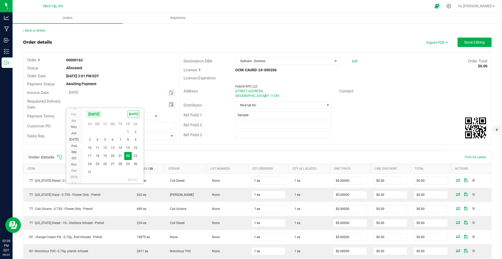
click at [113, 163] on span "27" at bounding box center [113, 164] width 8 height 8
type input "[DATE]"
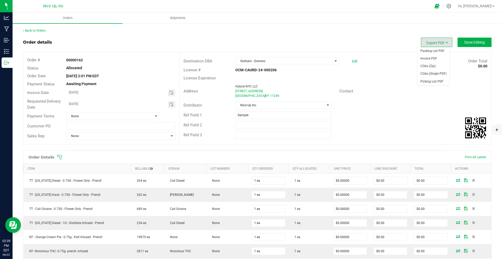
click at [432, 41] on span "Export PDF" at bounding box center [436, 42] width 31 height 9
click at [437, 59] on span "Invoice PDF" at bounding box center [433, 59] width 32 height 8
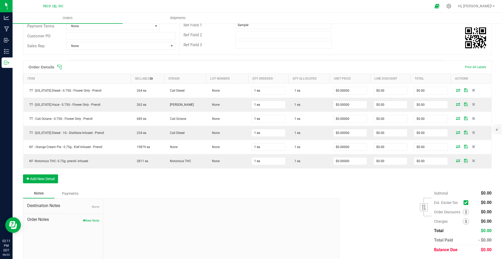
scroll to position [0, 0]
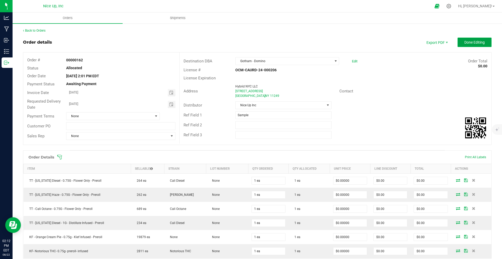
click at [475, 43] on span "Done Editing" at bounding box center [474, 42] width 20 height 4
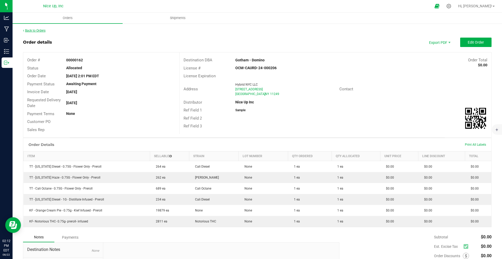
click at [39, 29] on link "Back to Orders" at bounding box center [34, 31] width 22 height 4
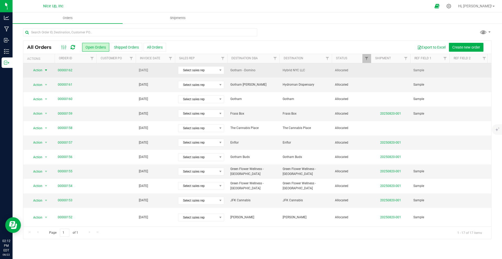
click at [42, 70] on span "Action" at bounding box center [35, 70] width 14 height 7
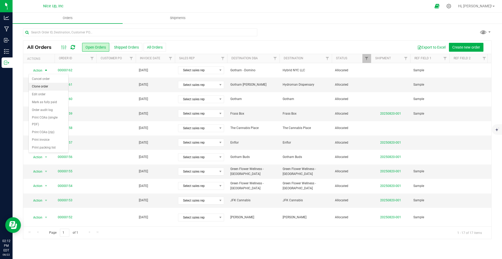
click at [45, 86] on li "Clone order" at bounding box center [48, 87] width 39 height 8
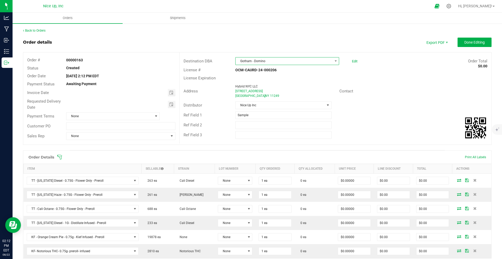
click at [277, 62] on span "Gotham - Domino" at bounding box center [283, 60] width 97 height 7
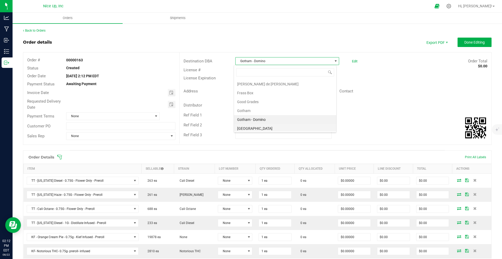
scroll to position [249, 0]
click at [269, 127] on li "Gotham 10th Ave" at bounding box center [285, 127] width 102 height 9
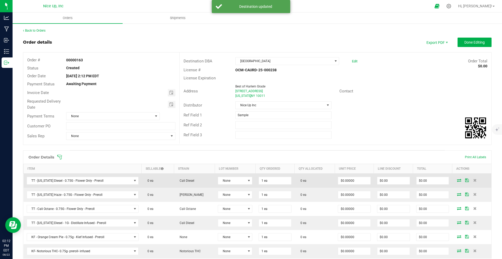
click at [457, 179] on icon at bounding box center [459, 180] width 4 height 3
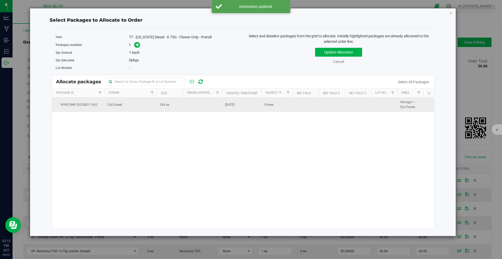
click at [216, 104] on td at bounding box center [202, 105] width 39 height 14
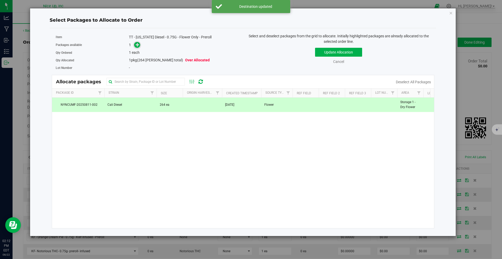
click at [136, 43] on icon at bounding box center [138, 45] width 4 height 4
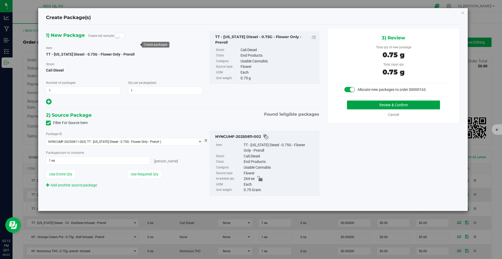
click at [425, 105] on button "Review & Confirm" at bounding box center [393, 105] width 93 height 9
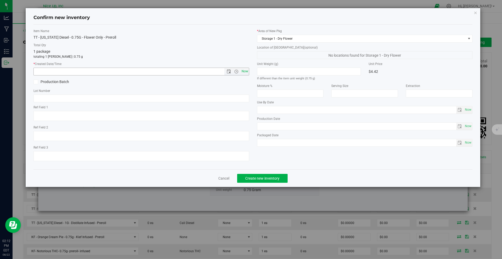
click at [244, 71] on span "Now" at bounding box center [244, 72] width 9 height 8
type input "8/22/2025 2:12 PM"
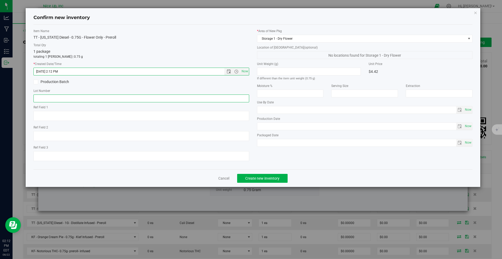
click at [187, 99] on input "text" at bounding box center [141, 99] width 216 height 8
type input "250520CaDi006"
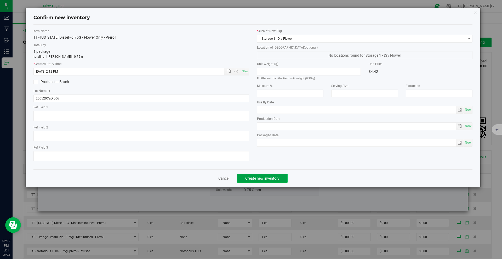
click at [265, 178] on span "Create new inventory" at bounding box center [262, 178] width 34 height 4
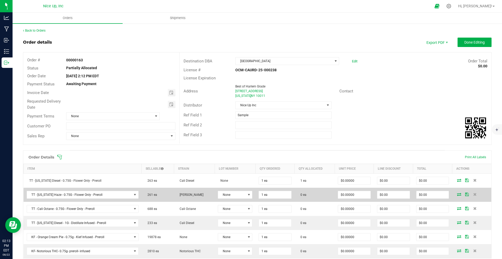
click at [457, 195] on icon at bounding box center [459, 194] width 4 height 3
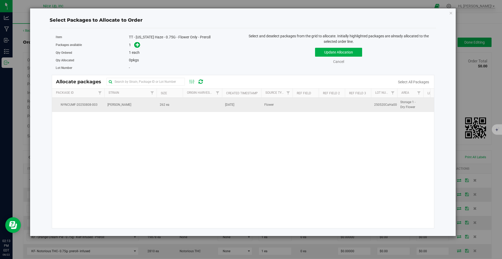
click at [145, 104] on td "[PERSON_NAME]" at bounding box center [130, 105] width 52 height 14
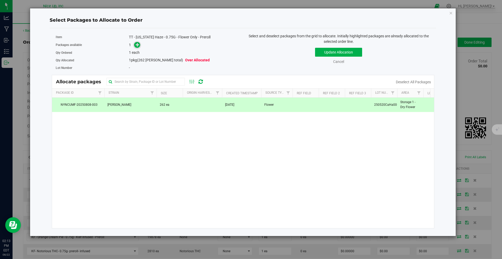
click at [137, 43] on icon at bounding box center [138, 45] width 4 height 4
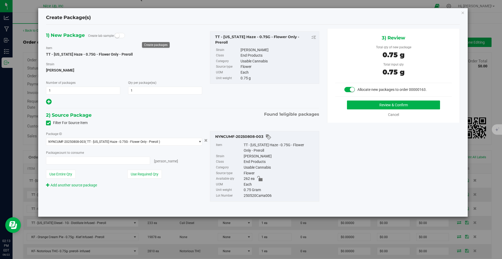
type input "1 ea"
click at [370, 104] on button "Review & Confirm" at bounding box center [393, 105] width 93 height 9
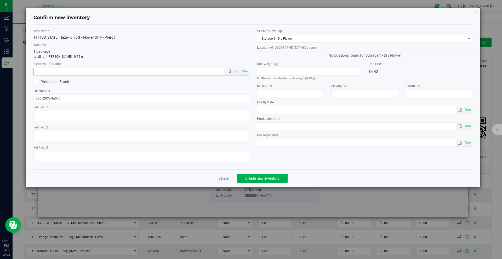
click at [245, 72] on span "Now" at bounding box center [244, 72] width 9 height 8
type input "8/22/2025 2:13 PM"
click at [273, 178] on span "Create new inventory" at bounding box center [262, 178] width 34 height 4
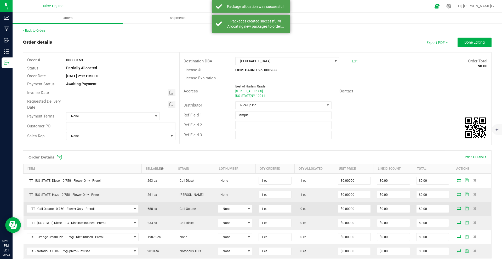
click at [457, 207] on icon at bounding box center [459, 208] width 4 height 3
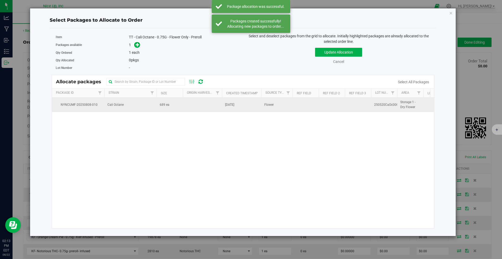
click at [191, 104] on td at bounding box center [202, 105] width 39 height 14
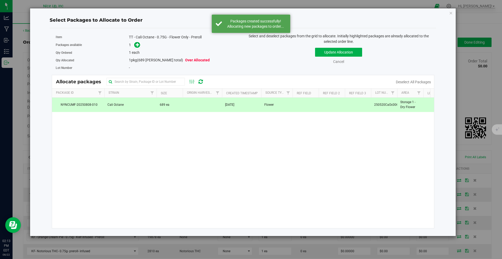
click at [137, 41] on div "Packages available 1" at bounding box center [147, 45] width 183 height 8
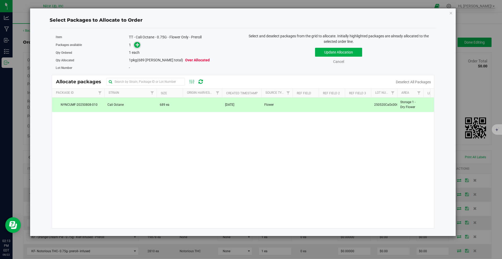
click at [137, 44] on icon at bounding box center [138, 45] width 4 height 4
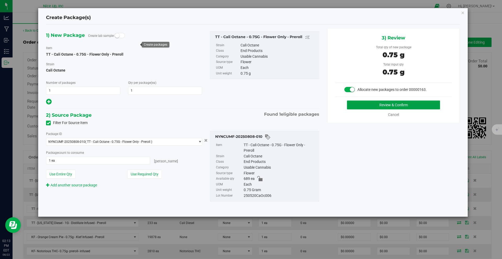
click at [382, 105] on button "Review & Confirm" at bounding box center [393, 105] width 93 height 9
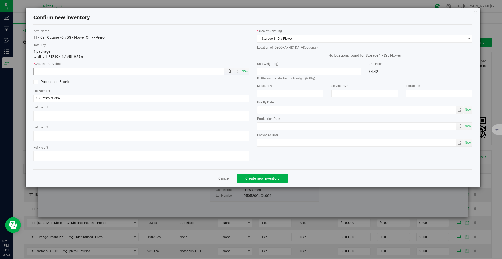
click at [246, 70] on span "Now" at bounding box center [244, 72] width 9 height 8
type input "8/22/2025 2:13 PM"
click at [267, 181] on button "Create new inventory" at bounding box center [262, 178] width 50 height 9
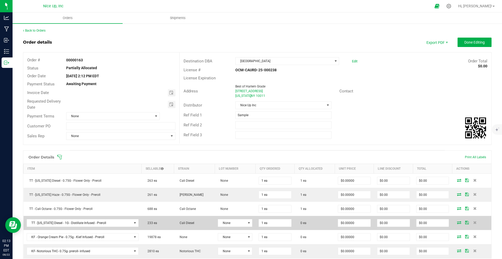
click at [457, 224] on span at bounding box center [459, 222] width 8 height 3
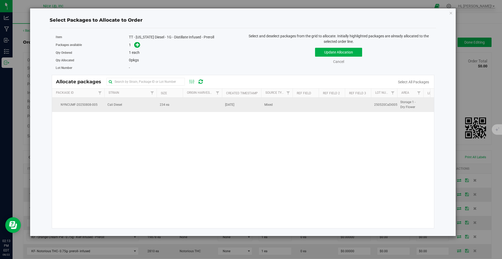
click at [162, 107] on span "234 ea" at bounding box center [165, 104] width 10 height 5
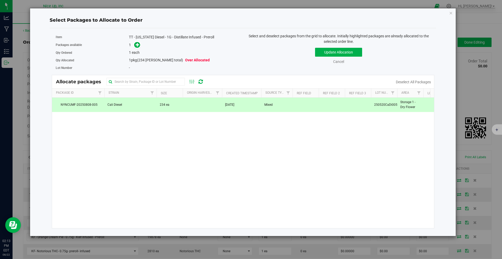
click at [137, 42] on div "1" at bounding box center [184, 45] width 110 height 6
click at [136, 43] on icon at bounding box center [138, 45] width 4 height 4
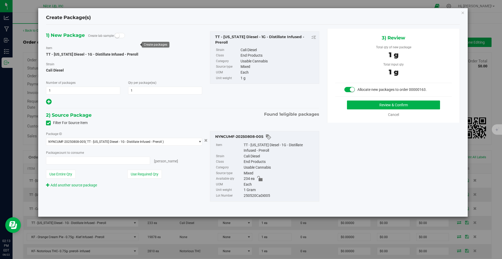
type input "1 ea"
click at [390, 99] on div "3) Review Total qty of new package 1 g Total input qty 1 g Allocate new package…" at bounding box center [393, 76] width 133 height 94
click at [389, 102] on button "Review & Confirm" at bounding box center [393, 105] width 93 height 9
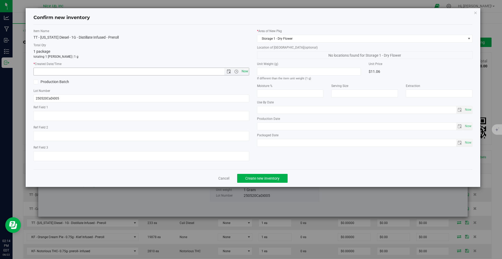
click at [246, 71] on span "Now" at bounding box center [244, 72] width 9 height 8
type input "8/22/2025 2:14 PM"
click at [263, 177] on span "Create new inventory" at bounding box center [262, 178] width 34 height 4
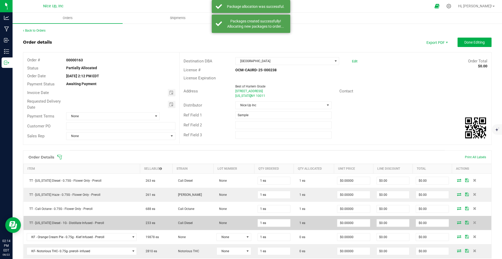
scroll to position [22, 0]
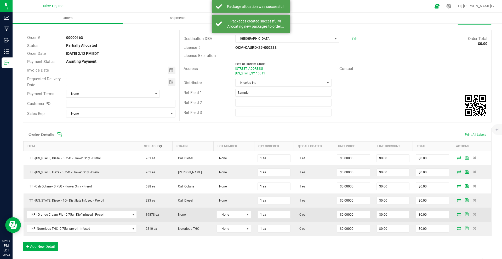
click at [457, 214] on icon at bounding box center [459, 214] width 4 height 3
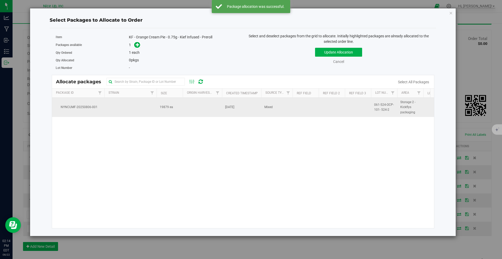
click at [171, 108] on span "19879 ea" at bounding box center [166, 107] width 13 height 5
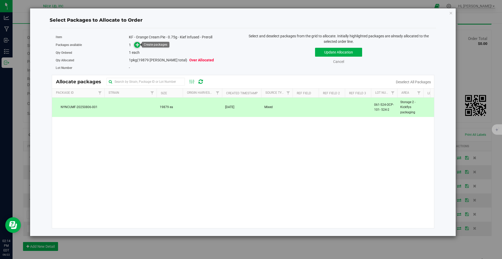
click at [137, 44] on icon at bounding box center [138, 45] width 4 height 4
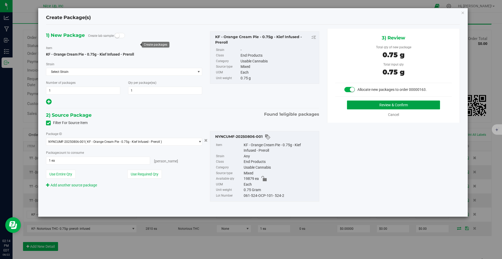
click at [381, 105] on button "Review & Confirm" at bounding box center [393, 105] width 93 height 9
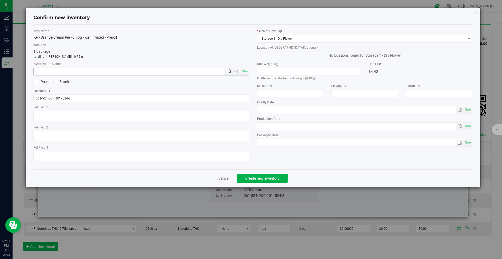
click at [243, 71] on span "Now" at bounding box center [244, 72] width 9 height 8
type input "8/22/2025 2:14 PM"
click at [260, 177] on span "Create new inventory" at bounding box center [262, 178] width 34 height 4
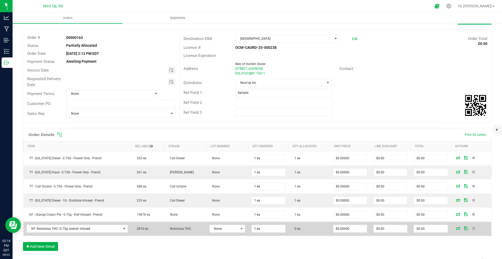
click at [456, 229] on icon at bounding box center [458, 228] width 4 height 3
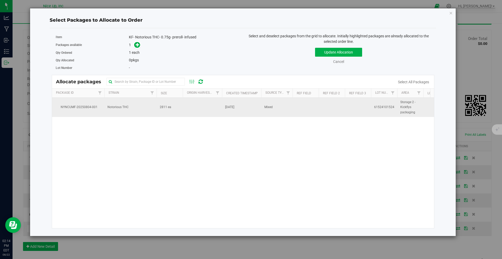
click at [178, 108] on td "2811 ea" at bounding box center [169, 107] width 26 height 19
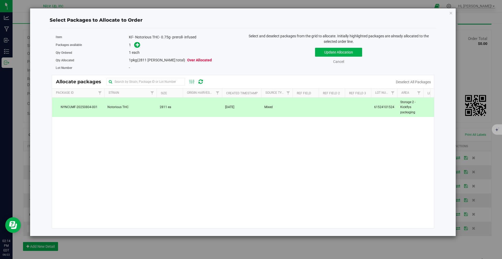
click at [140, 46] on div "1" at bounding box center [184, 45] width 110 height 6
click at [137, 45] on icon at bounding box center [138, 45] width 4 height 4
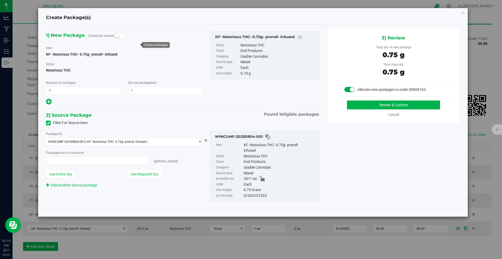
type input "1 ea"
click at [366, 106] on button "Review & Confirm" at bounding box center [393, 105] width 93 height 9
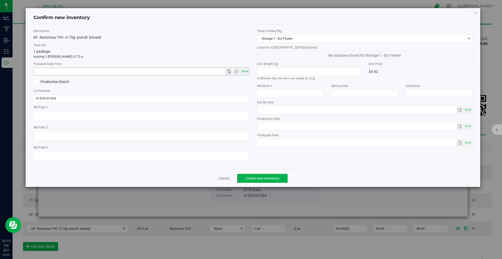
click at [241, 70] on span "Now" at bounding box center [244, 72] width 9 height 8
type input "8/22/2025 2:14 PM"
click at [274, 179] on span "Create new inventory" at bounding box center [262, 178] width 34 height 4
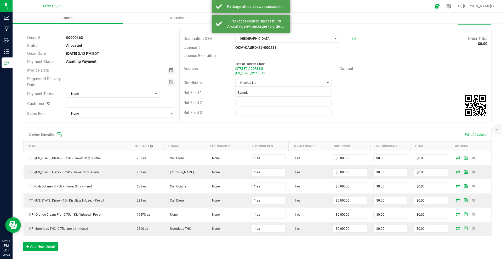
click at [171, 69] on span "Toggle calendar" at bounding box center [171, 70] width 4 height 4
click at [170, 69] on span "Toggle calendar" at bounding box center [171, 70] width 4 height 4
type input "month/day/year"
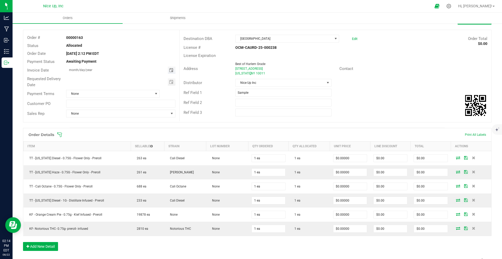
click at [172, 68] on span "Toggle calendar" at bounding box center [172, 70] width 8 height 7
click at [113, 129] on span "27" at bounding box center [113, 130] width 8 height 8
type input "[DATE]"
click at [170, 84] on span "Toggle calendar" at bounding box center [172, 81] width 8 height 7
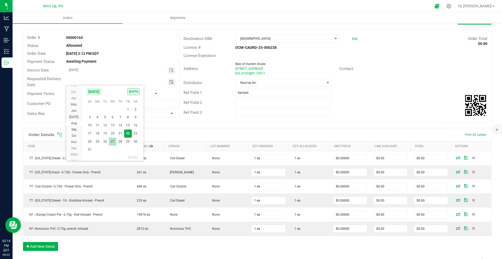
click at [112, 141] on span "27" at bounding box center [113, 142] width 8 height 8
type input "[DATE]"
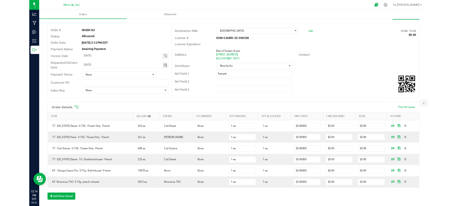
scroll to position [0, 0]
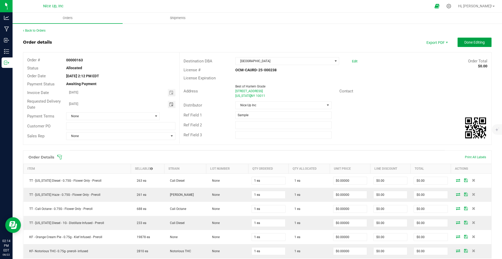
click at [465, 43] on span "Done Editing" at bounding box center [474, 42] width 20 height 4
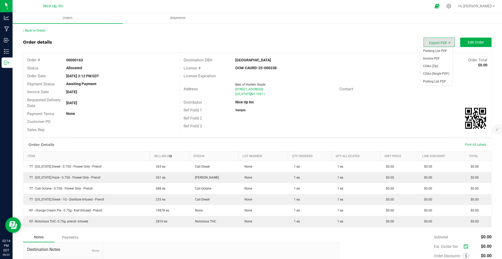
click at [428, 44] on span "Export PDF" at bounding box center [438, 42] width 31 height 9
click at [430, 57] on span "Invoice PDF" at bounding box center [436, 59] width 32 height 8
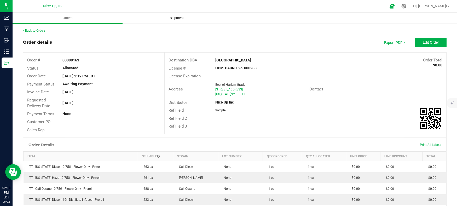
click at [177, 16] on span "Shipments" at bounding box center [178, 18] width 30 height 5
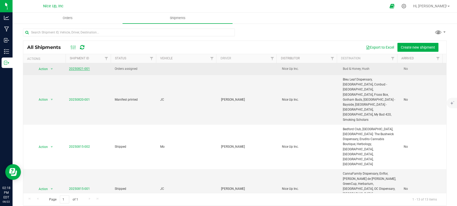
click at [75, 70] on link "20250821-001" at bounding box center [79, 69] width 21 height 4
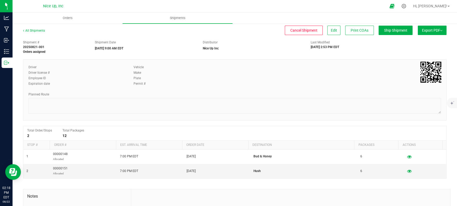
click at [84, 68] on div "Driver" at bounding box center [76, 67] width 97 height 5
click at [332, 31] on span "Edit" at bounding box center [334, 30] width 6 height 4
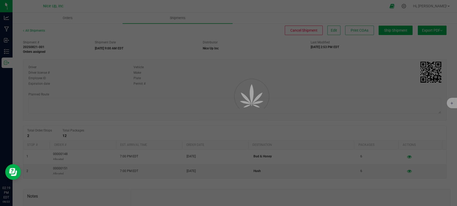
click at [329, 30] on div at bounding box center [228, 103] width 457 height 206
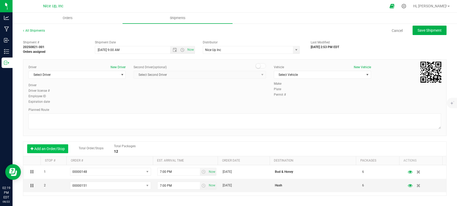
click at [54, 147] on button "Add an Order/Stop" at bounding box center [47, 148] width 41 height 9
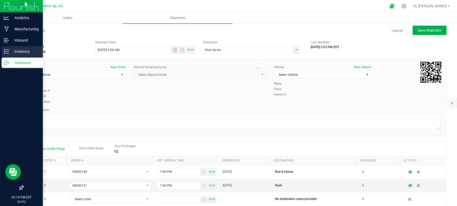
scroll to position [18, 0]
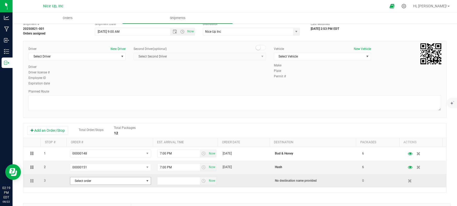
click at [83, 181] on span "Select order" at bounding box center [107, 180] width 74 height 7
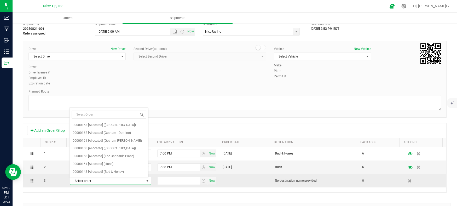
click at [145, 181] on span "select" at bounding box center [147, 181] width 4 height 4
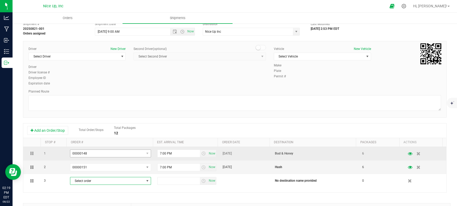
click at [128, 155] on span "00000148" at bounding box center [107, 153] width 74 height 7
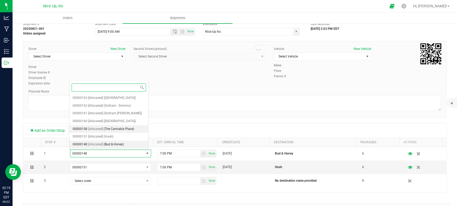
click at [107, 129] on span "(The Cannabis Place)" at bounding box center [119, 129] width 30 height 7
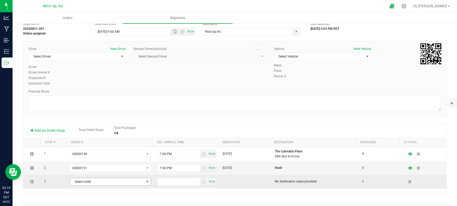
click at [145, 183] on span "select" at bounding box center [147, 181] width 4 height 4
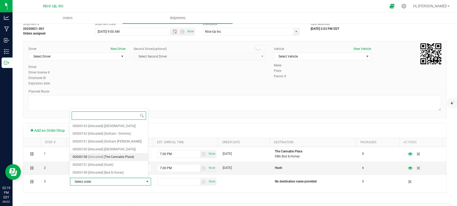
click at [119, 157] on span "(The Cannabis Place)" at bounding box center [119, 157] width 30 height 7
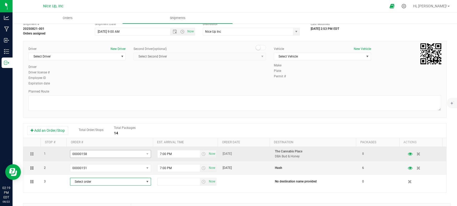
click at [118, 157] on span "00000158" at bounding box center [107, 153] width 74 height 7
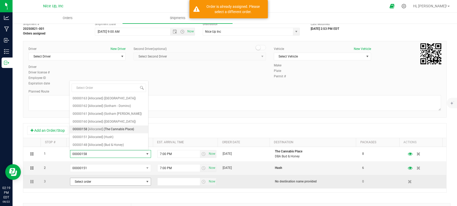
click at [126, 180] on span "Select order" at bounding box center [107, 181] width 74 height 7
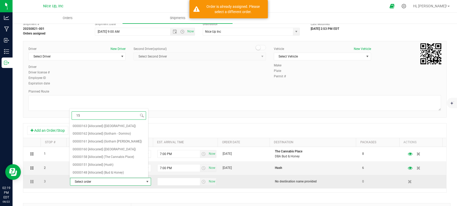
type input "158"
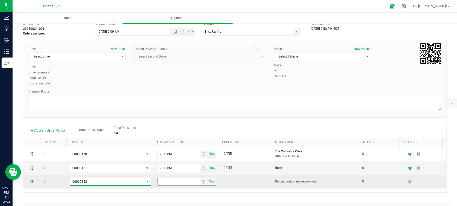
click at [172, 182] on input "text" at bounding box center [179, 181] width 43 height 7
click at [201, 181] on span "select" at bounding box center [203, 181] width 4 height 4
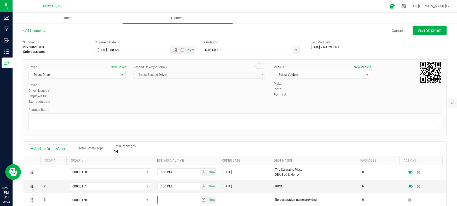
scroll to position [86, 0]
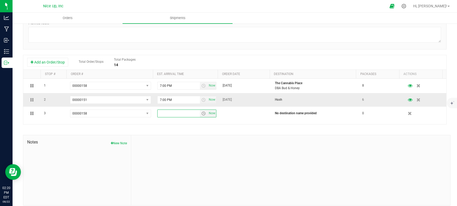
click at [240, 106] on td "[DATE]" at bounding box center [245, 100] width 52 height 14
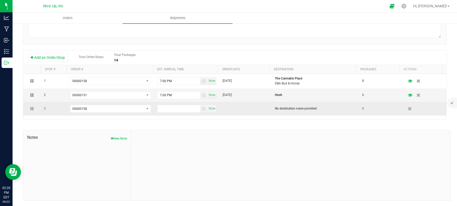
click at [199, 113] on td "Now" at bounding box center [186, 108] width 65 height 13
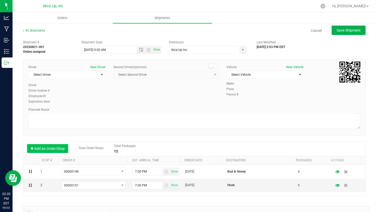
click at [50, 148] on button "Add an Order/Stop" at bounding box center [47, 148] width 41 height 9
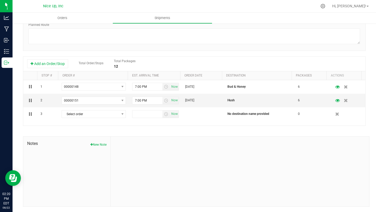
click at [47, 150] on div "Notes New Note" at bounding box center [67, 172] width 88 height 70
click at [115, 202] on div at bounding box center [240, 172] width 259 height 70
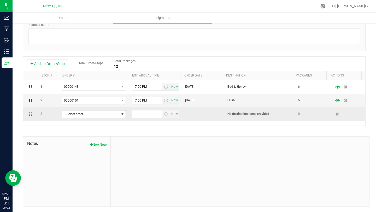
click at [120, 115] on span "select" at bounding box center [122, 114] width 4 height 4
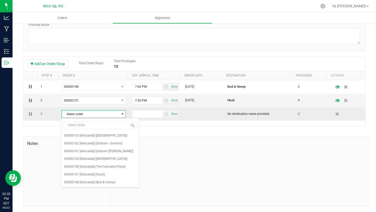
click at [114, 114] on span "Select order" at bounding box center [90, 113] width 57 height 7
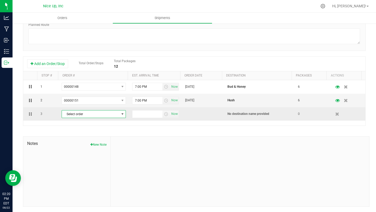
click at [120, 113] on span "select" at bounding box center [122, 114] width 4 height 4
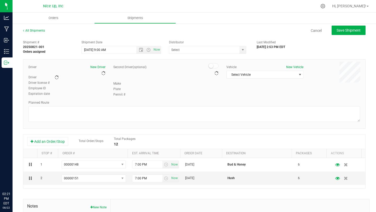
type input "Nice Up Inc"
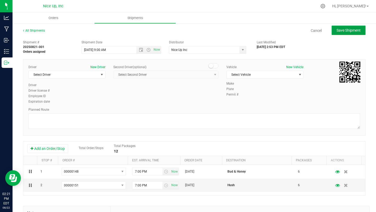
click at [337, 32] on span "Save Shipment" at bounding box center [349, 30] width 24 height 4
click at [344, 30] on span "Save Shipment" at bounding box center [351, 30] width 24 height 4
type input "[DATE] 1:00 PM"
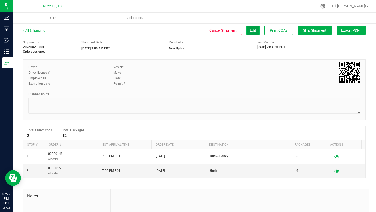
click at [250, 31] on span "Edit" at bounding box center [253, 30] width 6 height 4
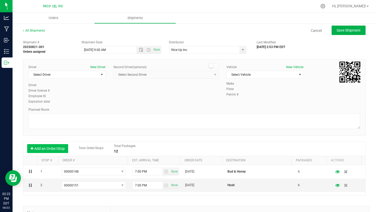
click at [53, 149] on button "Add an Order/Stop" at bounding box center [47, 148] width 41 height 9
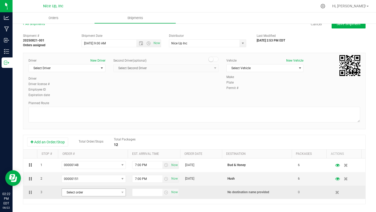
scroll to position [8, 0]
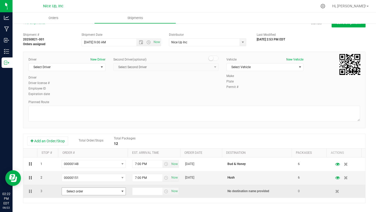
click at [112, 192] on span "Select order" at bounding box center [90, 191] width 57 height 7
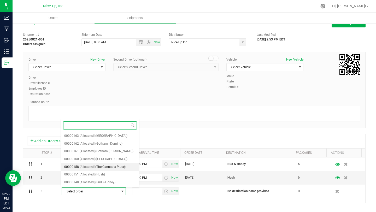
click at [107, 168] on span "(The Cannabis Place)" at bounding box center [110, 167] width 30 height 7
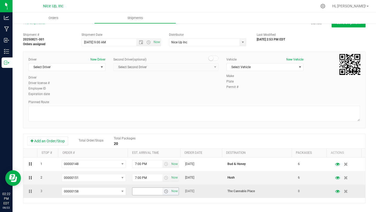
click at [164, 191] on span "select" at bounding box center [166, 191] width 4 height 4
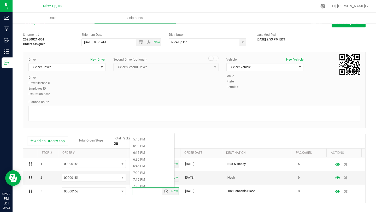
scroll to position [479, 0]
click at [147, 171] on li "7:00 PM" at bounding box center [152, 169] width 44 height 7
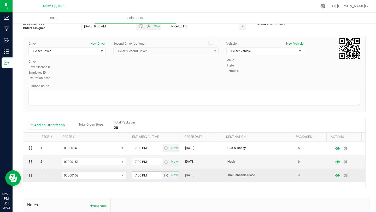
scroll to position [28, 0]
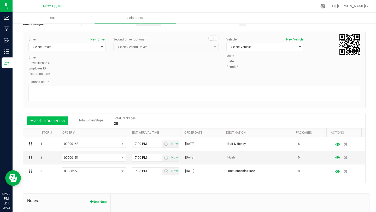
click at [50, 122] on button "Add an Order/Stop" at bounding box center [47, 121] width 41 height 9
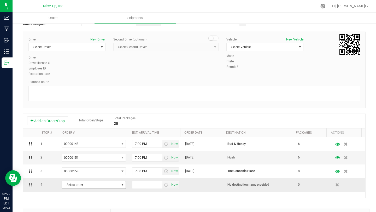
click at [91, 186] on span "Select order" at bounding box center [90, 184] width 57 height 7
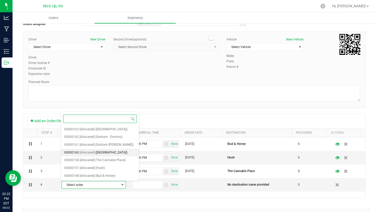
click at [94, 153] on span "[Allocated]" at bounding box center [87, 152] width 15 height 7
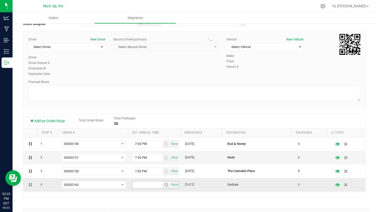
click at [164, 185] on span "select" at bounding box center [166, 185] width 4 height 4
click at [153, 177] on li "7:00 PM" at bounding box center [152, 177] width 44 height 7
click at [50, 118] on button "Add an Order/Stop" at bounding box center [47, 121] width 41 height 9
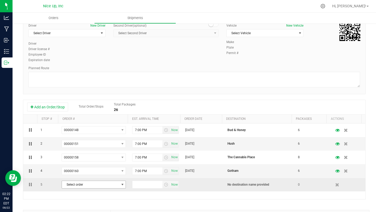
scroll to position [51, 0]
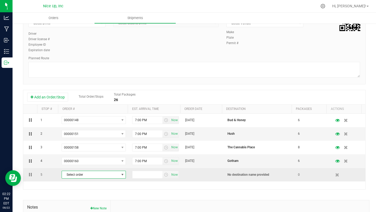
click at [116, 175] on span "Select order" at bounding box center [90, 174] width 57 height 7
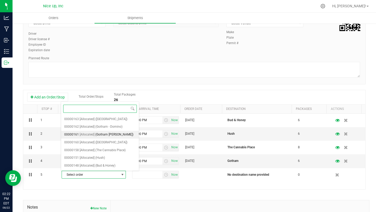
click at [91, 134] on span "[Allocated]" at bounding box center [87, 134] width 15 height 7
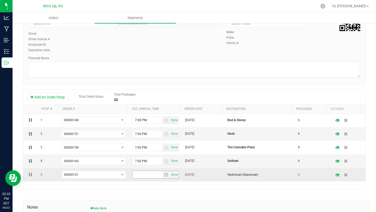
click at [164, 173] on span "select" at bounding box center [166, 175] width 4 height 4
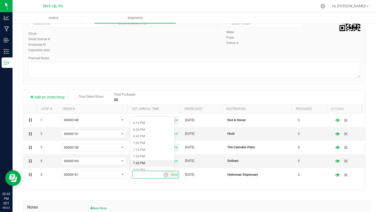
scroll to position [488, 0]
click at [151, 143] on li "7:00 PM" at bounding box center [152, 143] width 44 height 7
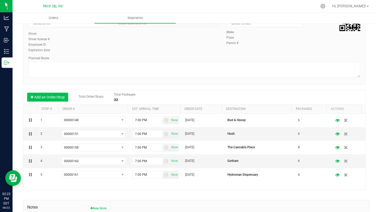
click at [51, 97] on button "Add an Order/Stop" at bounding box center [47, 97] width 41 height 9
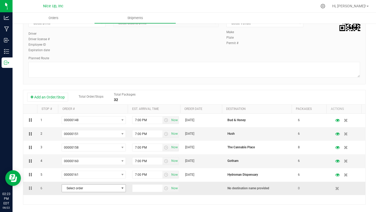
click at [98, 188] on span "Select order" at bounding box center [90, 188] width 57 height 7
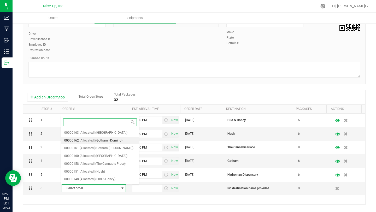
click at [87, 141] on span "[Allocated]" at bounding box center [87, 140] width 15 height 7
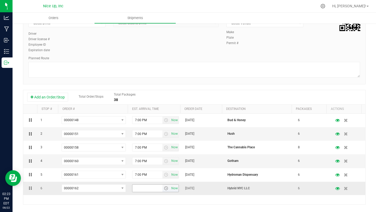
click at [164, 187] on span "select" at bounding box center [166, 188] width 4 height 4
click at [146, 158] on li "7:00 PM" at bounding box center [152, 157] width 44 height 7
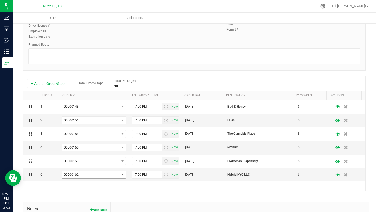
scroll to position [85, 0]
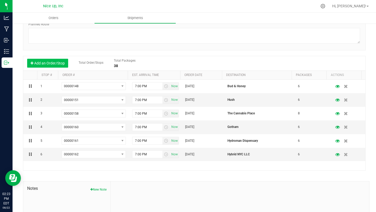
click at [50, 64] on button "Add an Order/Stop" at bounding box center [47, 63] width 41 height 9
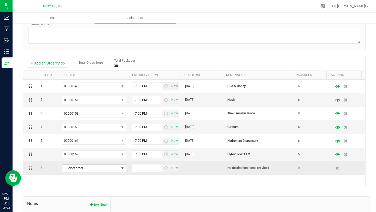
click at [108, 168] on span "Select order" at bounding box center [90, 168] width 57 height 7
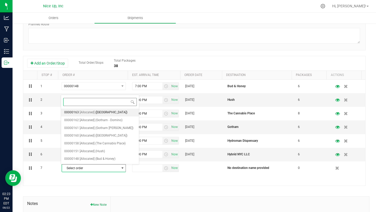
click at [88, 114] on span "[Allocated]" at bounding box center [87, 112] width 15 height 7
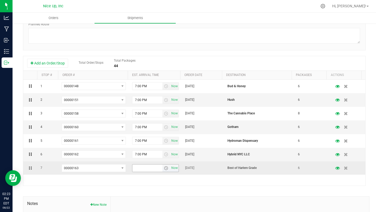
click at [164, 168] on span "select" at bounding box center [166, 168] width 4 height 4
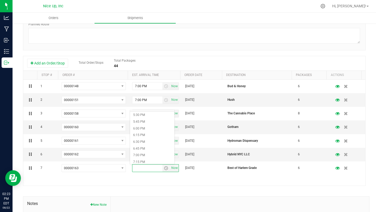
scroll to position [478, 0]
click at [148, 147] on li "7:00 PM" at bounding box center [152, 146] width 44 height 7
click at [177, 184] on div "1 00000148 00000163 00000162 00000161 00000160 00000158 00000151 00000148 7:00 …" at bounding box center [194, 133] width 342 height 106
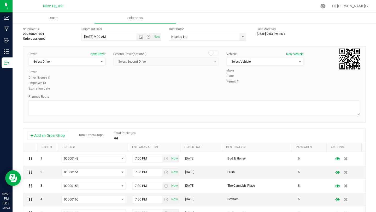
scroll to position [0, 0]
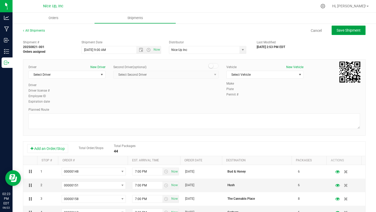
click at [338, 32] on span "Save Shipment" at bounding box center [349, 30] width 24 height 4
type input "[DATE] 1:00 PM"
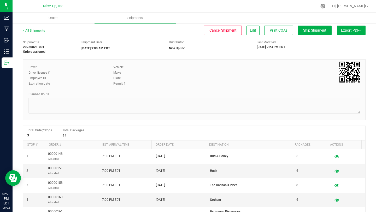
click at [39, 31] on link "All Shipments" at bounding box center [34, 31] width 22 height 4
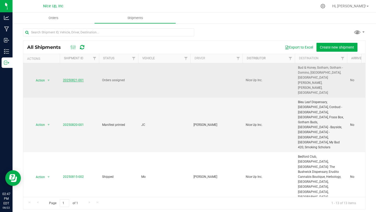
click at [76, 78] on link "20250821-001" at bounding box center [73, 80] width 21 height 4
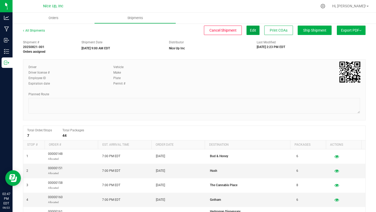
click at [251, 28] on span "Edit" at bounding box center [253, 30] width 6 height 4
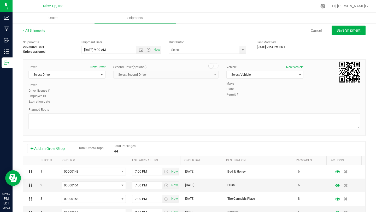
type input "Nice Up Inc"
click at [100, 75] on span "select" at bounding box center [102, 75] width 4 height 4
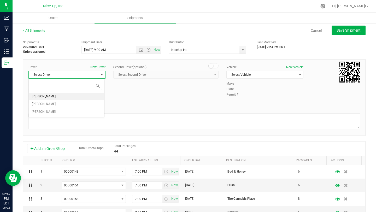
click at [86, 97] on li "[PERSON_NAME]" at bounding box center [66, 97] width 75 height 8
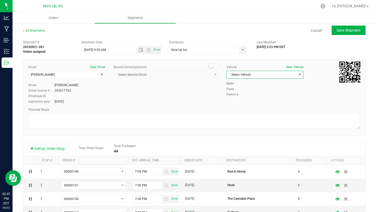
click at [253, 75] on span "Select Vehicle" at bounding box center [262, 74] width 70 height 7
click at [247, 98] on li "Mo" at bounding box center [262, 99] width 75 height 8
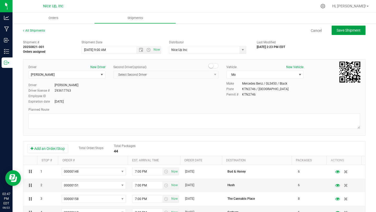
click at [337, 30] on span "Save Shipment" at bounding box center [349, 30] width 24 height 4
type input "[DATE] 1:00 PM"
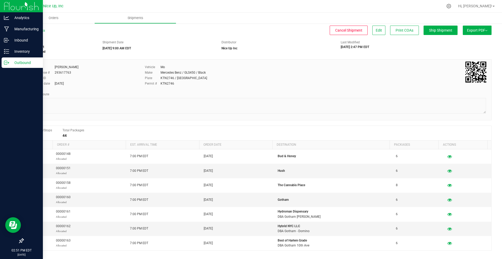
click at [7, 63] on line at bounding box center [7, 63] width 3 height 0
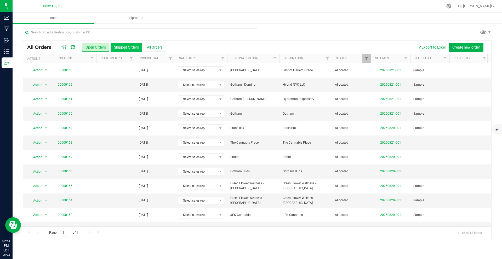
click at [126, 48] on button "Shipped Orders" at bounding box center [126, 47] width 32 height 9
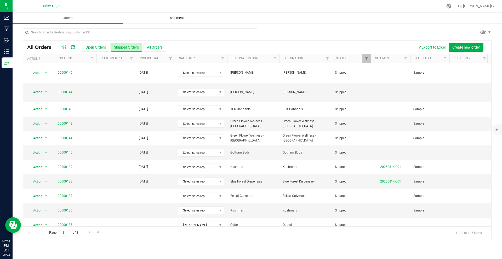
click at [177, 18] on span "Shipments" at bounding box center [178, 18] width 30 height 5
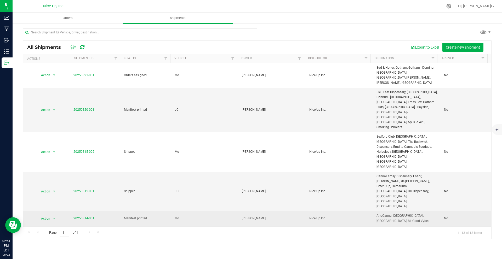
click at [79, 212] on link "20250814-001" at bounding box center [83, 219] width 21 height 4
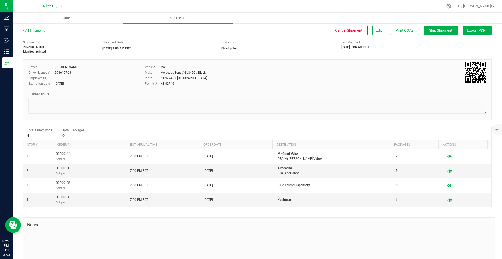
click at [37, 31] on link "All Shipments" at bounding box center [34, 31] width 22 height 4
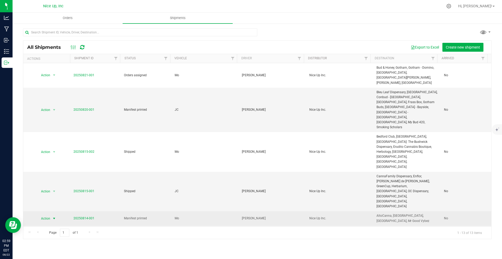
click at [53, 212] on span "select" at bounding box center [54, 219] width 4 height 4
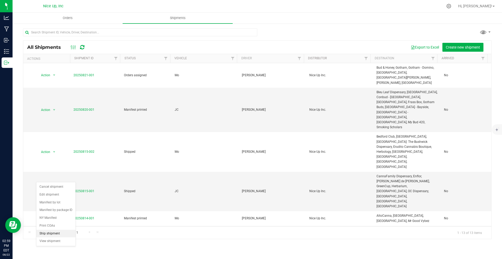
click at [58, 212] on li "Ship shipment" at bounding box center [55, 234] width 39 height 8
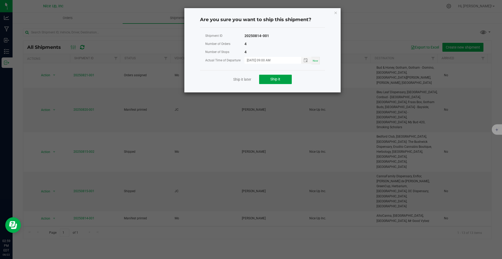
click at [283, 79] on button "Ship it" at bounding box center [275, 79] width 33 height 9
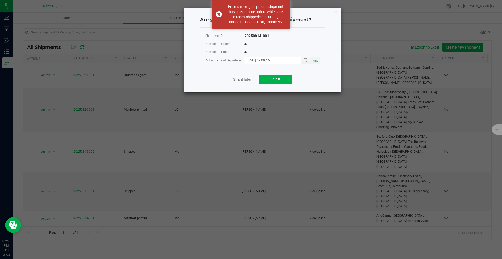
click at [333, 13] on div "Are you sure you want to ship this shipment? Shipment ID 20250814-001 Number of…" at bounding box center [262, 50] width 156 height 84
click at [335, 14] on icon "Close" at bounding box center [336, 12] width 4 height 6
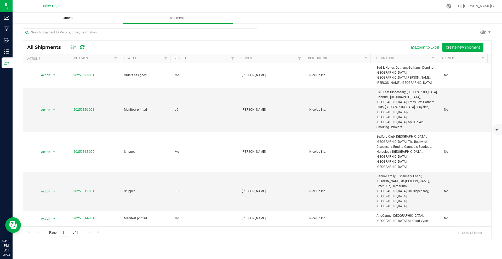
click at [80, 22] on uib-tab-heading "Orders" at bounding box center [67, 18] width 109 height 10
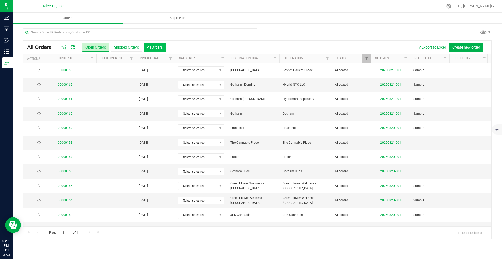
click at [153, 48] on button "All Orders" at bounding box center [154, 47] width 22 height 9
click at [366, 60] on span "Filter" at bounding box center [366, 58] width 4 height 4
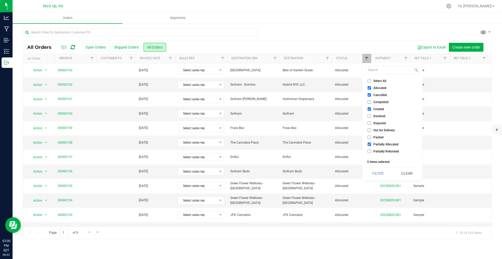
click at [366, 60] on span "Filter" at bounding box center [366, 58] width 4 height 4
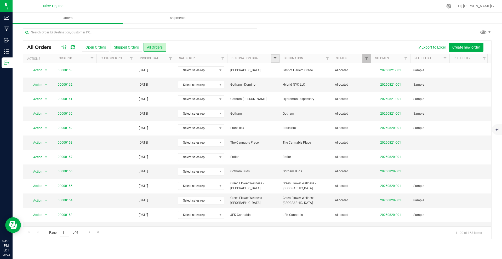
click at [274, 59] on span "Filter" at bounding box center [275, 58] width 4 height 4
type input "catskil"
click at [291, 82] on span "Catskill MTN High" at bounding box center [294, 82] width 25 height 3
click at [279, 82] on input "Catskill MTN High" at bounding box center [277, 82] width 3 height 3
checkbox input "true"
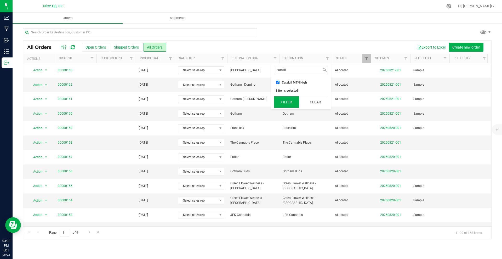
click at [291, 102] on button "Filter" at bounding box center [286, 101] width 25 height 11
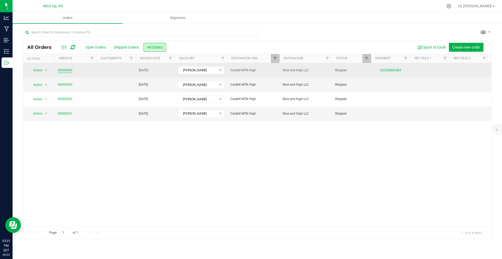
click at [65, 70] on link "00000043" at bounding box center [65, 70] width 15 height 5
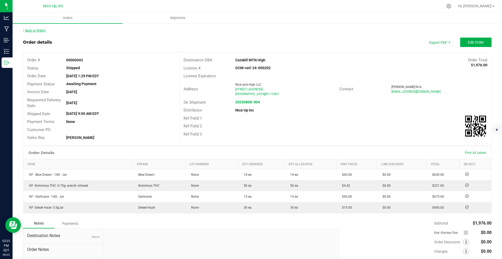
click at [31, 30] on link "Back to Orders" at bounding box center [34, 31] width 22 height 4
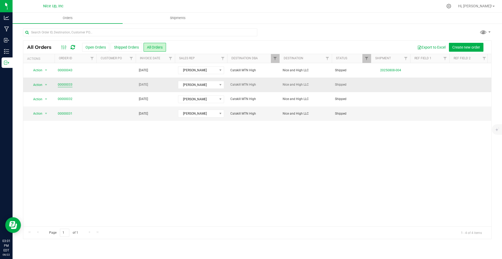
click at [65, 84] on link "00000033" at bounding box center [65, 84] width 15 height 5
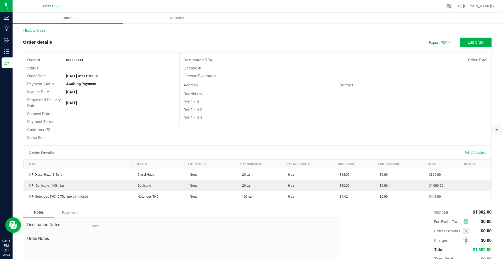
click at [39, 29] on link "Back to Orders" at bounding box center [34, 31] width 22 height 4
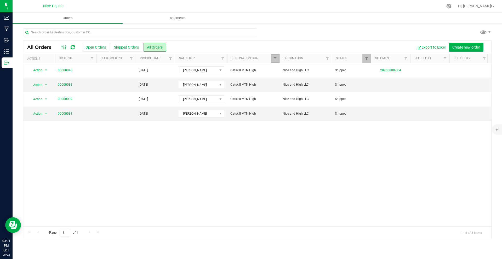
click at [277, 58] on link "Filter" at bounding box center [275, 58] width 9 height 9
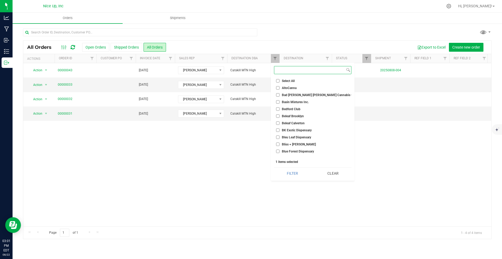
scroll to position [124, 0]
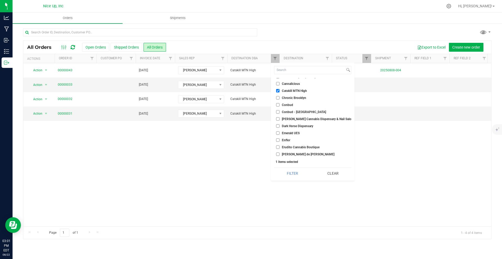
click at [289, 91] on span "Catskill MTN High" at bounding box center [294, 90] width 25 height 3
click at [279, 91] on input "Catskill MTN High" at bounding box center [277, 90] width 3 height 3
checkbox input "false"
click at [285, 71] on input at bounding box center [309, 70] width 71 height 8
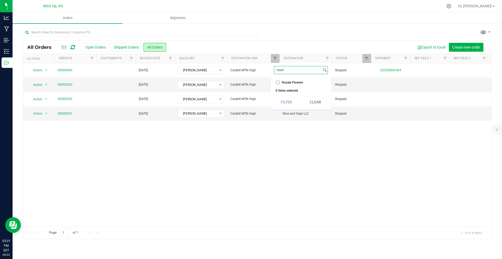
scroll to position [0, 0]
type input "royal"
click at [286, 82] on span "Royale Flowers" at bounding box center [292, 82] width 21 height 3
click at [279, 82] on input "Royale Flowers" at bounding box center [277, 82] width 3 height 3
checkbox input "true"
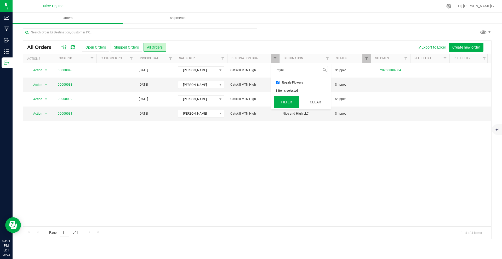
click at [285, 100] on button "Filter" at bounding box center [286, 101] width 25 height 11
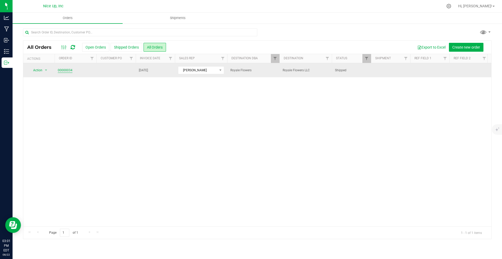
click at [72, 70] on link "00000034" at bounding box center [65, 70] width 15 height 5
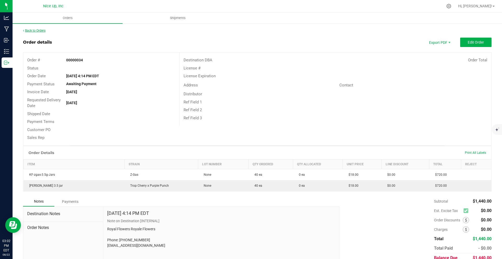
click at [38, 30] on link "Back to Orders" at bounding box center [34, 31] width 22 height 4
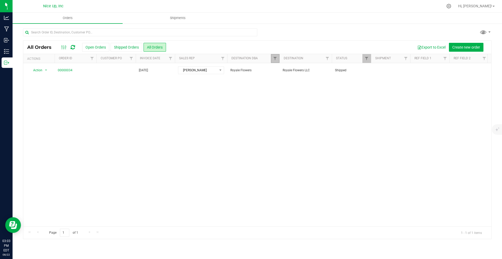
click at [274, 57] on span "Filter" at bounding box center [275, 58] width 4 height 4
type input "royale"
click at [299, 82] on span "Royale Flowers" at bounding box center [292, 82] width 21 height 3
click at [279, 82] on input "Royale Flowers" at bounding box center [277, 82] width 3 height 3
checkbox input "false"
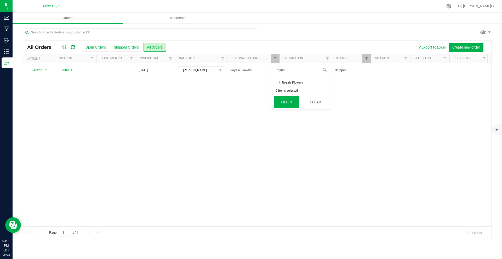
click at [291, 105] on button "Filter" at bounding box center [286, 101] width 25 height 11
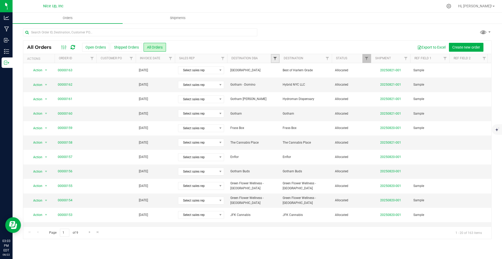
click at [276, 59] on span "Filter" at bounding box center [275, 58] width 4 height 4
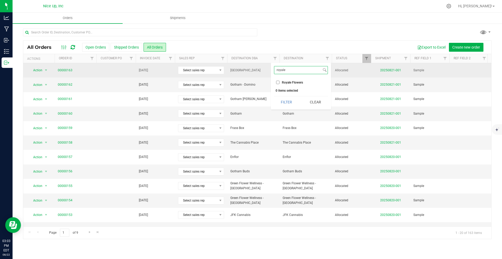
drag, startPoint x: 286, startPoint y: 70, endPoint x: 267, endPoint y: 68, distance: 18.9
click at [267, 68] on body "Analytics Manufacturing Inbound Inventory Outbound 03:03 PM EDT [DATE] 08/22 Ni…" at bounding box center [251, 129] width 502 height 259
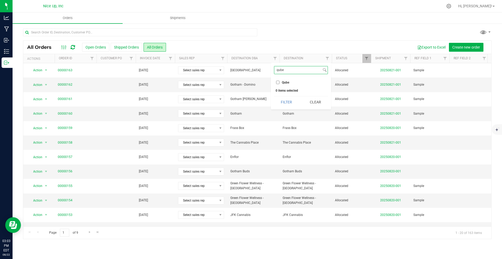
type input "qube"
click at [277, 84] on li "Qube" at bounding box center [301, 82] width 54 height 5
click at [278, 82] on input "Qube" at bounding box center [277, 82] width 3 height 3
checkbox input "true"
click at [286, 99] on button "Filter" at bounding box center [286, 101] width 25 height 11
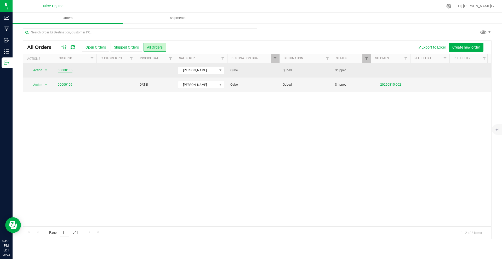
click at [67, 70] on link "00000135" at bounding box center [65, 70] width 15 height 5
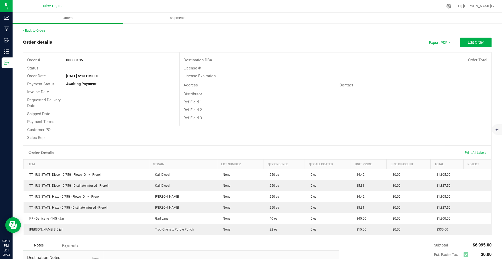
click at [24, 32] on link "Back to Orders" at bounding box center [34, 31] width 22 height 4
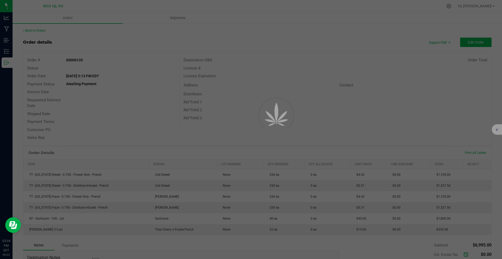
click at [26, 30] on div at bounding box center [251, 129] width 502 height 259
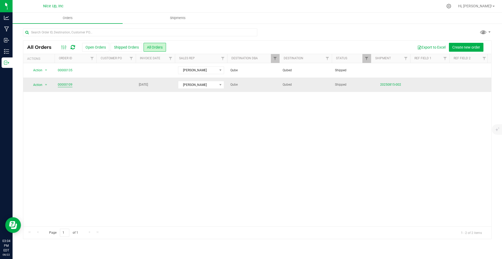
click at [58, 83] on link "00000109" at bounding box center [65, 84] width 15 height 5
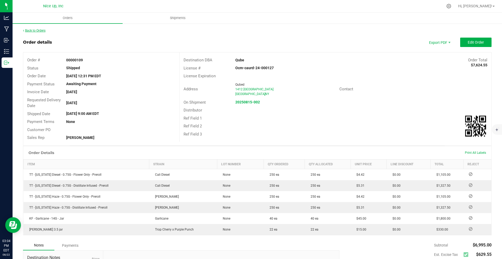
click at [40, 31] on link "Back to Orders" at bounding box center [34, 31] width 22 height 4
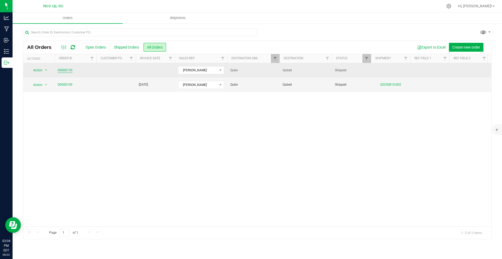
click at [66, 69] on link "00000135" at bounding box center [65, 70] width 15 height 5
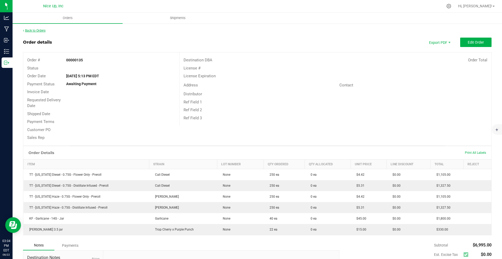
click at [39, 30] on link "Back to Orders" at bounding box center [34, 31] width 22 height 4
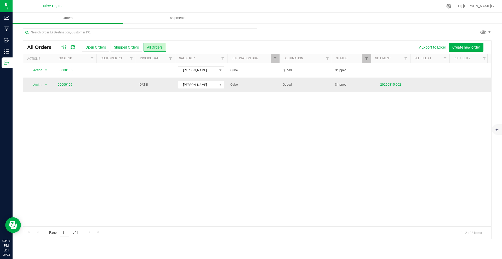
click at [66, 86] on link "00000109" at bounding box center [65, 84] width 15 height 5
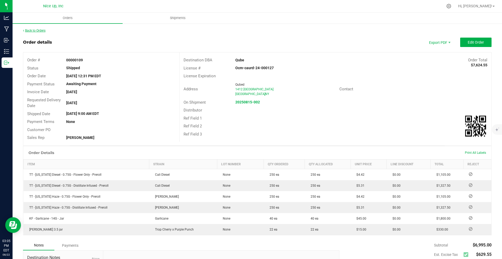
click at [38, 30] on link "Back to Orders" at bounding box center [34, 31] width 22 height 4
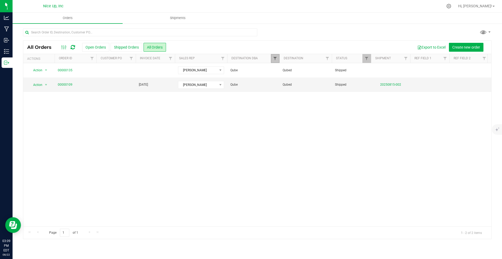
click at [276, 58] on span "Filter" at bounding box center [275, 58] width 4 height 4
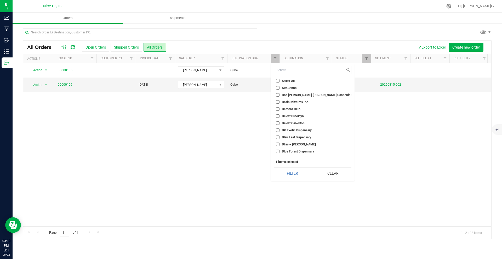
click at [286, 145] on span "Bliss + [PERSON_NAME]" at bounding box center [299, 144] width 34 height 3
click at [279, 145] on input "Bliss + [PERSON_NAME]" at bounding box center [277, 144] width 3 height 3
checkbox input "true"
click at [280, 90] on label "Qube" at bounding box center [282, 89] width 13 height 3
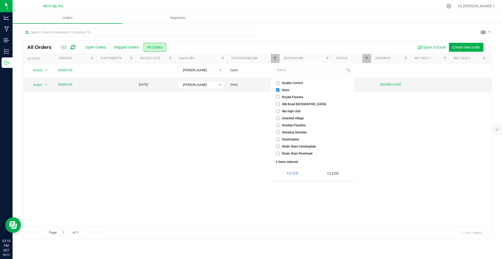
click at [279, 90] on input "Qube" at bounding box center [277, 89] width 3 height 3
checkbox input "false"
click at [292, 171] on button "Filter" at bounding box center [292, 173] width 37 height 11
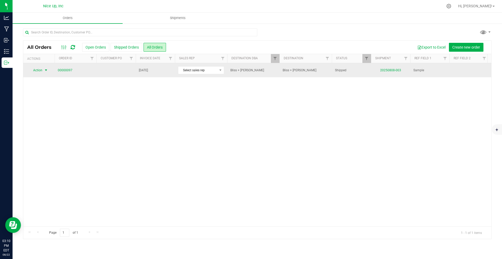
click at [43, 71] on span "select" at bounding box center [46, 70] width 7 height 7
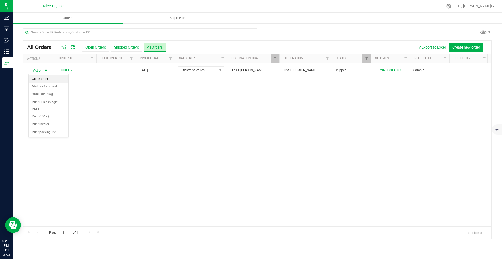
click at [59, 77] on li "Clone order" at bounding box center [48, 79] width 39 height 8
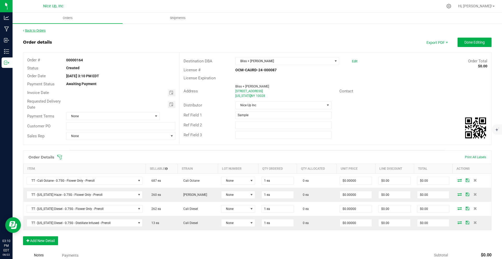
click at [31, 31] on link "Back to Orders" at bounding box center [34, 31] width 22 height 4
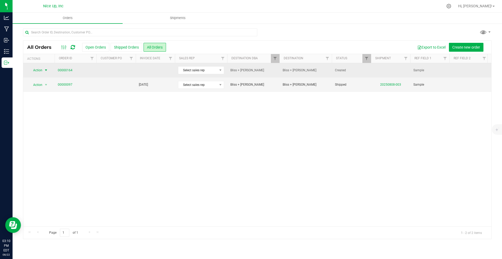
click at [44, 72] on span "select" at bounding box center [46, 70] width 4 height 4
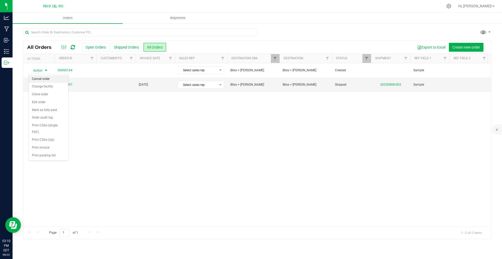
click at [44, 79] on li "Cancel order" at bounding box center [48, 79] width 39 height 8
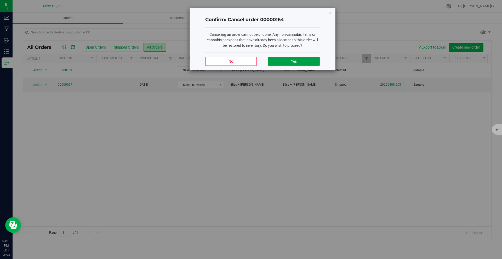
click at [289, 61] on button "Yes" at bounding box center [293, 61] width 51 height 9
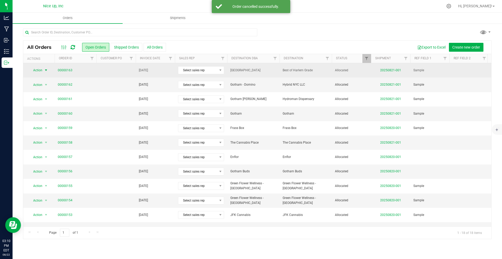
click at [44, 71] on span "select" at bounding box center [46, 70] width 4 height 4
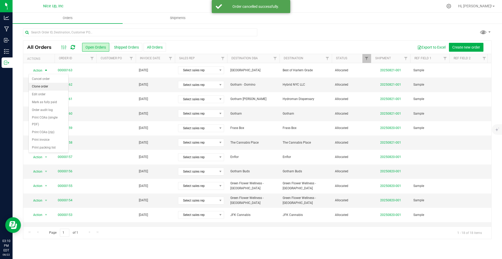
click at [45, 86] on li "Clone order" at bounding box center [48, 87] width 39 height 8
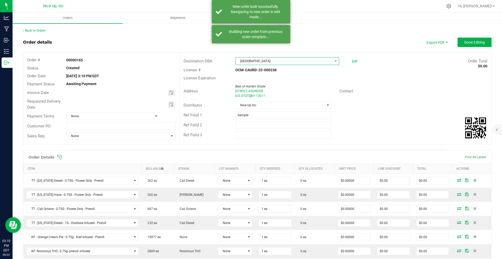
click at [283, 62] on span "[GEOGRAPHIC_DATA]" at bounding box center [283, 60] width 97 height 7
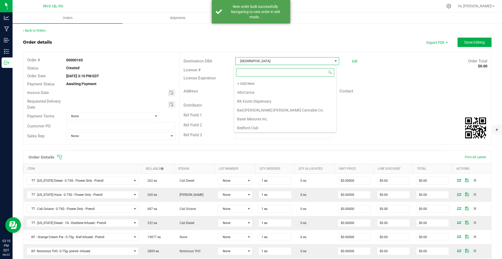
scroll to position [250, 0]
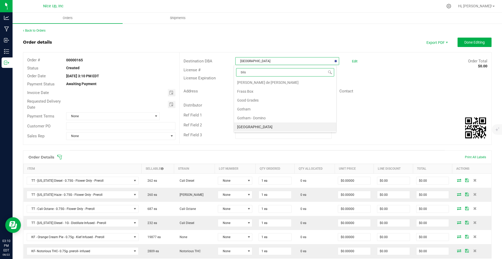
type input "bliss"
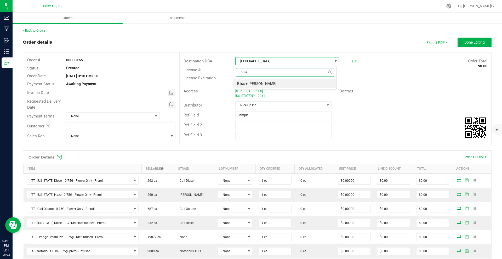
scroll to position [0, 0]
click at [282, 83] on li "Bliss + [PERSON_NAME]" at bounding box center [285, 83] width 102 height 9
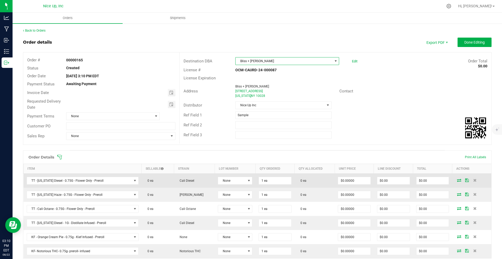
click at [376, 180] on icon at bounding box center [459, 180] width 4 height 3
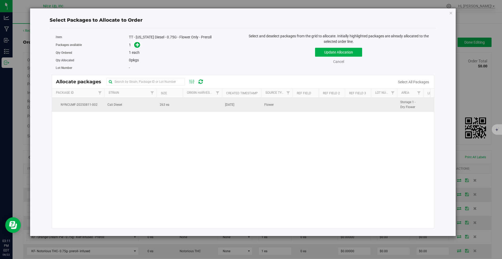
click at [127, 107] on td "Cali Diesel" at bounding box center [130, 105] width 52 height 14
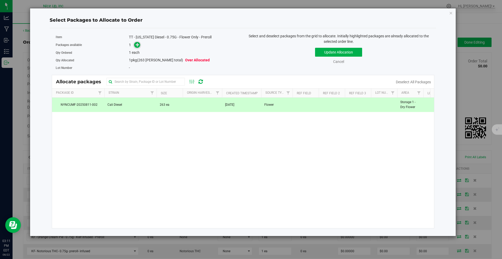
click at [138, 46] on icon at bounding box center [138, 45] width 4 height 4
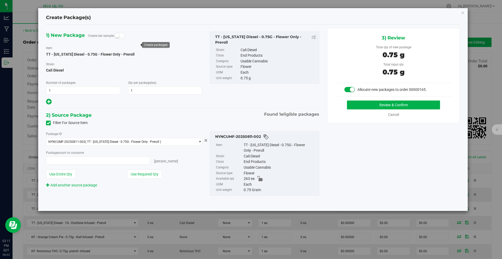
type input "1 ea"
click at [374, 105] on button "Review & Confirm" at bounding box center [393, 105] width 93 height 9
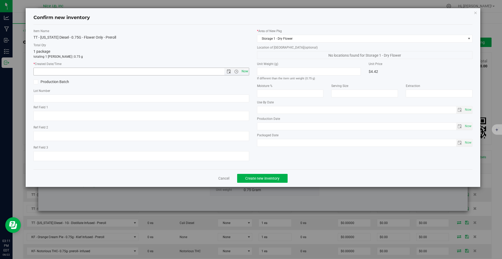
click at [244, 72] on span "Now" at bounding box center [244, 72] width 9 height 8
type input "[DATE] 3:11 PM"
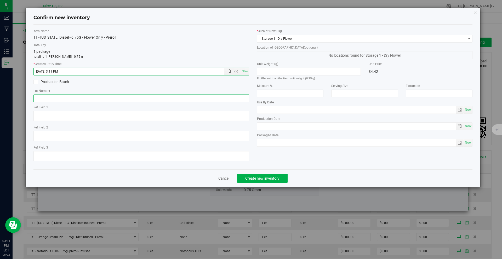
click at [118, 99] on input "text" at bounding box center [141, 99] width 216 height 8
type input "250520CaDi006"
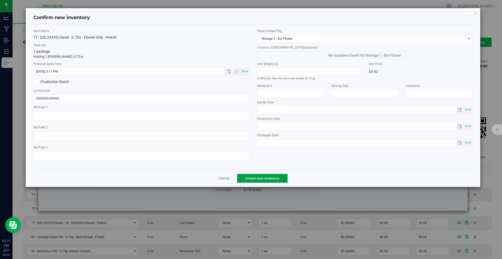
click at [254, 177] on span "Create new inventory" at bounding box center [262, 178] width 34 height 4
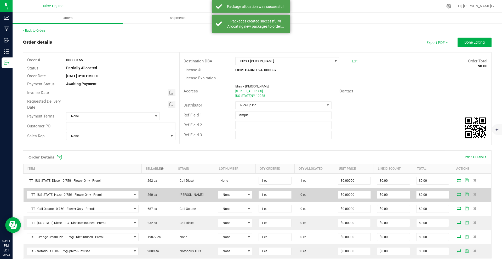
click at [376, 194] on icon at bounding box center [459, 194] width 4 height 3
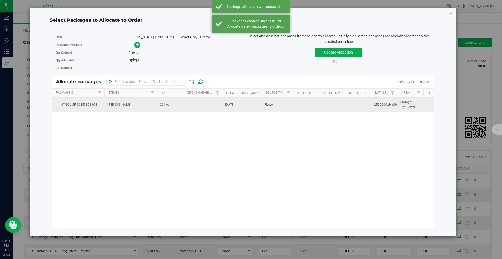
click at [133, 106] on td "[PERSON_NAME]" at bounding box center [130, 105] width 52 height 14
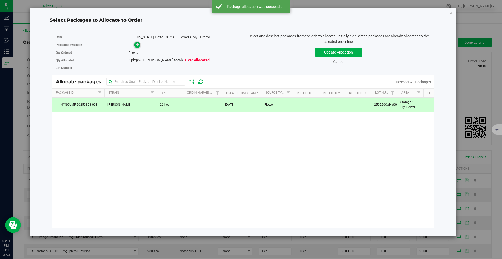
click at [140, 45] on span at bounding box center [137, 45] width 6 height 6
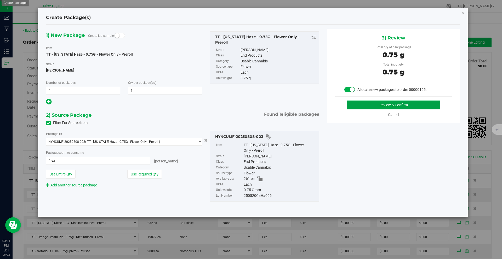
click at [376, 104] on button "Review & Confirm" at bounding box center [393, 105] width 93 height 9
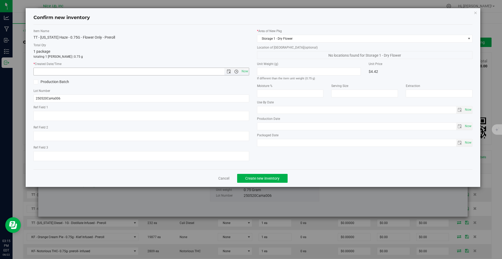
click at [237, 71] on span "Open the time view" at bounding box center [236, 71] width 4 height 4
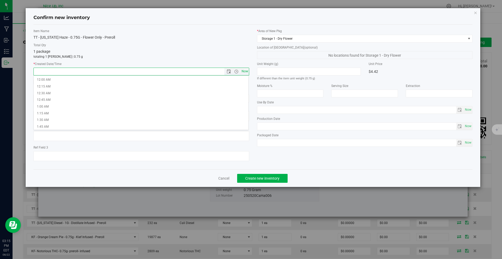
click at [242, 71] on span "Now" at bounding box center [244, 72] width 9 height 8
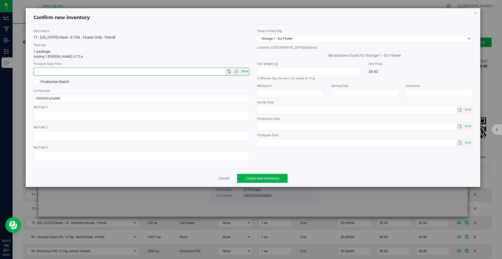
type input "[DATE] 3:15 PM"
click at [264, 179] on span "Create new inventory" at bounding box center [262, 178] width 34 height 4
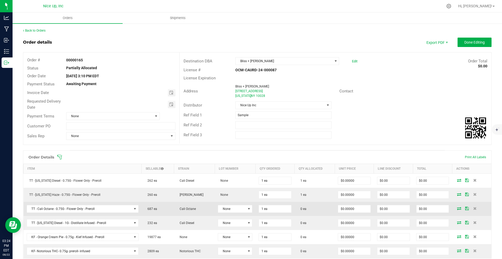
scroll to position [34, 0]
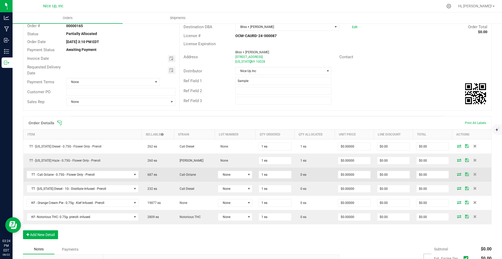
click at [376, 174] on icon at bounding box center [459, 174] width 4 height 3
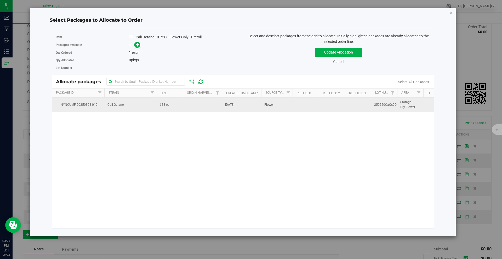
click at [98, 103] on span "NYNCUMF-20250808-010" at bounding box center [78, 104] width 46 height 5
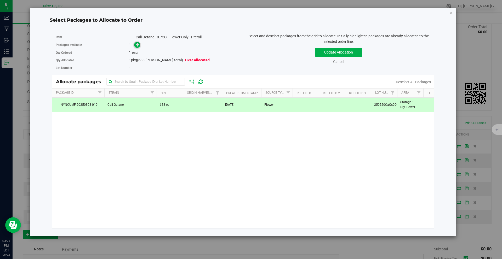
click at [138, 45] on icon at bounding box center [138, 45] width 4 height 4
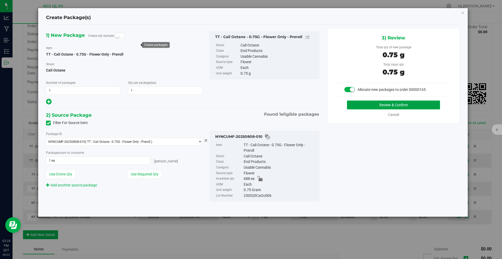
click at [376, 105] on button "Review & Confirm" at bounding box center [393, 105] width 93 height 9
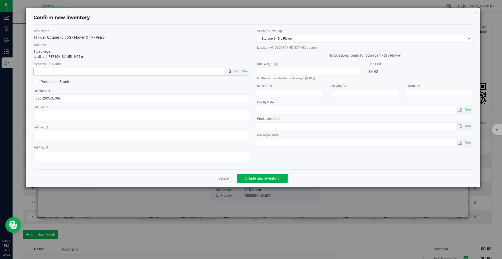
click at [243, 71] on span "Now" at bounding box center [244, 72] width 9 height 8
type input "[DATE] 3:24 PM"
click at [258, 179] on span "Create new inventory" at bounding box center [262, 178] width 34 height 4
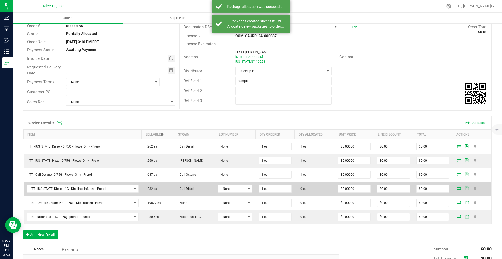
click at [376, 189] on icon at bounding box center [459, 188] width 4 height 3
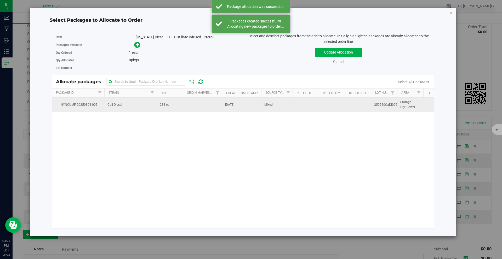
click at [154, 106] on td "Cali Diesel" at bounding box center [130, 105] width 52 height 14
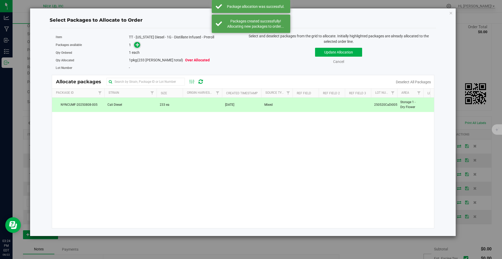
click at [137, 47] on span at bounding box center [137, 45] width 6 height 6
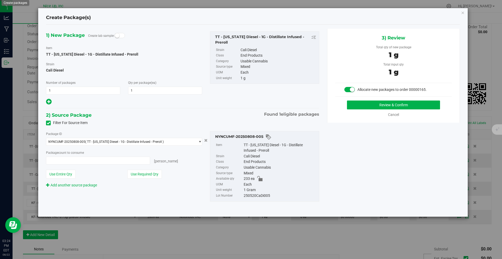
type input "1 ea"
click at [376, 107] on button "Review & Confirm" at bounding box center [393, 105] width 93 height 9
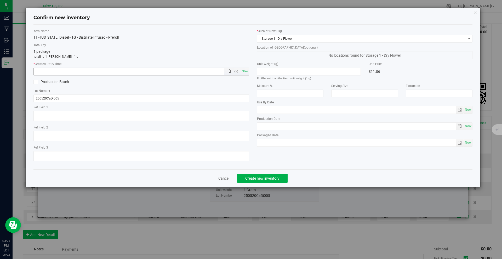
click at [244, 70] on span "Now" at bounding box center [244, 72] width 9 height 8
type input "[DATE] 3:24 PM"
click at [272, 179] on span "Create new inventory" at bounding box center [262, 178] width 34 height 4
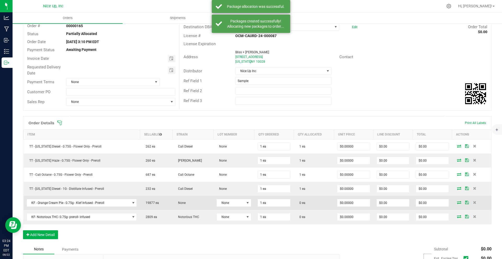
click at [376, 201] on icon at bounding box center [459, 202] width 4 height 3
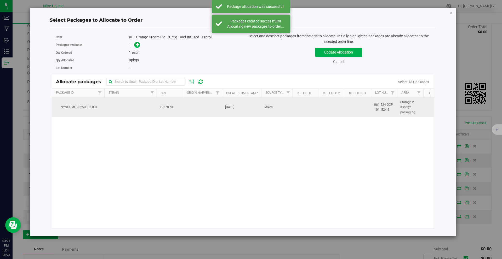
click at [162, 109] on span "19878 ea" at bounding box center [166, 107] width 13 height 5
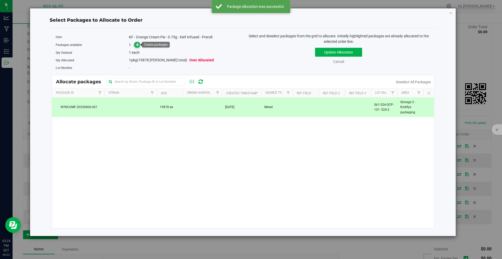
click at [136, 46] on icon at bounding box center [138, 45] width 4 height 4
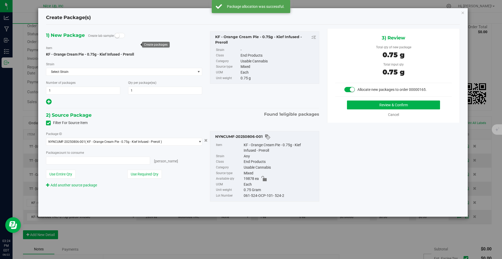
type input "1 ea"
click at [376, 104] on button "Review & Confirm" at bounding box center [393, 105] width 93 height 9
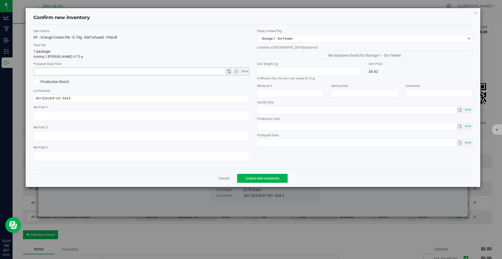
click at [245, 71] on span "Now" at bounding box center [244, 72] width 9 height 8
type input "[DATE] 3:24 PM"
click at [269, 179] on span "Create new inventory" at bounding box center [262, 178] width 34 height 4
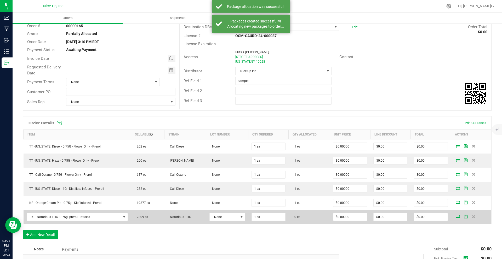
click at [376, 212] on td at bounding box center [471, 217] width 40 height 14
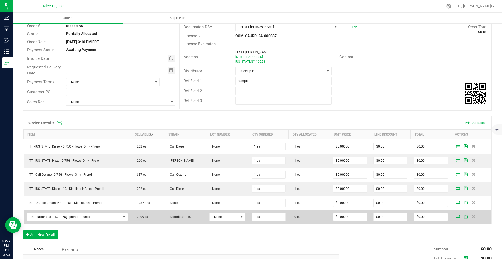
click at [376, 212] on icon at bounding box center [458, 216] width 4 height 3
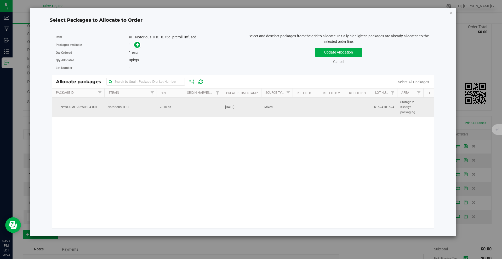
click at [182, 106] on td "2810 ea" at bounding box center [169, 107] width 26 height 19
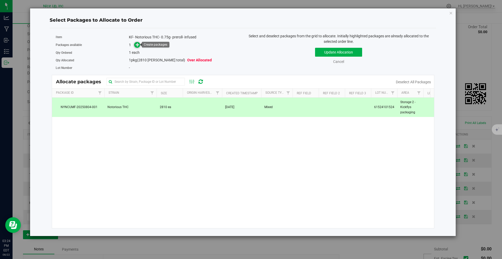
click at [137, 44] on icon at bounding box center [138, 45] width 4 height 4
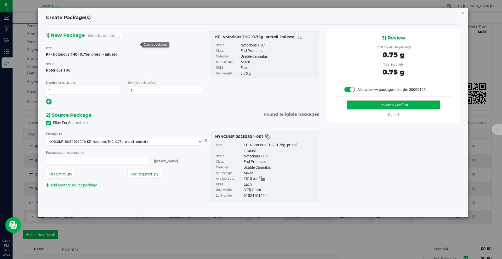
type input "1 ea"
click at [376, 106] on button "Review & Confirm" at bounding box center [393, 105] width 93 height 9
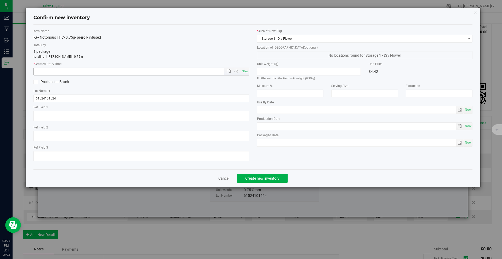
click at [242, 71] on span "Now" at bounding box center [244, 72] width 9 height 8
type input "[DATE] 3:24 PM"
click at [270, 181] on button "Create new inventory" at bounding box center [262, 178] width 50 height 9
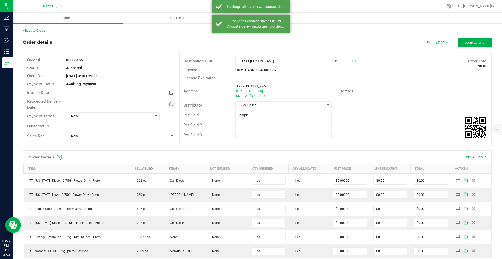
click at [171, 93] on span "Toggle calendar" at bounding box center [171, 93] width 4 height 4
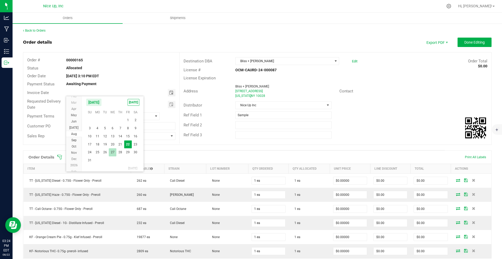
click at [114, 152] on span "27" at bounding box center [113, 152] width 8 height 8
type input "[DATE]"
click at [170, 104] on span "Toggle calendar" at bounding box center [171, 104] width 4 height 4
click at [114, 164] on span "27" at bounding box center [113, 164] width 8 height 8
type input "[DATE]"
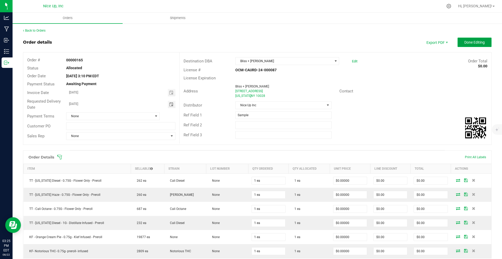
click at [376, 41] on span "Done Editing" at bounding box center [474, 42] width 20 height 4
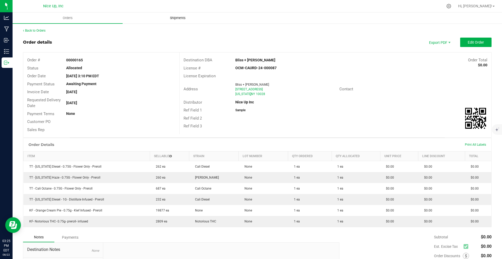
click at [178, 19] on span "Shipments" at bounding box center [178, 18] width 30 height 5
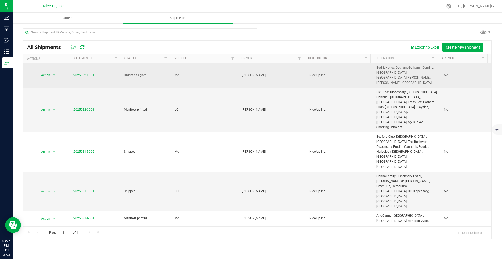
click at [79, 74] on link "20250821-001" at bounding box center [83, 75] width 21 height 4
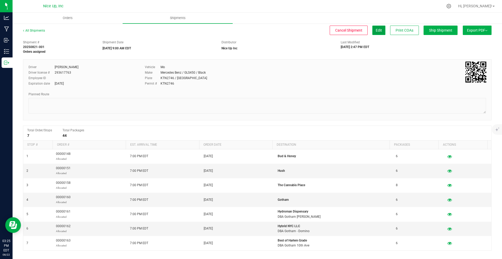
click at [375, 31] on span "Edit" at bounding box center [378, 30] width 6 height 4
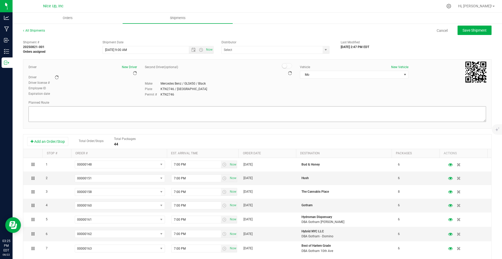
type input "Nice Up Inc"
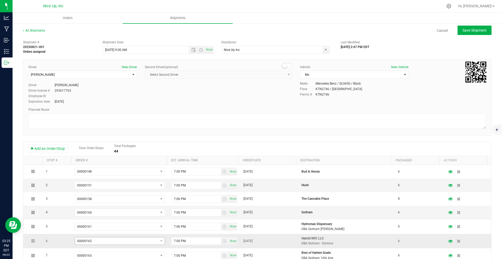
scroll to position [78, 0]
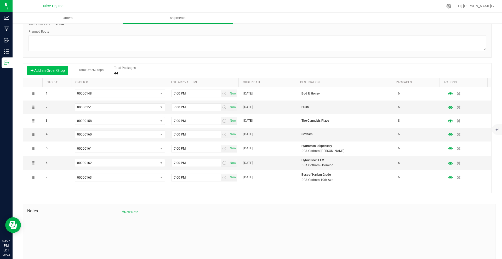
click at [44, 70] on button "Add an Order/Stop" at bounding box center [47, 70] width 41 height 9
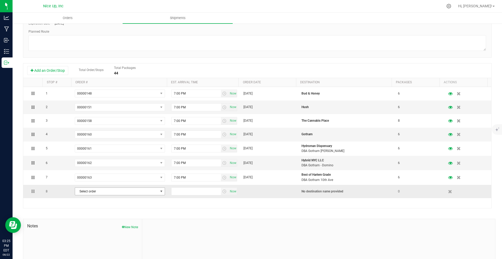
click at [123, 193] on span "Select order" at bounding box center [116, 191] width 83 height 7
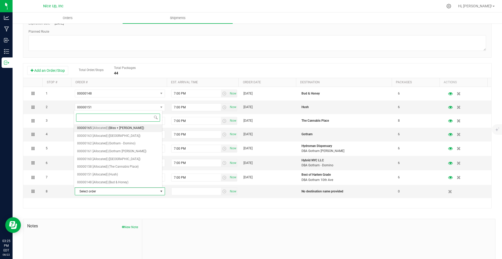
click at [111, 127] on span "(Bliss + [PERSON_NAME])" at bounding box center [126, 128] width 36 height 7
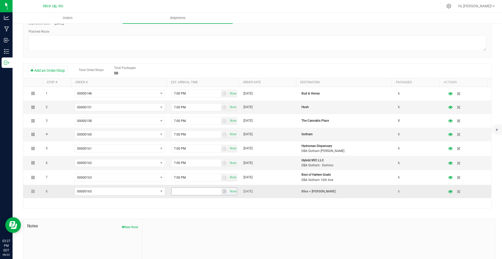
click at [222, 192] on span "select" at bounding box center [224, 191] width 4 height 4
click at [182, 212] on li "7:00 PM" at bounding box center [201, 217] width 64 height 7
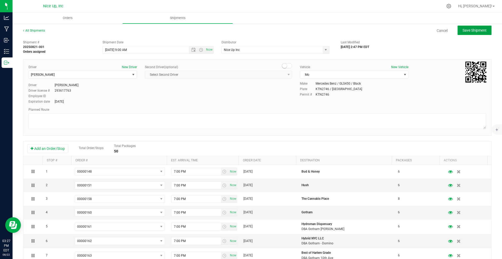
click at [376, 30] on span "Save Shipment" at bounding box center [474, 30] width 24 height 4
type input "[DATE] 1:00 PM"
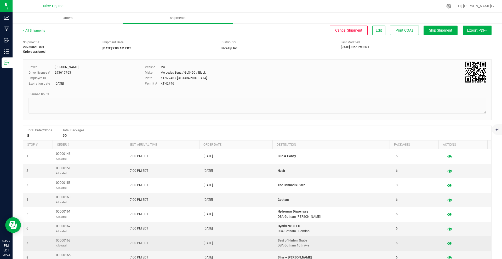
scroll to position [74, 0]
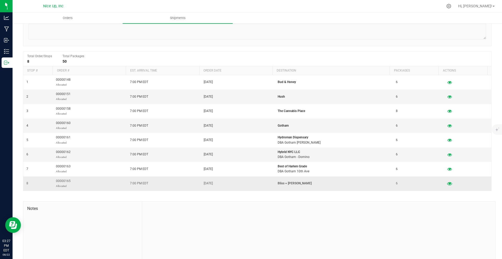
click at [376, 185] on icon "button" at bounding box center [449, 184] width 5 height 4
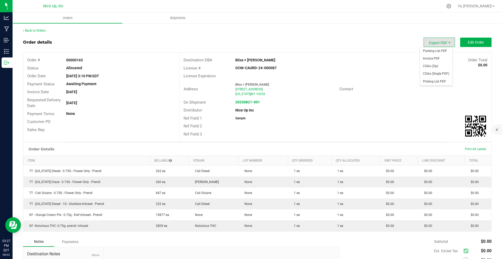
click at [376, 43] on span "Export PDF" at bounding box center [438, 42] width 31 height 9
click at [376, 57] on span "Invoice PDF" at bounding box center [436, 59] width 32 height 8
click at [376, 42] on span "Export PDF" at bounding box center [438, 42] width 31 height 9
click at [363, 27] on div "Back to Orders Order details Export PDF Edit Order Order # 00000165 Status Allo…" at bounding box center [257, 173] width 489 height 300
click at [40, 31] on link "Back to Orders" at bounding box center [34, 31] width 22 height 4
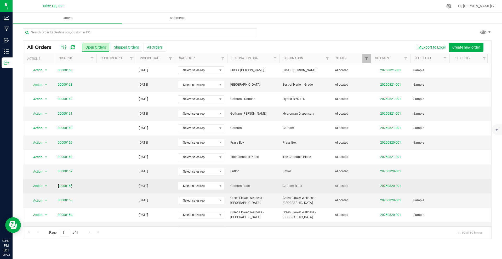
click at [65, 186] on link "00000156" at bounding box center [65, 186] width 15 height 5
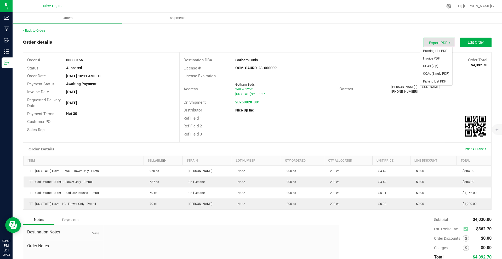
click at [376, 43] on span "Export PDF" at bounding box center [438, 42] width 31 height 9
click at [376, 57] on span "Invoice PDF" at bounding box center [436, 59] width 32 height 8
click at [246, 102] on strong "20250820-001" at bounding box center [247, 102] width 25 height 4
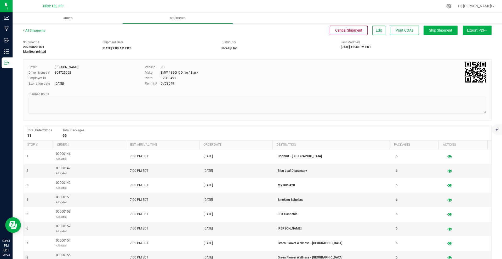
scroll to position [91, 0]
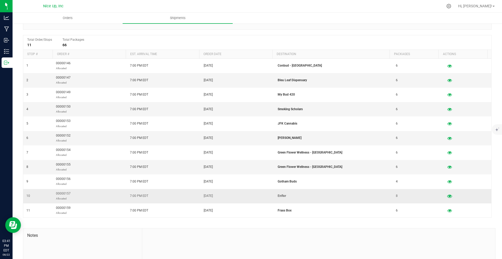
click at [376, 196] on button "button" at bounding box center [448, 196] width 9 height 8
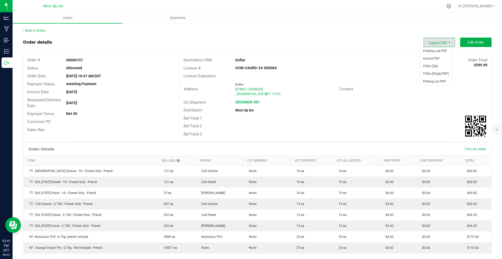
click at [376, 44] on span "Export PDF" at bounding box center [438, 42] width 31 height 9
click at [376, 58] on span "Invoice PDF" at bounding box center [436, 59] width 32 height 8
click at [27, 30] on link "Back to Orders" at bounding box center [34, 31] width 22 height 4
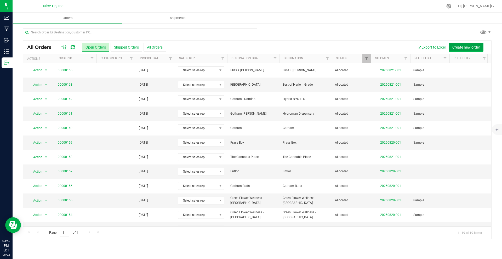
click at [376, 51] on button "Create new order" at bounding box center [466, 47] width 34 height 9
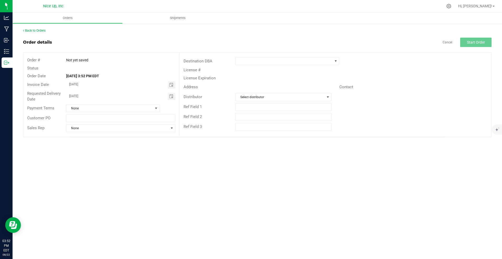
click at [234, 61] on div at bounding box center [296, 61] width 130 height 8
click at [246, 61] on span at bounding box center [283, 60] width 97 height 7
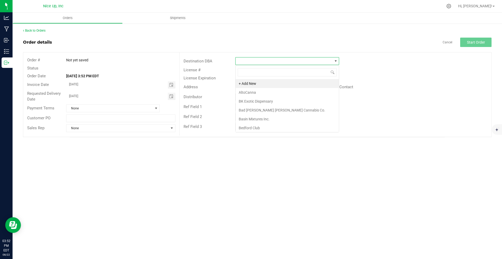
scroll to position [8, 104]
type input "royale"
click at [270, 83] on li "Royale Flowers" at bounding box center [286, 83] width 103 height 9
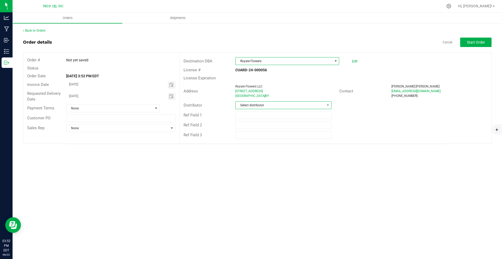
click at [274, 105] on span "Select distributor" at bounding box center [279, 105] width 89 height 7
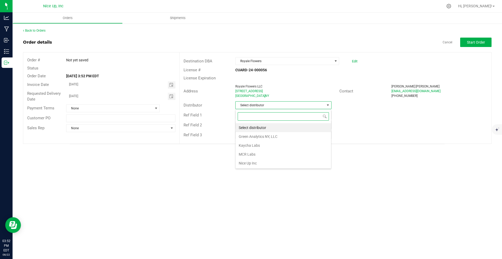
scroll to position [8, 96]
click at [255, 162] on li "Nice Up Inc" at bounding box center [282, 163] width 95 height 9
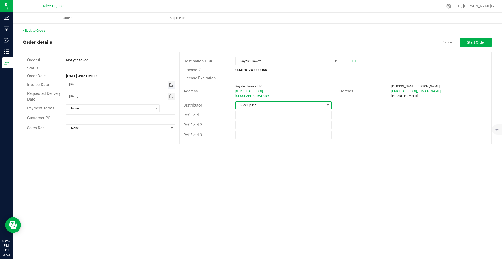
click at [170, 85] on span "Toggle calendar" at bounding box center [171, 85] width 4 height 4
click at [112, 143] on span "27" at bounding box center [113, 145] width 8 height 8
type input "[DATE]"
click at [172, 97] on span "Toggle calendar" at bounding box center [171, 96] width 4 height 4
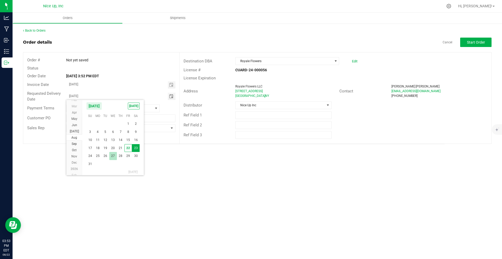
click at [112, 156] on span "27" at bounding box center [113, 156] width 8 height 8
type input "[DATE]"
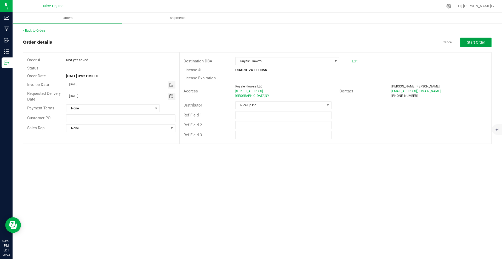
click at [376, 43] on span "Start Order" at bounding box center [476, 42] width 18 height 4
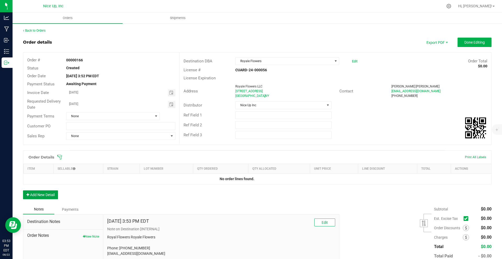
click at [48, 194] on button "Add New Detail" at bounding box center [40, 194] width 35 height 9
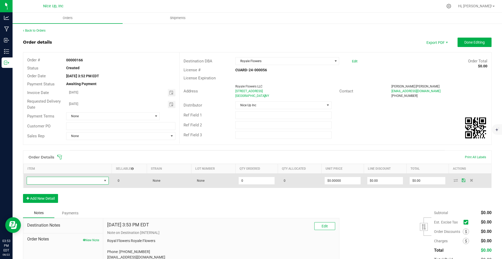
click at [75, 182] on span "NO DATA FOUND" at bounding box center [64, 180] width 75 height 7
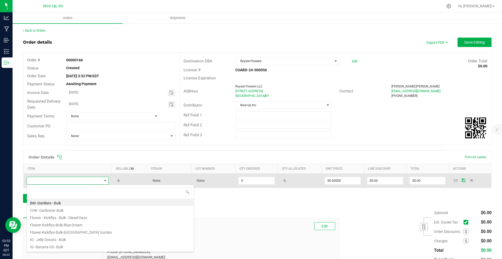
scroll to position [8, 81]
type input "garlicane"
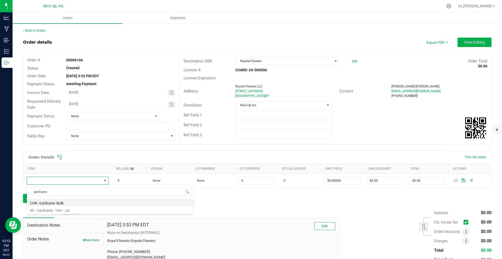
click at [45, 210] on li "KF - Garlicane - 14G - Jar" at bounding box center [110, 209] width 167 height 7
type input "0 ea"
type input "$45.00000"
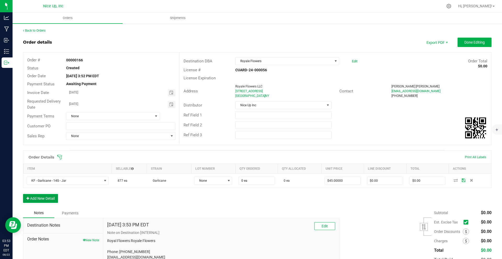
click at [51, 197] on button "Add New Detail" at bounding box center [40, 198] width 35 height 9
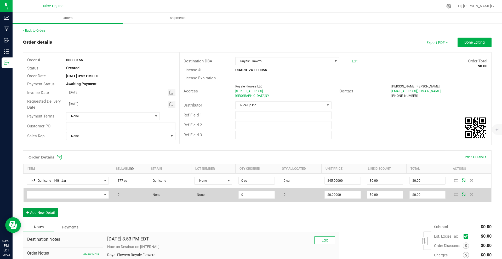
click at [23, 208] on button "Add New Detail" at bounding box center [40, 212] width 35 height 9
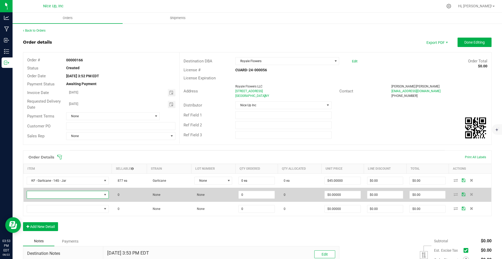
click at [62, 195] on span "NO DATA FOUND" at bounding box center [64, 194] width 75 height 7
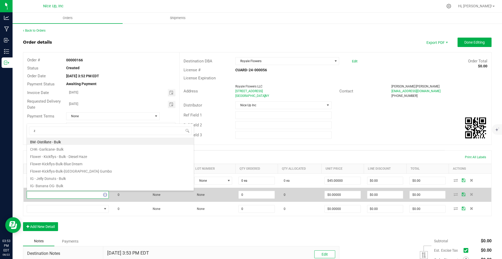
type input "zg"
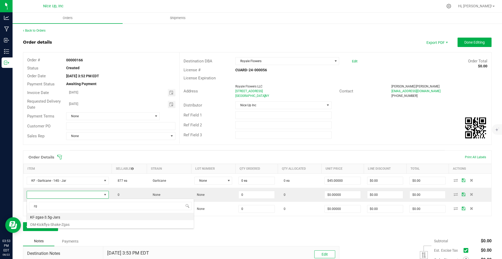
click at [56, 212] on li "KF-zgas-3.5g-Jars" at bounding box center [110, 216] width 167 height 7
type input "0 ea"
type input "$15.00000"
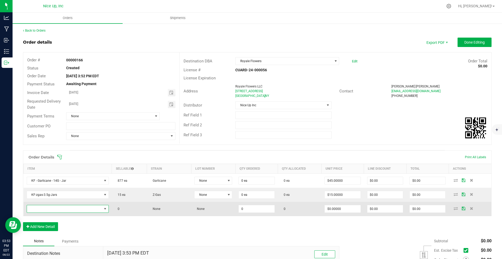
click at [48, 210] on span "NO DATA FOUND" at bounding box center [64, 208] width 75 height 7
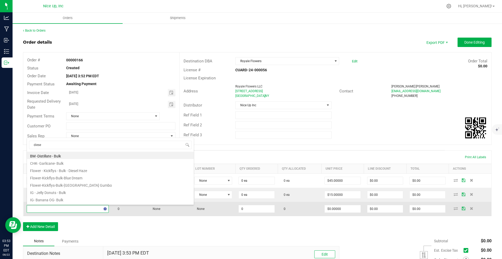
type input "diesel"
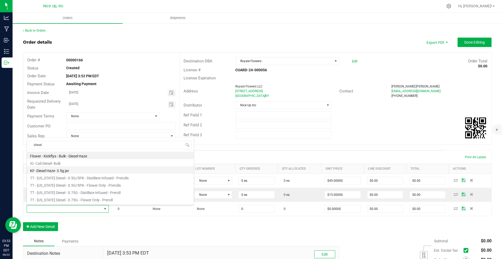
click at [59, 170] on li "KF- Diesel Haze- 3.5g jar" at bounding box center [110, 169] width 167 height 7
type input "0 ea"
type input "$15.00000"
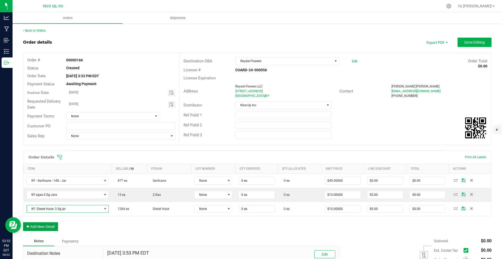
click at [54, 212] on button "Add New Detail" at bounding box center [40, 226] width 35 height 9
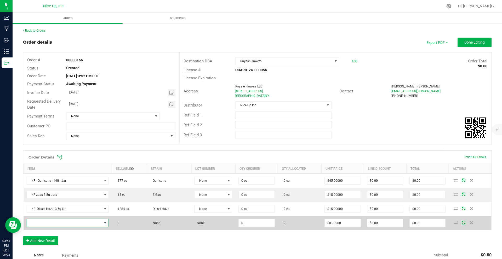
click at [58, 212] on span "NO DATA FOUND" at bounding box center [64, 222] width 75 height 7
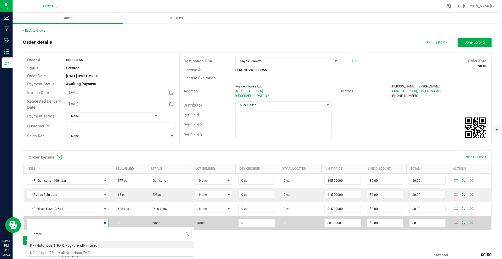
type input "notorio"
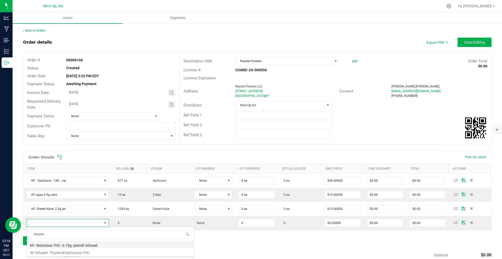
click at [65, 212] on li "KF- Notorious THC- 0.75g- preroll- infused" at bounding box center [110, 244] width 167 height 7
type input "0 ea"
type input "$4.42000"
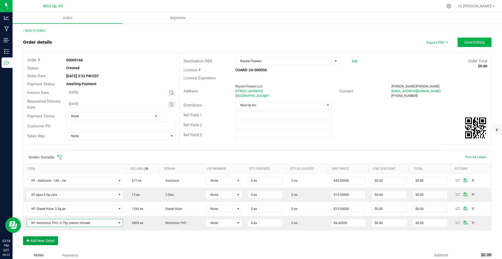
click at [45, 212] on button "Add New Detail" at bounding box center [40, 240] width 35 height 9
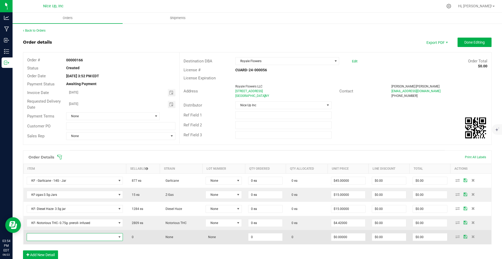
click at [57, 212] on span "NO DATA FOUND" at bounding box center [71, 237] width 89 height 7
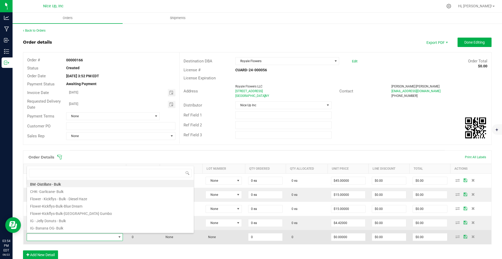
scroll to position [8, 96]
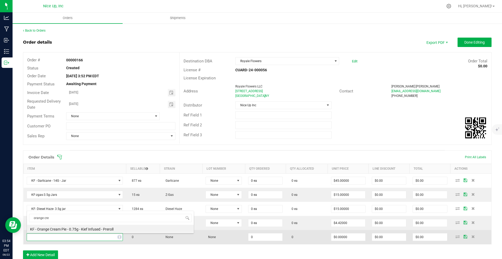
type input "orange crea"
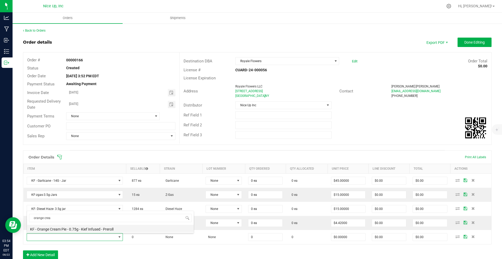
click at [56, 212] on li "KF - Orange Cream Pie - 0.75g - Kief Infused - Preroll" at bounding box center [110, 228] width 167 height 7
type input "0 ea"
type input "$4.42000"
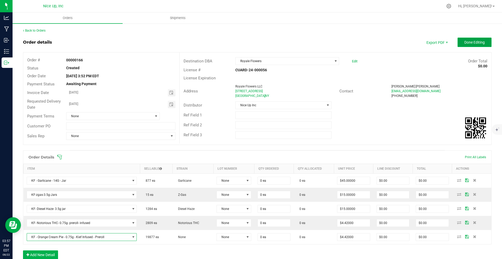
click at [466, 44] on button "Done Editing" at bounding box center [474, 42] width 34 height 9
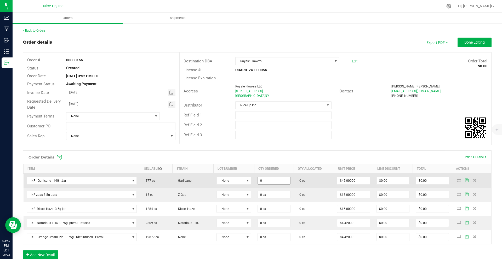
click at [272, 181] on input "0" at bounding box center [274, 180] width 32 height 7
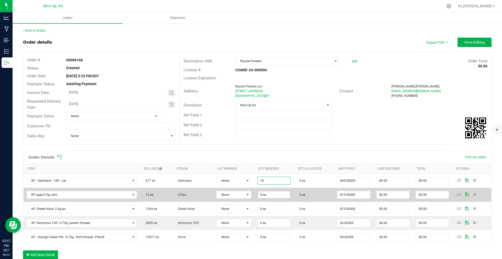
type input "10 ea"
type input "$450.00"
click at [275, 196] on input "0" at bounding box center [274, 194] width 32 height 7
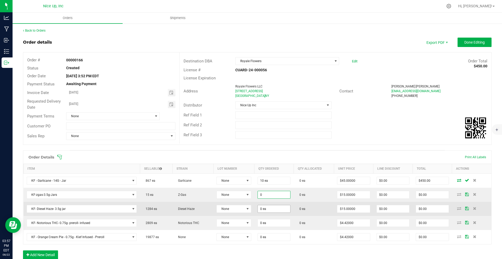
type input "0 ea"
click at [272, 211] on input "0" at bounding box center [274, 208] width 32 height 7
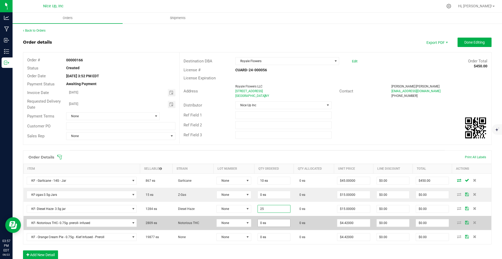
type input "25 ea"
type input "$375.00"
click at [272, 220] on input "0" at bounding box center [274, 222] width 32 height 7
click at [272, 223] on input "500" at bounding box center [274, 222] width 32 height 7
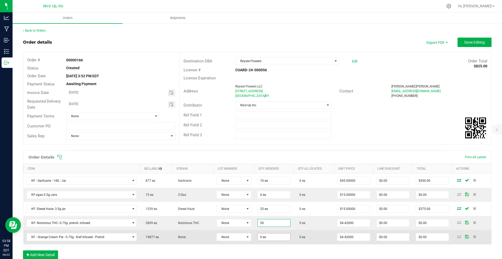
type input "50 ea"
type input "$221.00"
click at [267, 236] on input "0" at bounding box center [274, 237] width 32 height 7
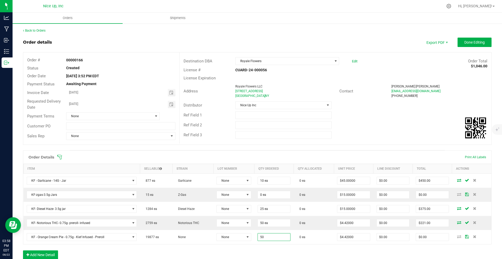
type input "50 ea"
type input "$221.00"
click at [345, 128] on div "Ref Field 2" at bounding box center [334, 125] width 311 height 10
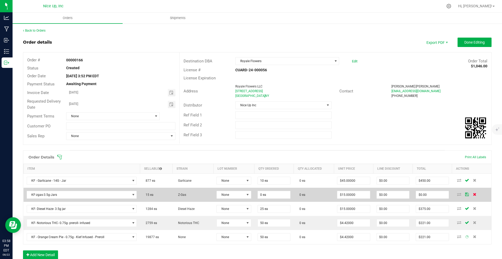
click at [473, 194] on icon at bounding box center [474, 194] width 3 height 3
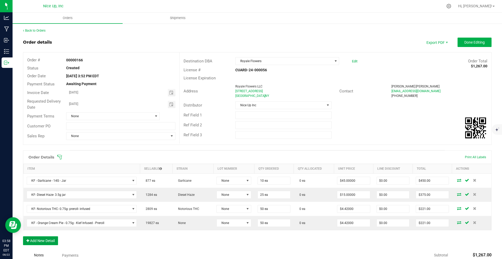
click at [44, 243] on button "Add New Detail" at bounding box center [40, 240] width 35 height 9
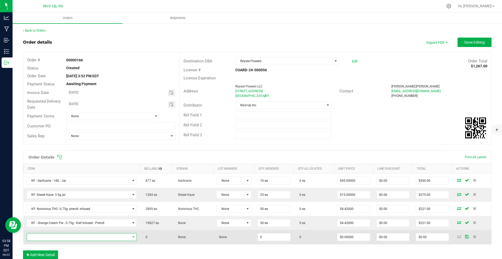
drag, startPoint x: 46, startPoint y: 234, endPoint x: 45, endPoint y: 238, distance: 4.8
click at [46, 234] on span "NO DATA FOUND" at bounding box center [78, 237] width 103 height 7
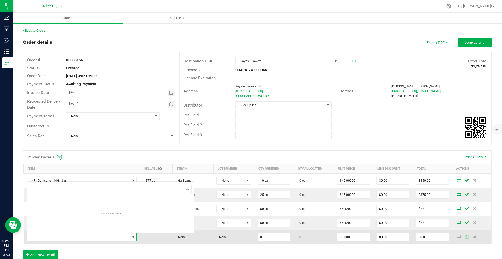
click at [45, 238] on span "NO DATA FOUND" at bounding box center [78, 237] width 103 height 7
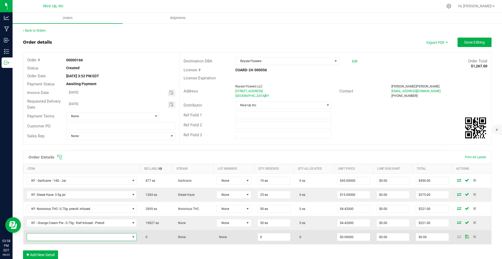
click at [49, 237] on span at bounding box center [78, 237] width 103 height 7
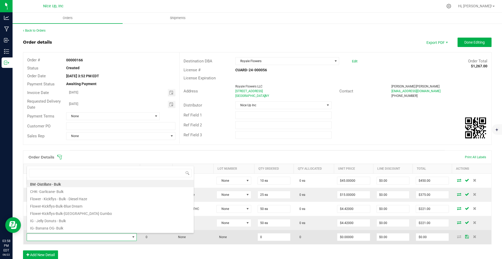
scroll to position [8, 110]
type input "zgas"
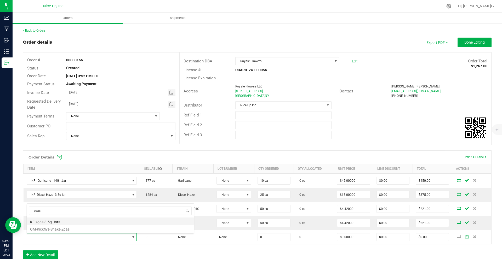
click at [65, 220] on li "KF-zgas-3.5g-Jars" at bounding box center [110, 221] width 167 height 7
type input "0 ea"
type input "$15.00000"
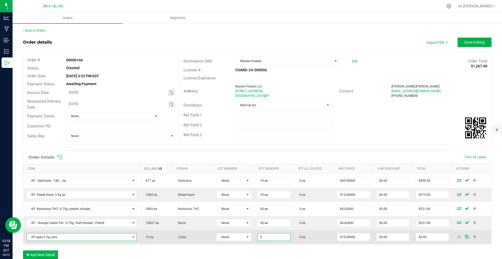
click at [264, 238] on input "0" at bounding box center [274, 237] width 32 height 7
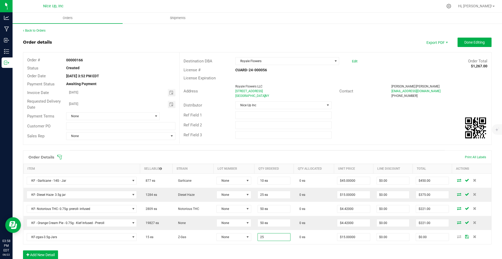
type input "25 ea"
type input "$375.00"
click at [331, 252] on div "Order Details Print All Labels Item Sellable Strain Lot Number Qty Ordered Qty …" at bounding box center [257, 207] width 468 height 114
click at [471, 39] on button "Done Editing" at bounding box center [474, 42] width 34 height 9
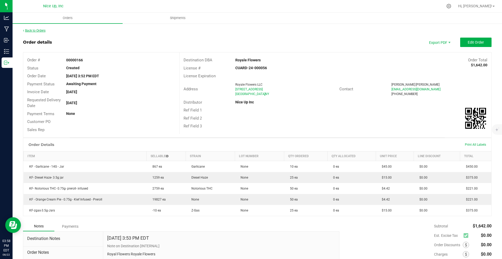
click at [37, 31] on link "Back to Orders" at bounding box center [34, 31] width 22 height 4
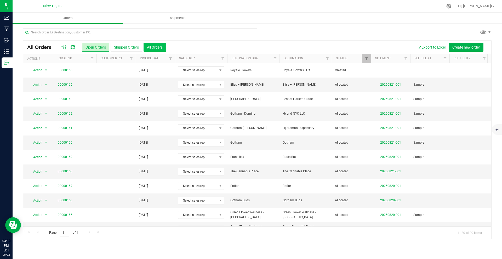
click at [150, 47] on button "All Orders" at bounding box center [154, 47] width 22 height 9
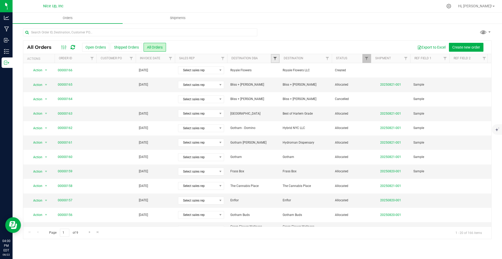
click at [275, 58] on span "Filter" at bounding box center [275, 58] width 4 height 4
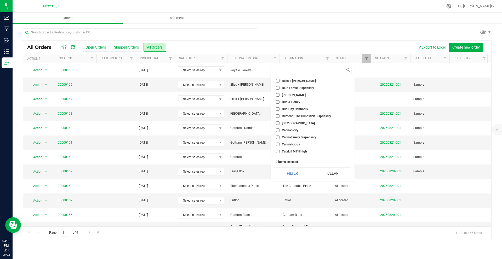
scroll to position [67, 0]
click at [296, 147] on span "Catskill MTN High" at bounding box center [294, 147] width 25 height 3
click at [279, 147] on input "Catskill MTN High" at bounding box center [277, 147] width 3 height 3
checkbox input "true"
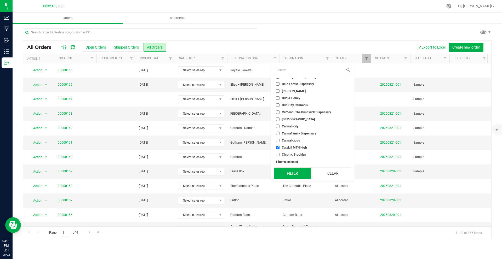
click at [295, 173] on button "Filter" at bounding box center [292, 173] width 37 height 11
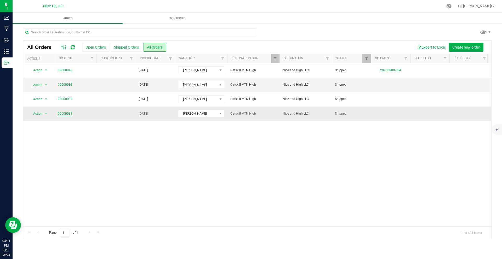
click at [63, 114] on link "00000031" at bounding box center [65, 113] width 15 height 5
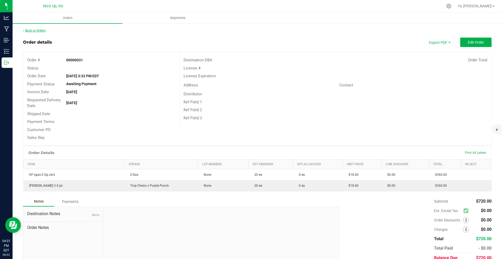
click at [40, 31] on link "Back to Orders" at bounding box center [34, 31] width 22 height 4
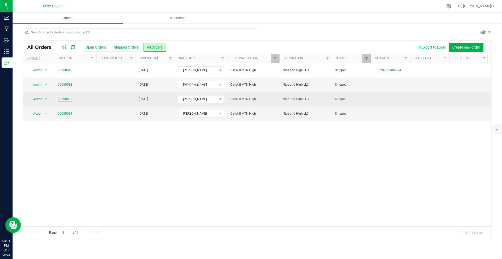
click at [66, 100] on link "00000032" at bounding box center [65, 99] width 15 height 5
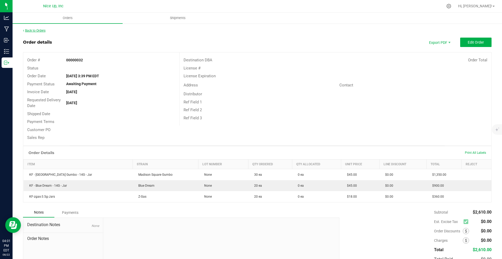
click at [42, 30] on link "Back to Orders" at bounding box center [34, 31] width 22 height 4
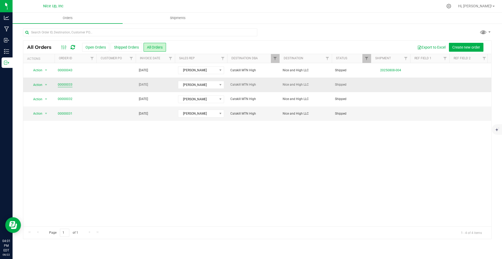
click at [67, 84] on link "00000033" at bounding box center [65, 84] width 15 height 5
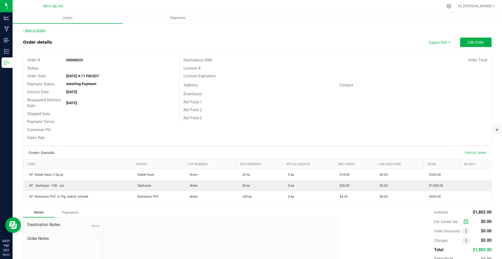
click at [37, 29] on link "Back to Orders" at bounding box center [34, 31] width 22 height 4
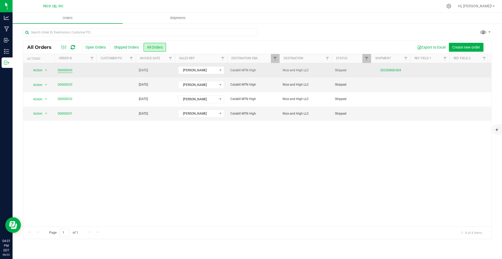
click at [65, 69] on link "00000043" at bounding box center [65, 70] width 15 height 5
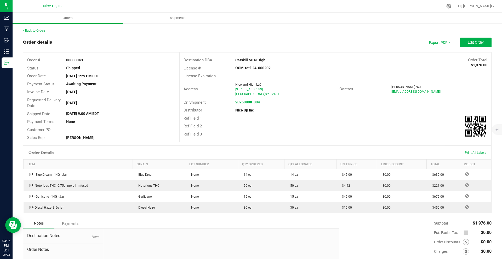
click at [39, 33] on div "Back to Orders" at bounding box center [257, 30] width 468 height 5
click at [39, 32] on link "Back to Orders" at bounding box center [34, 31] width 22 height 4
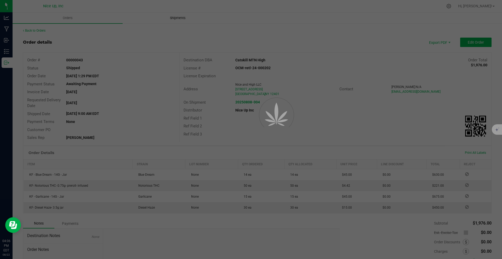
click at [172, 18] on div at bounding box center [251, 129] width 502 height 259
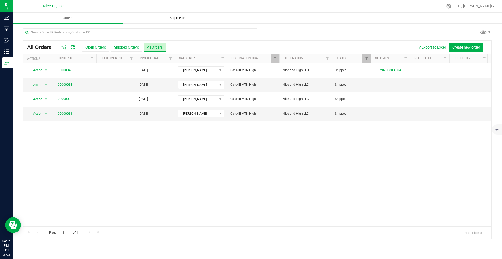
click at [180, 19] on span "Shipments" at bounding box center [178, 18] width 30 height 5
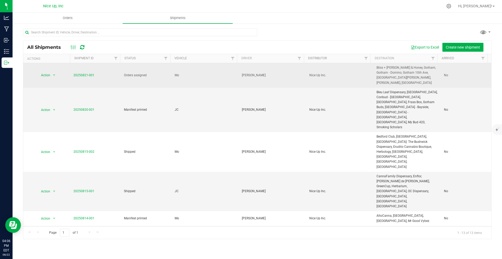
click at [86, 73] on span "20250821-001" at bounding box center [83, 75] width 21 height 5
click at [86, 73] on link "20250821-001" at bounding box center [83, 75] width 21 height 4
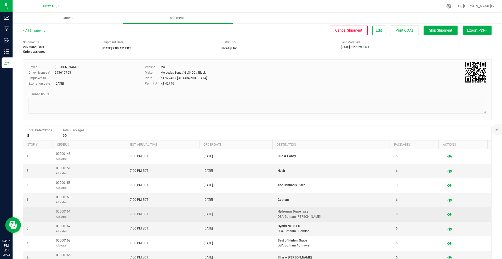
scroll to position [28, 0]
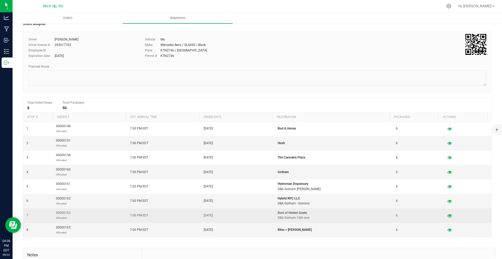
click at [447, 216] on icon "button" at bounding box center [449, 216] width 5 height 4
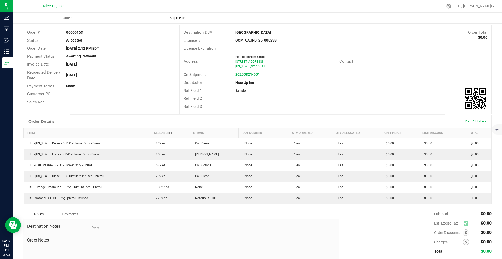
click at [180, 19] on span "Shipments" at bounding box center [178, 18] width 30 height 5
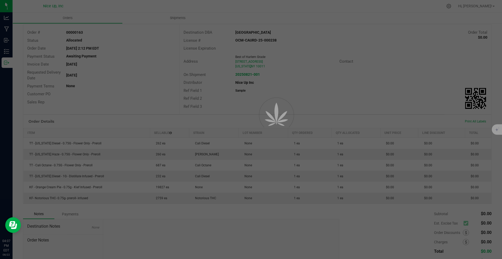
click at [179, 17] on div at bounding box center [251, 129] width 502 height 259
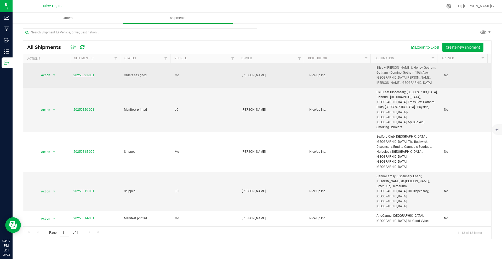
click at [90, 73] on link "20250821-001" at bounding box center [83, 75] width 21 height 4
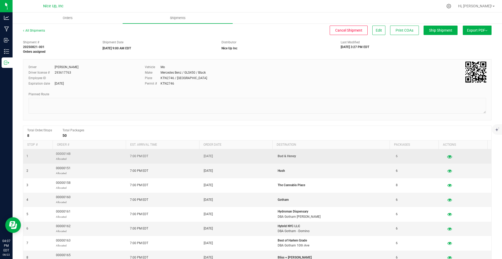
click at [447, 156] on icon "button" at bounding box center [449, 157] width 5 height 4
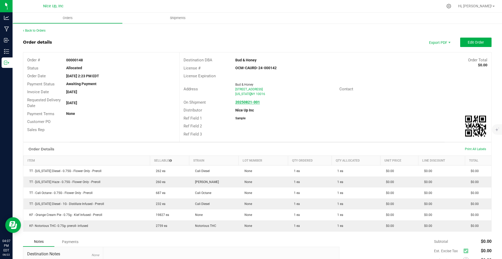
click at [252, 101] on strong "20250821-001" at bounding box center [247, 102] width 25 height 4
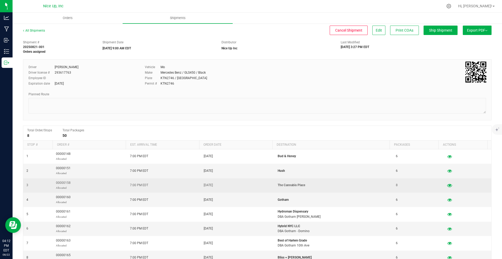
click at [447, 186] on icon "button" at bounding box center [449, 186] width 5 height 4
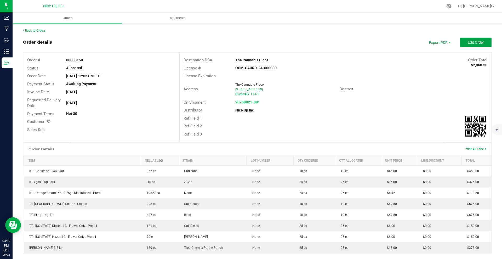
click at [469, 43] on span "Edit Order" at bounding box center [475, 42] width 16 height 4
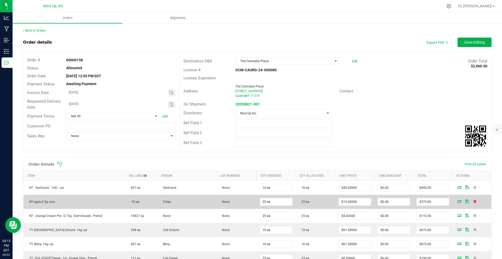
click at [473, 201] on icon at bounding box center [474, 201] width 3 height 3
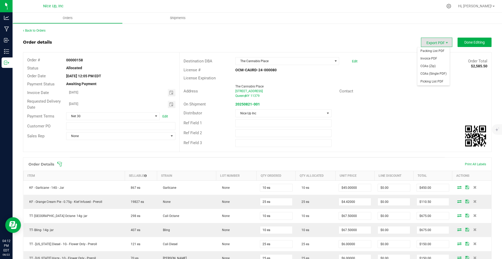
click at [438, 42] on span "Export PDF" at bounding box center [436, 42] width 31 height 9
click at [433, 57] on span "Invoice PDF" at bounding box center [433, 59] width 32 height 8
click at [465, 44] on button "Done Editing" at bounding box center [474, 42] width 34 height 9
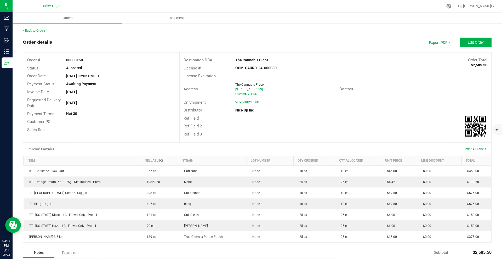
click at [32, 32] on link "Back to Orders" at bounding box center [34, 31] width 22 height 4
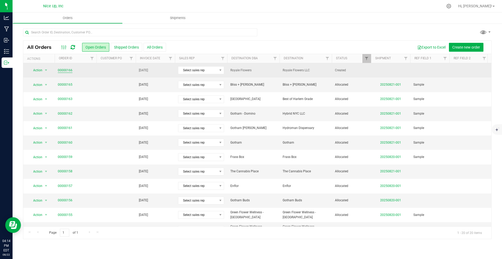
click at [69, 71] on link "00000166" at bounding box center [65, 70] width 15 height 5
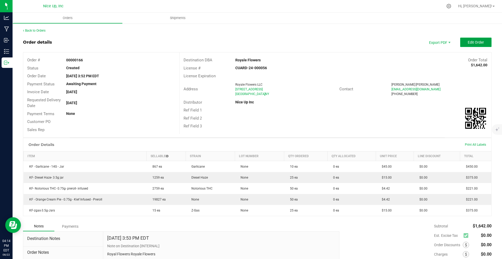
click at [469, 45] on button "Edit Order" at bounding box center [475, 42] width 31 height 9
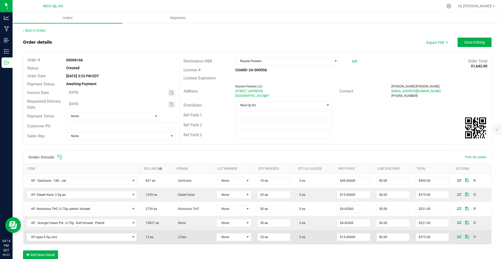
click at [457, 237] on icon at bounding box center [459, 236] width 4 height 3
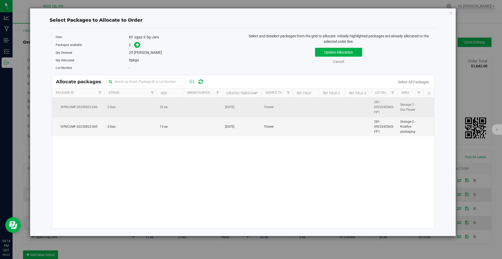
click at [155, 110] on td "Z-Gas" at bounding box center [130, 108] width 52 height 20
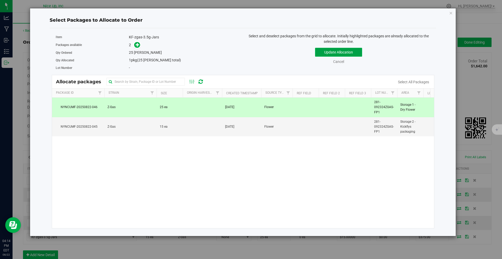
click at [334, 53] on button "Update Allocation" at bounding box center [338, 52] width 47 height 9
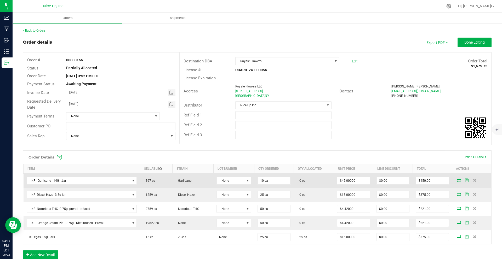
click at [457, 179] on icon at bounding box center [459, 180] width 4 height 3
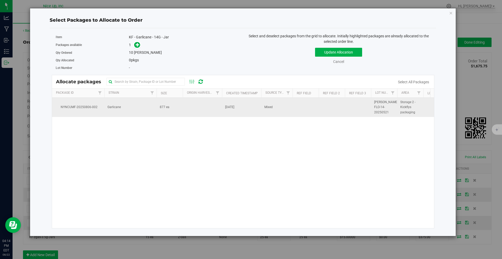
click at [231, 108] on span "[DATE]" at bounding box center [229, 107] width 9 height 5
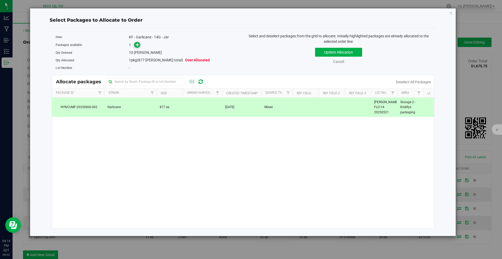
click at [137, 44] on icon at bounding box center [138, 45] width 4 height 4
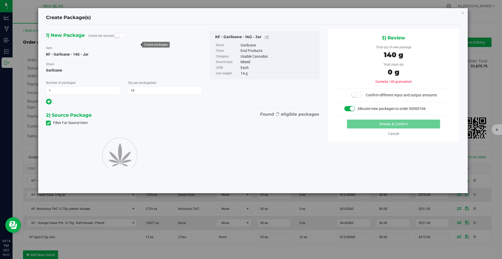
type input "10"
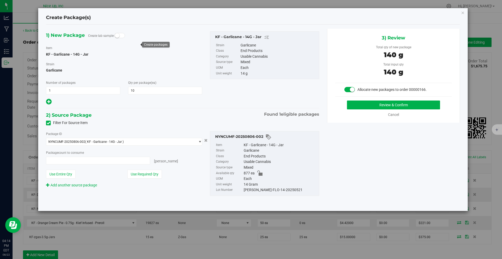
type input "10 ea"
click at [362, 107] on button "Review & Confirm" at bounding box center [393, 105] width 93 height 9
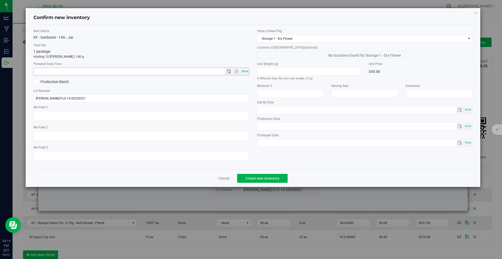
click at [248, 71] on span "Now" at bounding box center [244, 72] width 9 height 8
type input "[DATE] 4:14 PM"
click at [264, 179] on span "Create new inventory" at bounding box center [262, 178] width 34 height 4
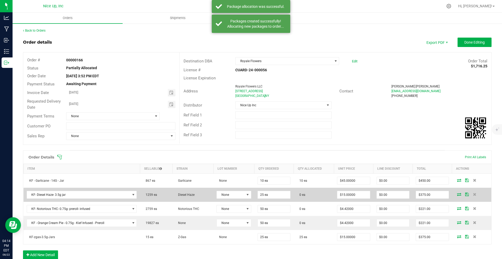
click at [457, 194] on icon at bounding box center [459, 194] width 4 height 3
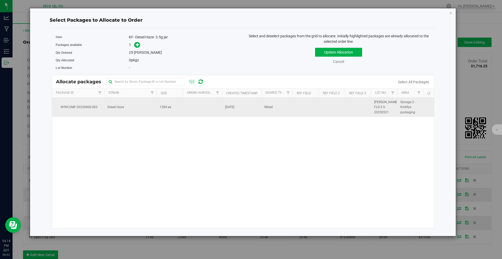
click at [138, 103] on td "Diesel Haze" at bounding box center [130, 107] width 52 height 19
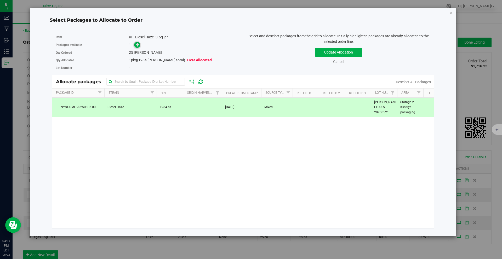
click at [138, 44] on icon at bounding box center [138, 45] width 4 height 4
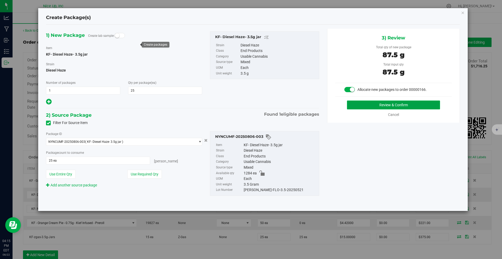
click at [366, 107] on button "Review & Confirm" at bounding box center [393, 105] width 93 height 9
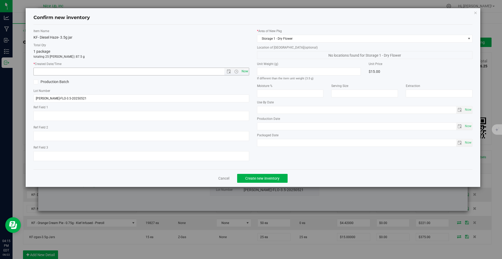
click at [246, 71] on span "Now" at bounding box center [244, 72] width 9 height 8
type input "[DATE] 4:15 PM"
click at [264, 182] on button "Create new inventory" at bounding box center [262, 178] width 50 height 9
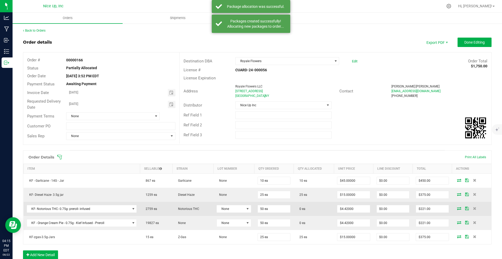
click at [457, 207] on icon at bounding box center [459, 208] width 4 height 3
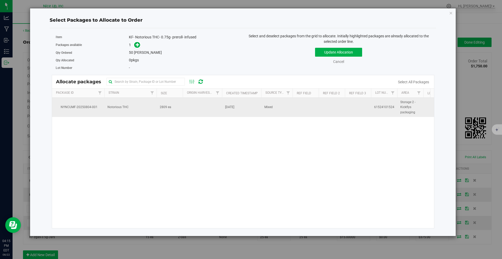
click at [177, 108] on td "2809 ea" at bounding box center [169, 107] width 26 height 19
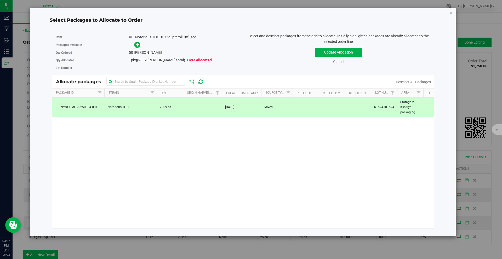
click at [133, 44] on span at bounding box center [136, 45] width 8 height 6
click at [135, 45] on span at bounding box center [137, 45] width 6 height 6
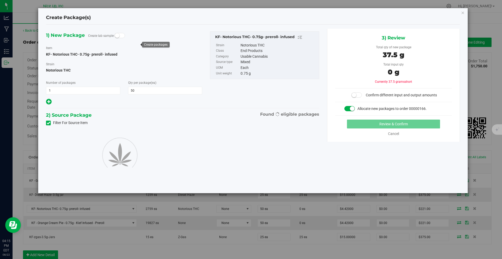
type input "50"
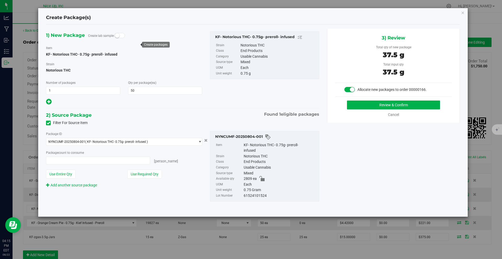
type input "50 ea"
click at [369, 106] on button "Review & Confirm" at bounding box center [393, 105] width 93 height 9
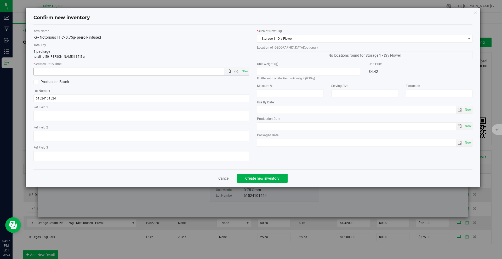
click at [245, 69] on span "Now" at bounding box center [244, 72] width 9 height 8
type input "[DATE] 4:15 PM"
click at [272, 180] on span "Create new inventory" at bounding box center [262, 178] width 34 height 4
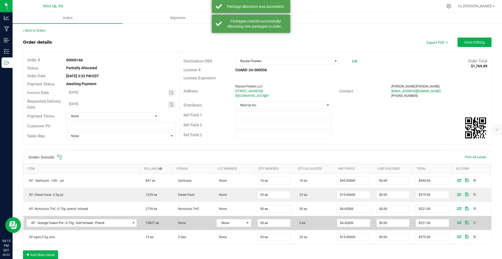
click at [457, 222] on icon at bounding box center [459, 222] width 4 height 3
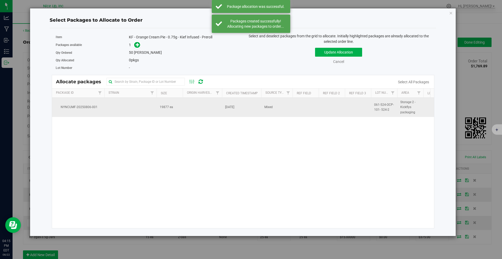
click at [165, 106] on span "19877 ea" at bounding box center [166, 107] width 13 height 5
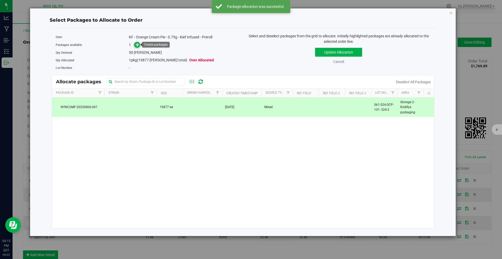
click at [140, 44] on span at bounding box center [137, 45] width 6 height 6
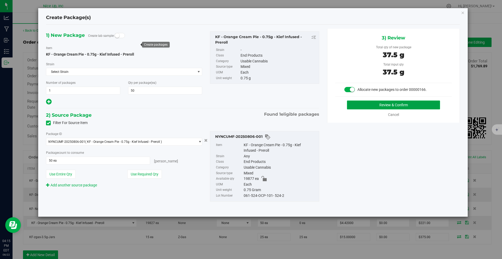
click at [382, 107] on button "Review & Confirm" at bounding box center [393, 105] width 93 height 9
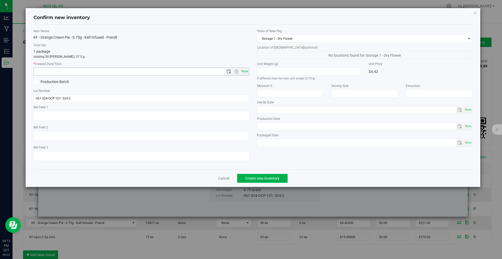
click at [243, 72] on span "Now" at bounding box center [244, 72] width 9 height 8
type input "[DATE] 4:15 PM"
click at [253, 181] on button "Create new inventory" at bounding box center [262, 178] width 50 height 9
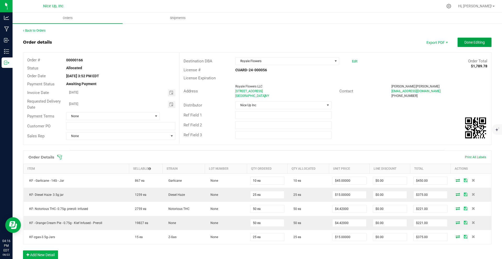
click at [464, 44] on span "Done Editing" at bounding box center [474, 42] width 20 height 4
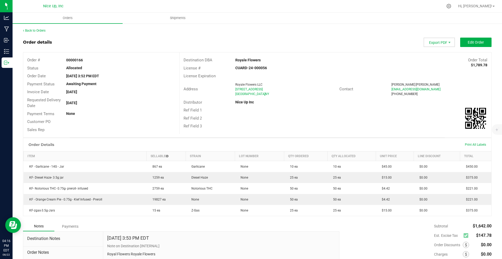
click at [435, 42] on span "Export PDF" at bounding box center [438, 42] width 31 height 9
click at [434, 57] on span "Invoice PDF" at bounding box center [436, 59] width 32 height 8
click at [464, 236] on icon at bounding box center [465, 236] width 3 height 0
click at [471, 43] on span "Edit Order" at bounding box center [475, 42] width 16 height 4
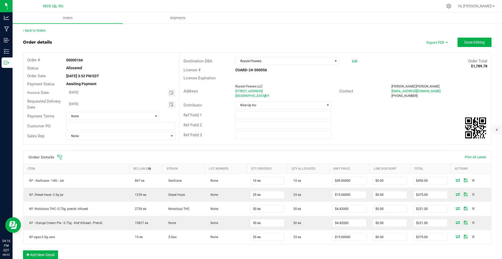
scroll to position [91, 0]
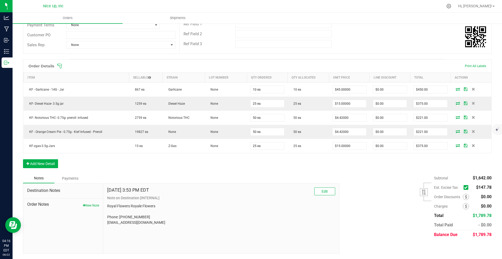
click at [464, 188] on icon at bounding box center [465, 188] width 3 height 0
click at [0, 0] on input "checkbox" at bounding box center [0, 0] width 0 height 0
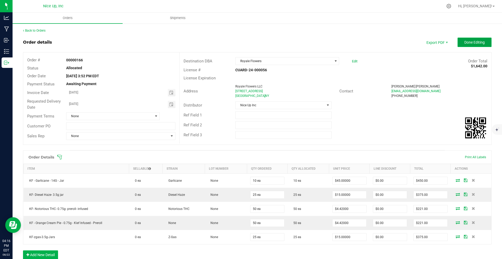
click at [469, 43] on span "Done Editing" at bounding box center [474, 42] width 20 height 4
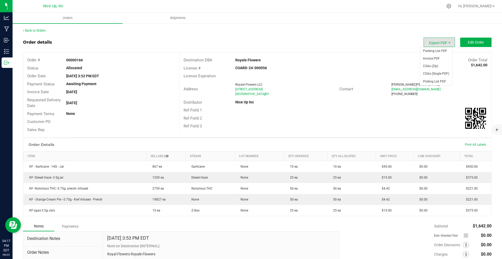
click at [434, 42] on span "Export PDF" at bounding box center [438, 42] width 31 height 9
click at [435, 57] on span "Invoice PDF" at bounding box center [436, 59] width 32 height 8
click at [178, 18] on span "Shipments" at bounding box center [178, 18] width 30 height 5
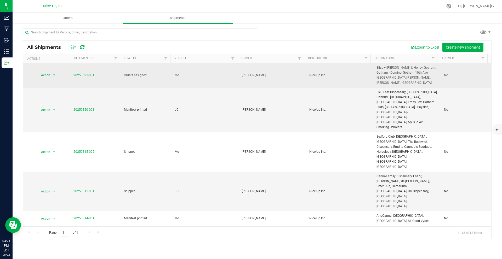
click at [86, 73] on link "20250821-001" at bounding box center [83, 75] width 21 height 4
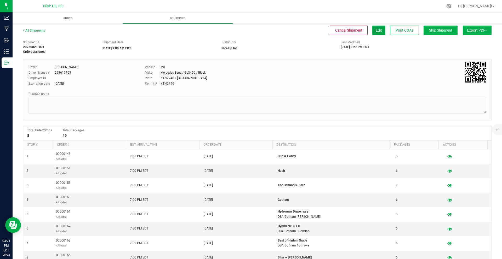
click at [376, 32] on span "Edit" at bounding box center [378, 30] width 6 height 4
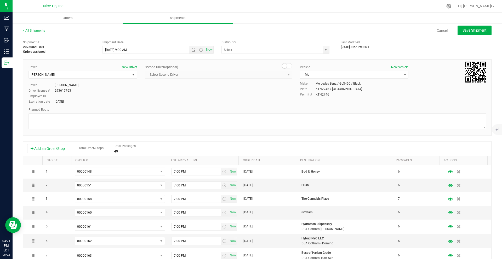
type input "Nice Up Inc"
click at [60, 148] on button "Add an Order/Stop" at bounding box center [47, 148] width 41 height 9
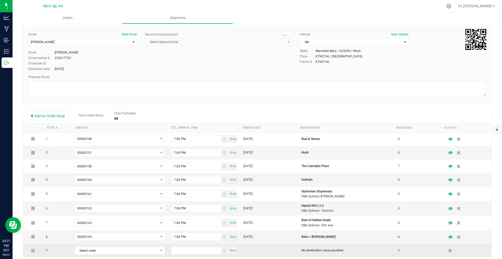
scroll to position [41, 0]
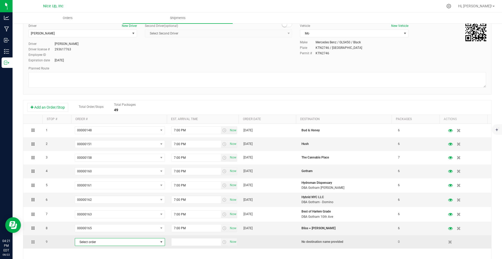
click at [112, 241] on span "Select order" at bounding box center [116, 241] width 83 height 7
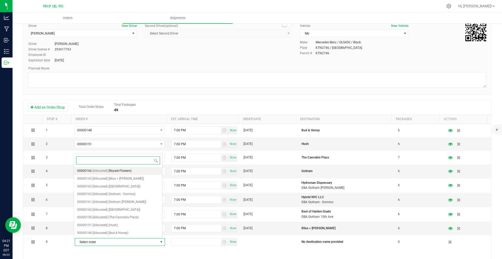
click at [128, 171] on span "(Royale Flowers)" at bounding box center [119, 171] width 23 height 7
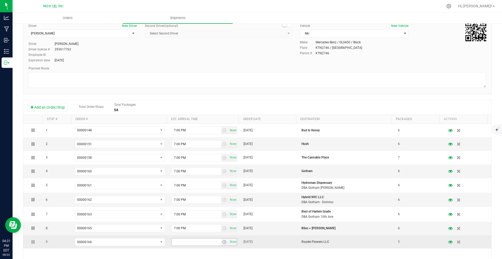
click at [222, 242] on span "select" at bounding box center [224, 242] width 4 height 4
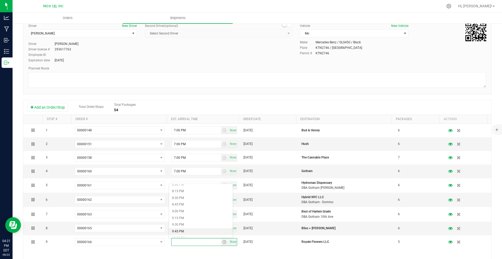
scroll to position [508, 0]
click at [196, 192] on li "7:00 PM" at bounding box center [201, 190] width 64 height 7
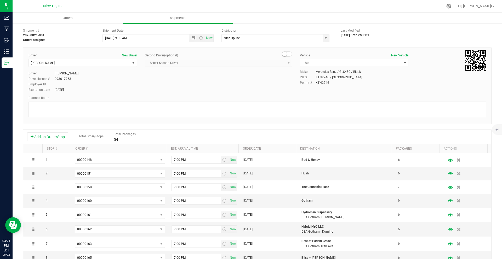
scroll to position [0, 0]
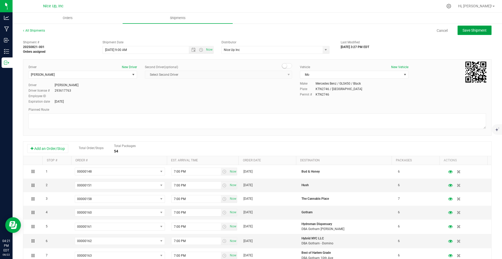
click at [479, 33] on button "Save Shipment" at bounding box center [474, 30] width 34 height 9
type input "[DATE] 1:00 PM"
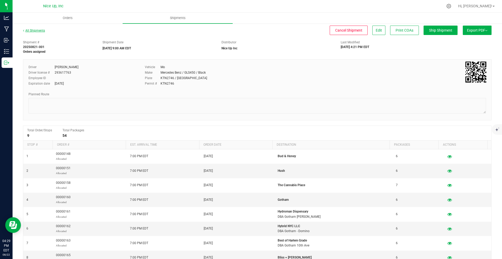
click at [36, 31] on link "All Shipments" at bounding box center [34, 31] width 22 height 4
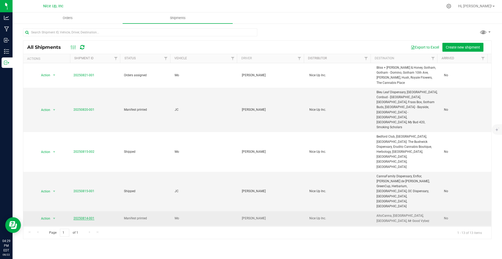
click at [73, 217] on link "20250814-001" at bounding box center [83, 219] width 21 height 4
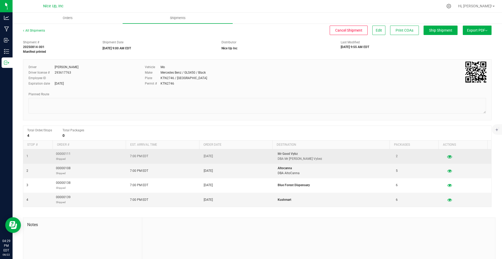
click at [447, 156] on icon "button" at bounding box center [449, 157] width 5 height 4
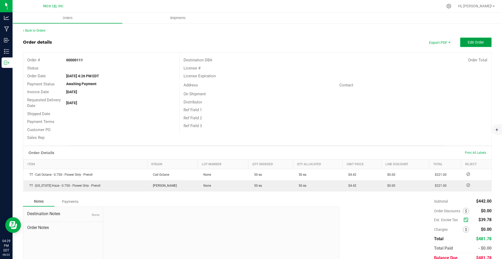
click at [471, 44] on span "Edit Order" at bounding box center [475, 42] width 16 height 4
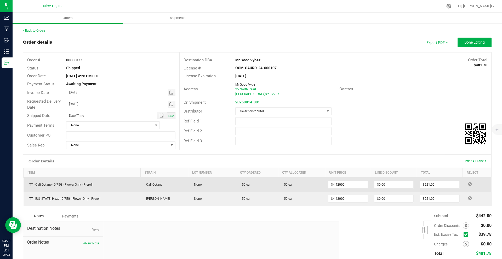
click at [468, 183] on icon at bounding box center [470, 184] width 4 height 3
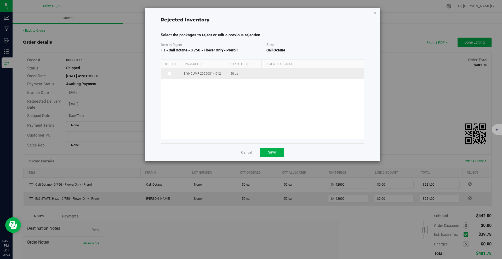
click at [222, 73] on td "NYNCUMF-20250814-012" at bounding box center [204, 73] width 46 height 11
click at [170, 74] on icon at bounding box center [168, 74] width 3 height 0
click at [0, 0] on input "checkbox" at bounding box center [0, 0] width 0 height 0
click at [311, 74] on span at bounding box center [309, 74] width 87 height 7
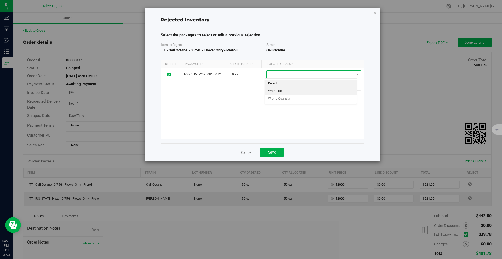
click at [288, 92] on li "Wrong Item" at bounding box center [311, 91] width 92 height 8
click at [268, 153] on span "Save" at bounding box center [272, 152] width 8 height 4
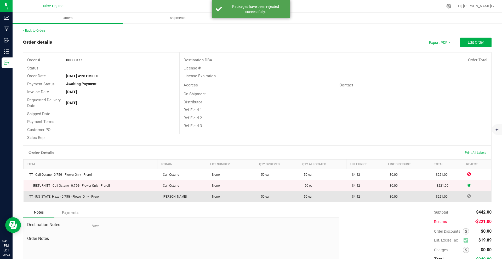
click at [467, 196] on icon at bounding box center [469, 196] width 4 height 3
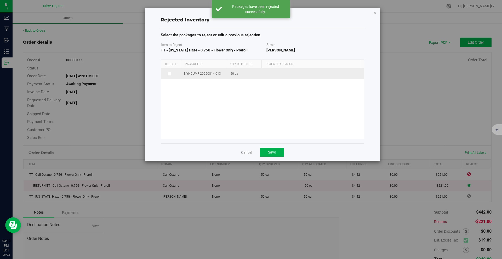
click at [170, 74] on icon at bounding box center [168, 74] width 3 height 0
click at [0, 0] on input "checkbox" at bounding box center [0, 0] width 0 height 0
click at [292, 75] on span at bounding box center [309, 74] width 87 height 7
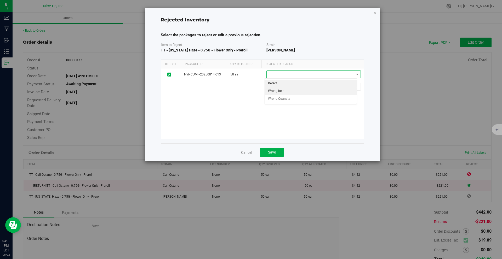
click at [289, 91] on li "Wrong Item" at bounding box center [311, 91] width 92 height 8
click at [278, 154] on button "Save" at bounding box center [272, 152] width 24 height 9
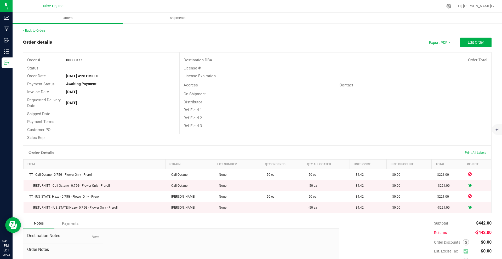
click at [43, 30] on link "Back to Orders" at bounding box center [34, 31] width 22 height 4
